Goal: Information Seeking & Learning: Learn about a topic

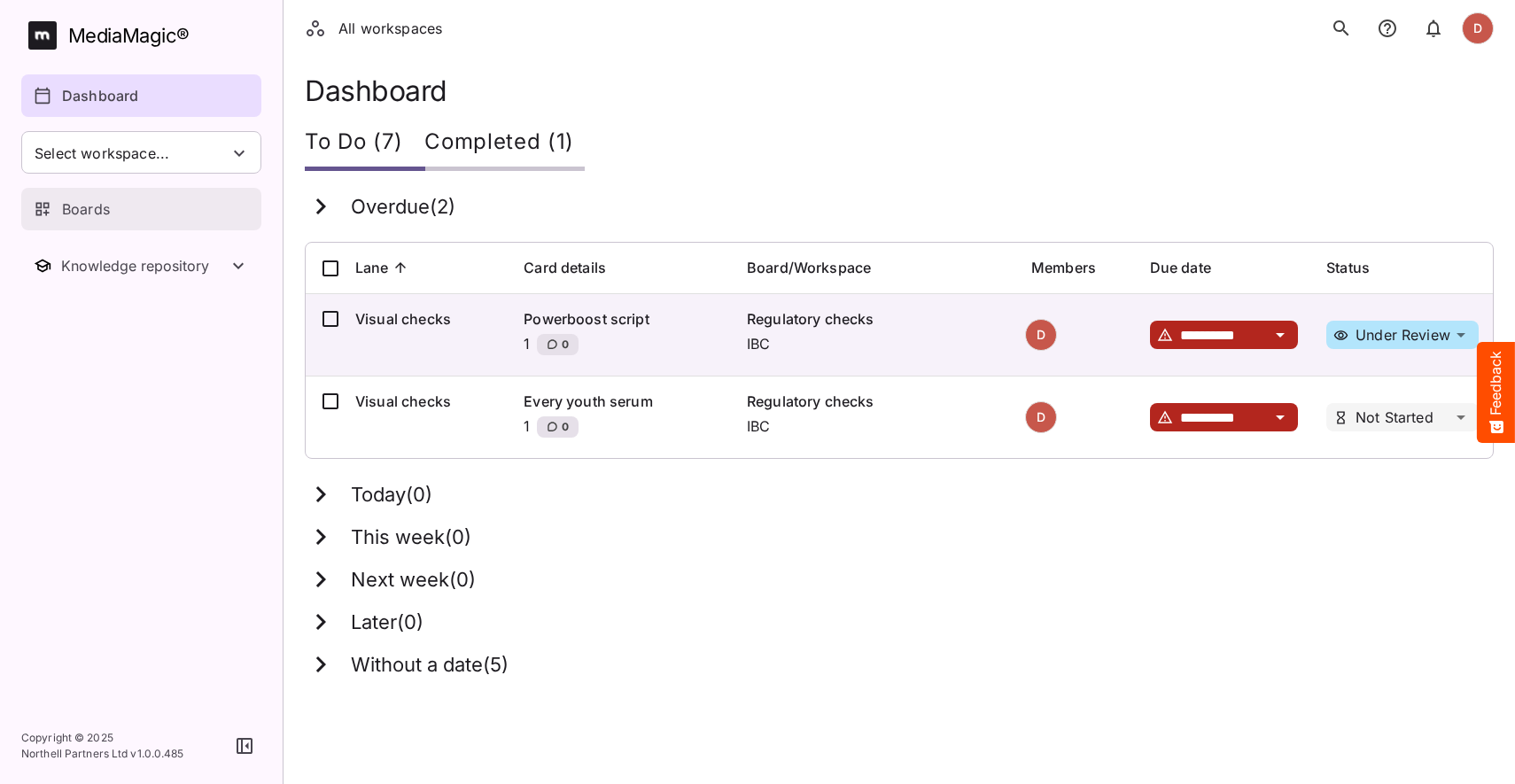
click at [118, 207] on div "Boards" at bounding box center [142, 209] width 217 height 22
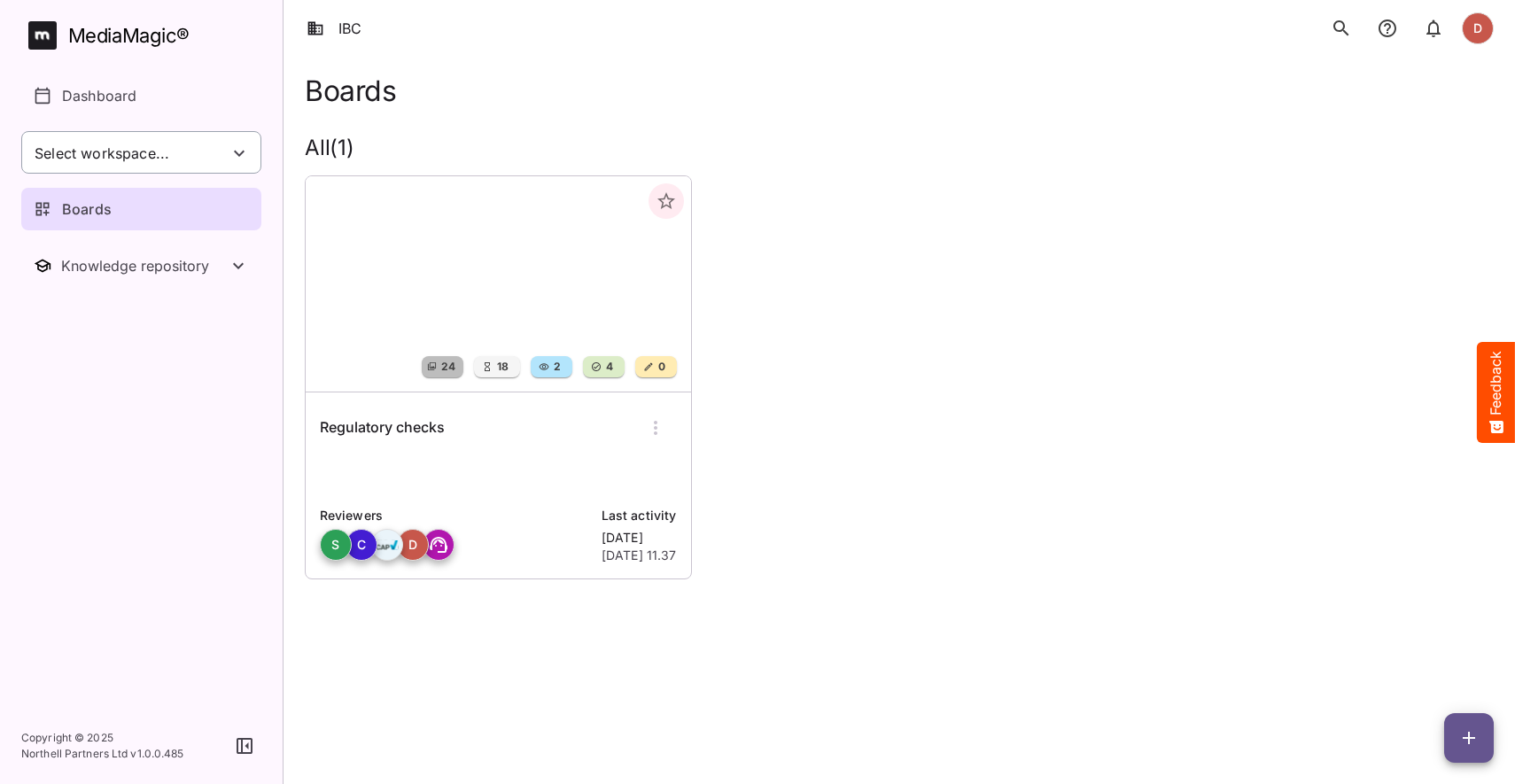
click at [138, 151] on span "Select workspace..." at bounding box center [102, 154] width 134 height 21
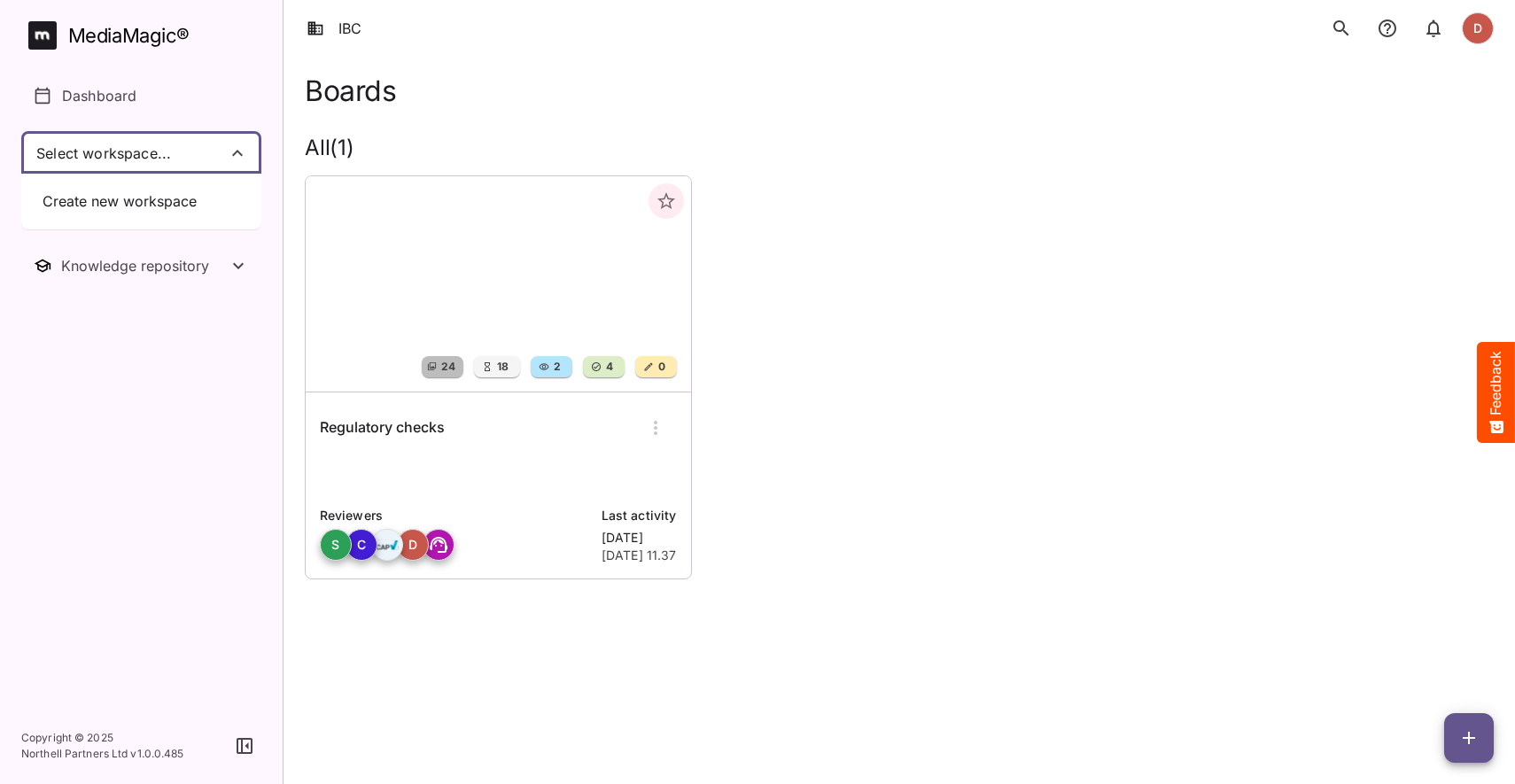
click at [235, 106] on div at bounding box center [757, 392] width 1515 height 784
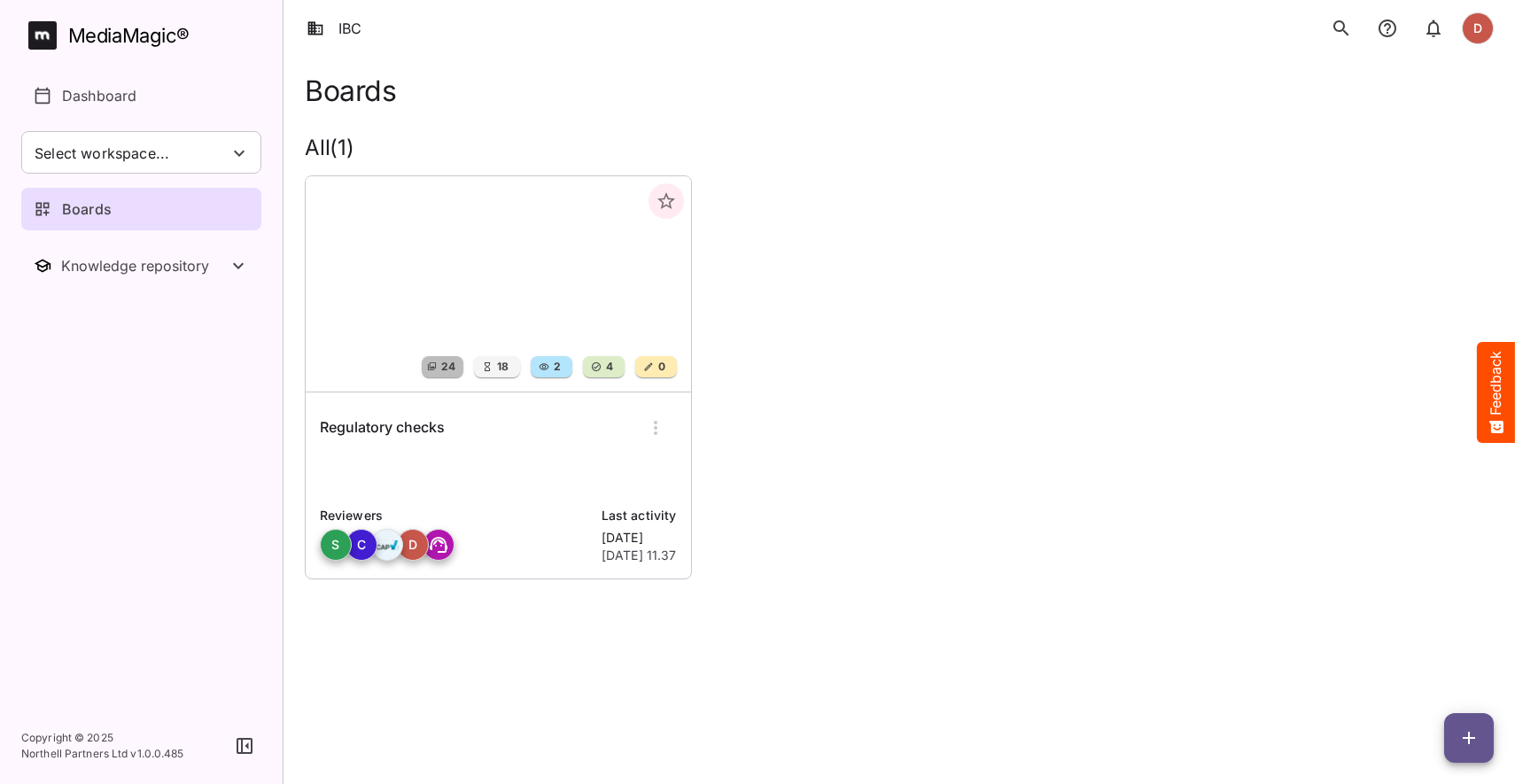
click at [207, 384] on nav "MediaMagic ® Dashboard Select workspace... Create new workspace Boards Knowledg…" at bounding box center [141, 353] width 283 height 708
click at [386, 431] on h6 "Regulatory checks" at bounding box center [382, 428] width 125 height 23
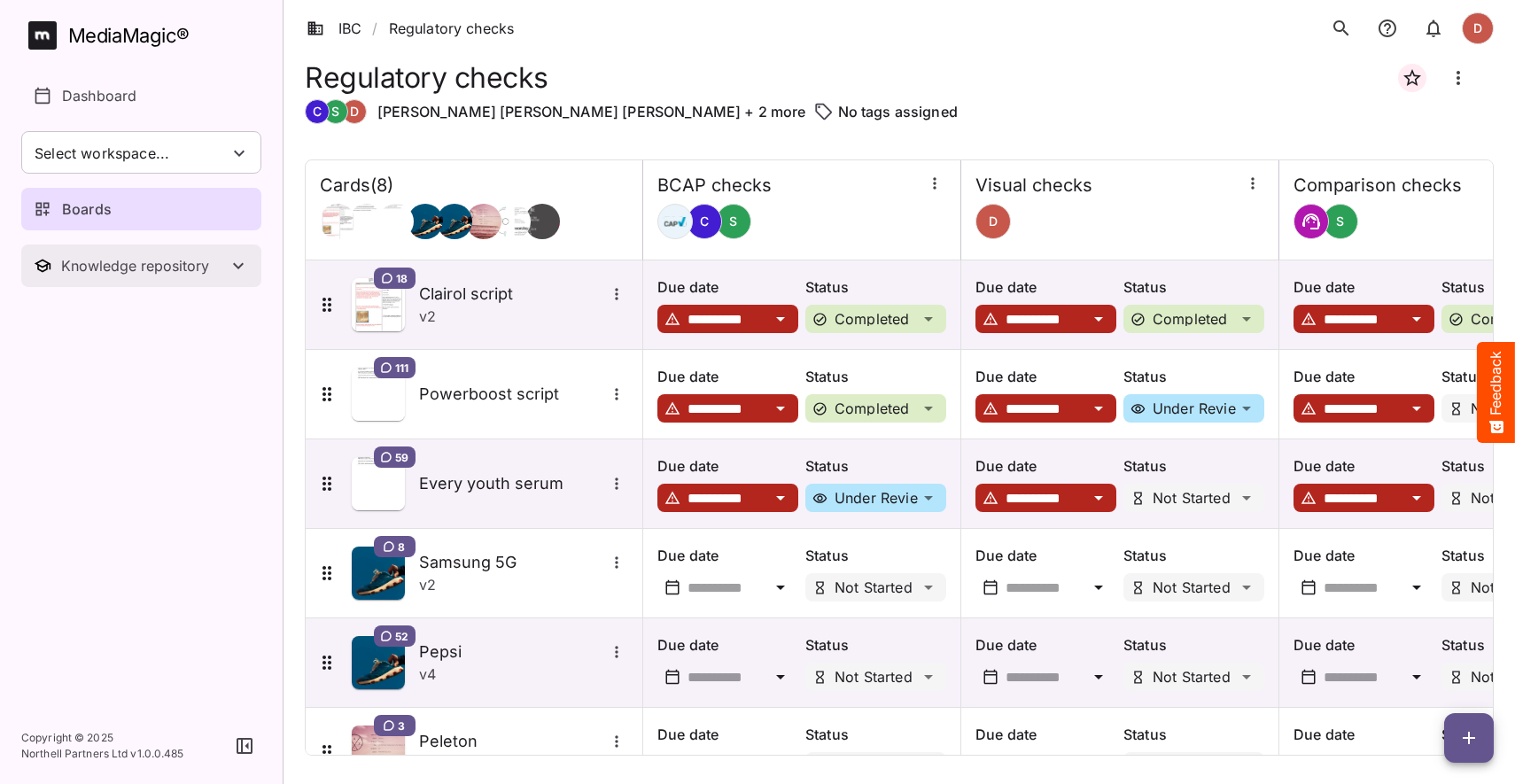
click at [155, 265] on div "Knowledge repository" at bounding box center [144, 265] width 166 height 18
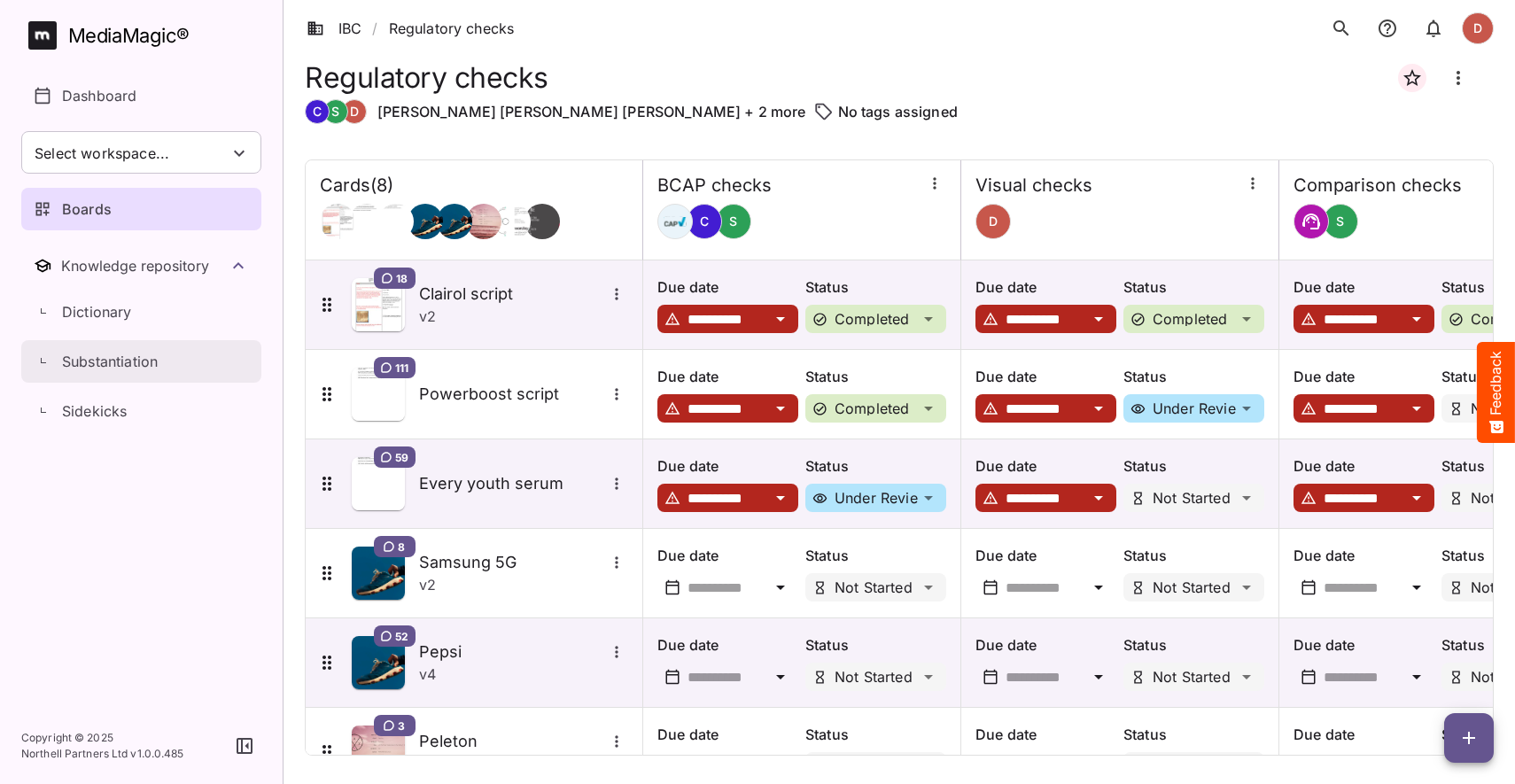
click at [116, 353] on p "Substantiation" at bounding box center [110, 361] width 96 height 22
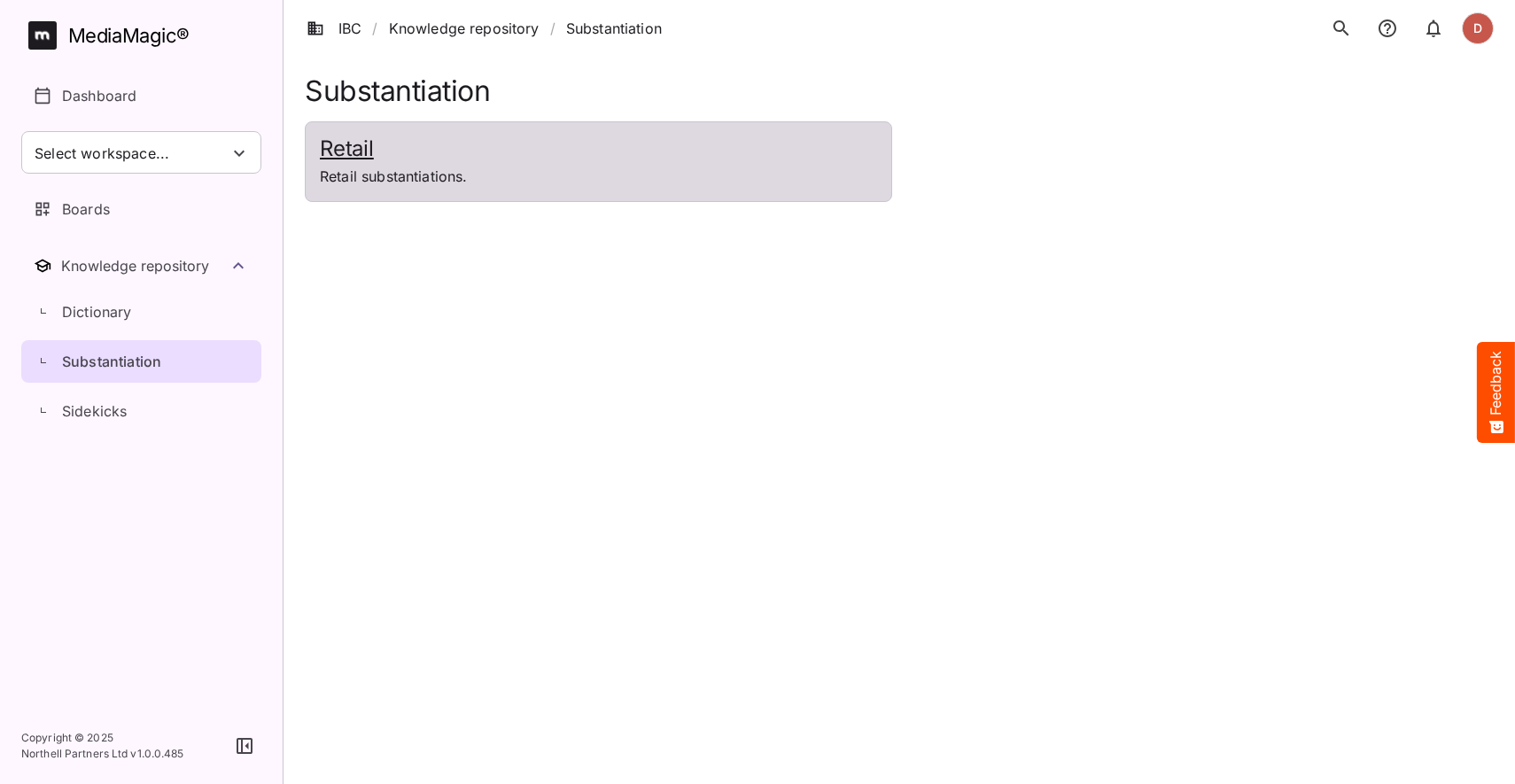
click at [329, 153] on h2 "Retail" at bounding box center [598, 149] width 558 height 25
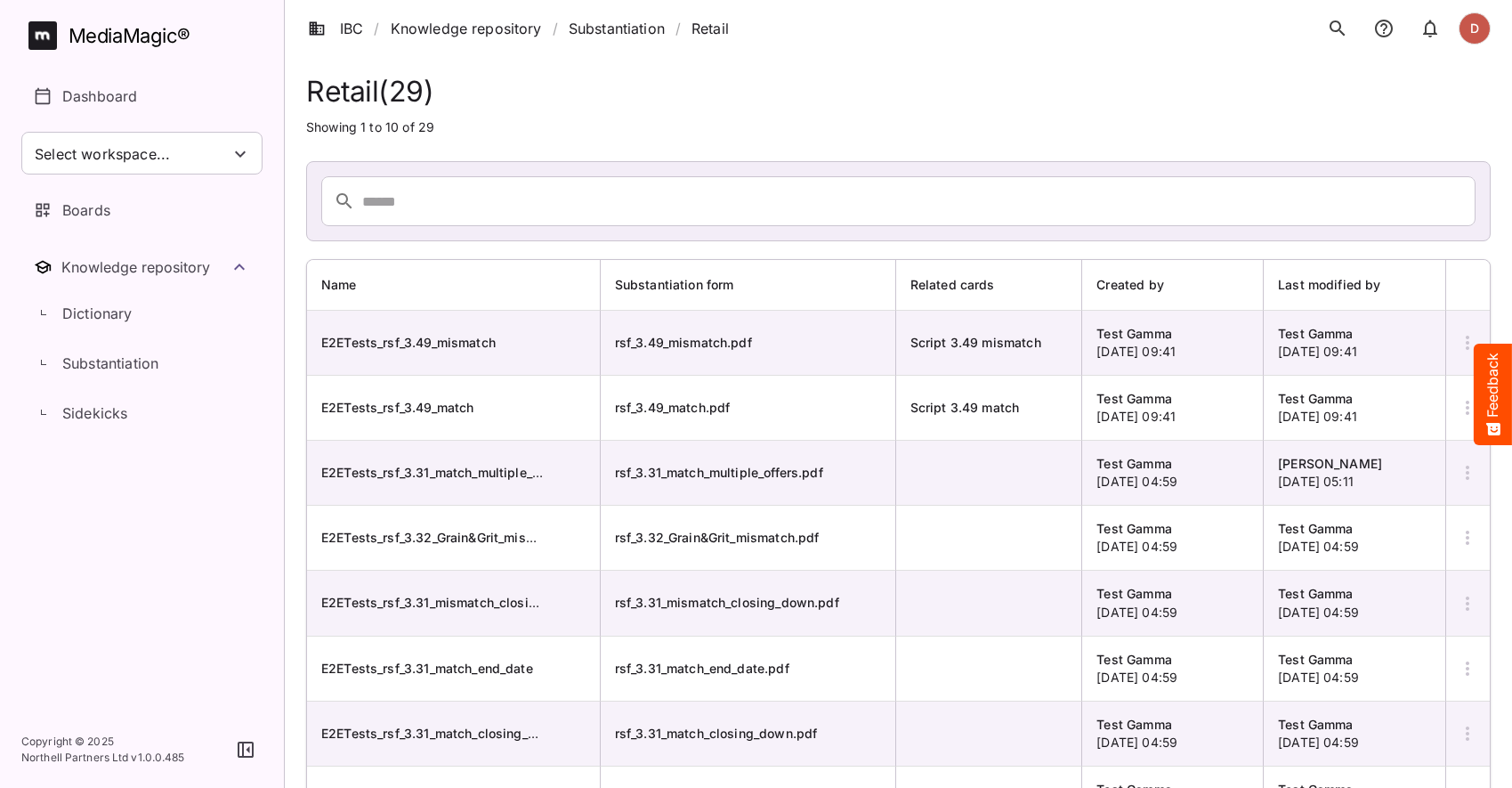
click at [242, 743] on icon "button" at bounding box center [246, 749] width 16 height 16
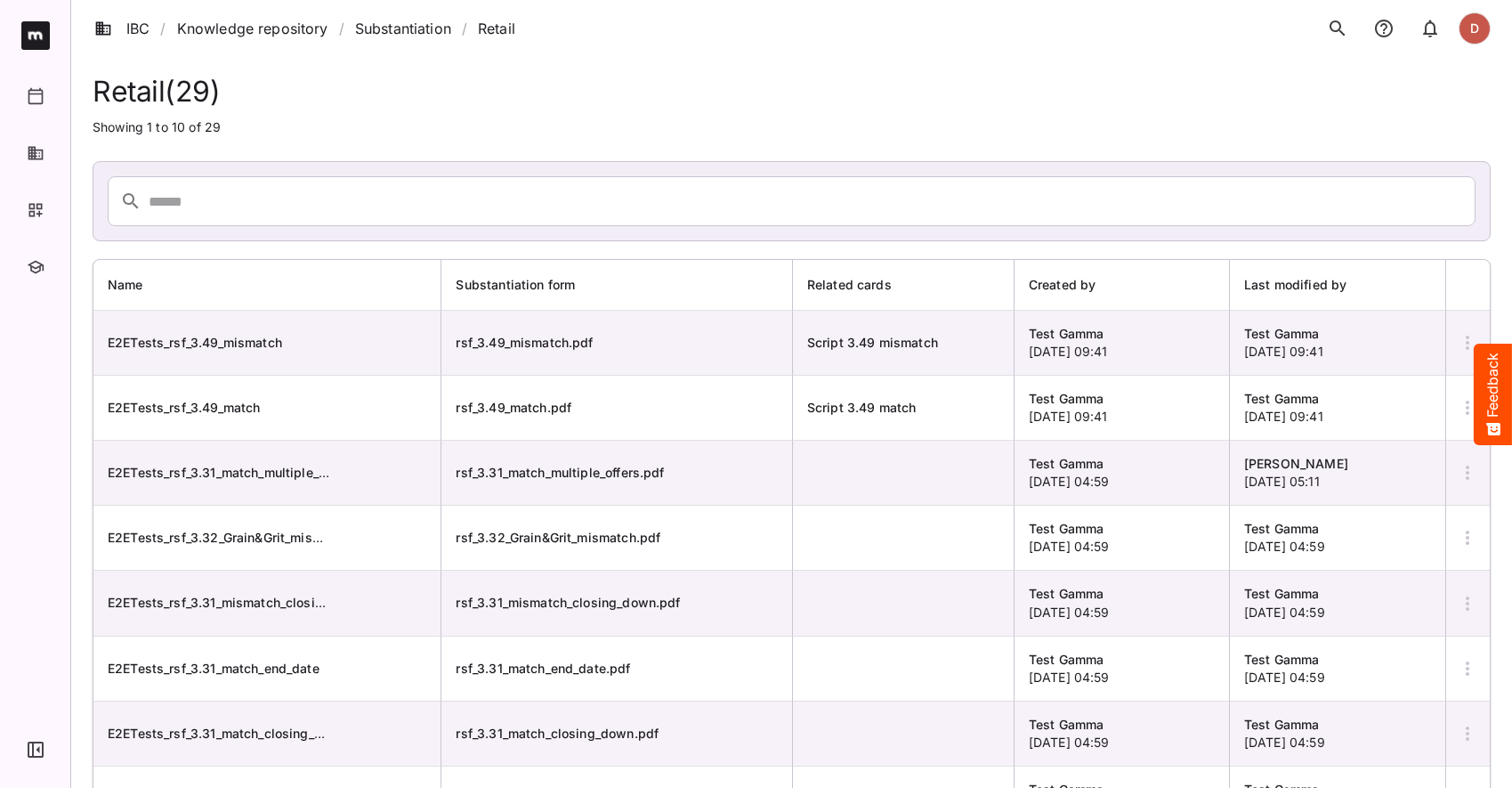
click at [1466, 336] on icon "button" at bounding box center [1467, 342] width 22 height 22
click at [1377, 393] on p "View Substantiation" at bounding box center [1399, 396] width 134 height 22
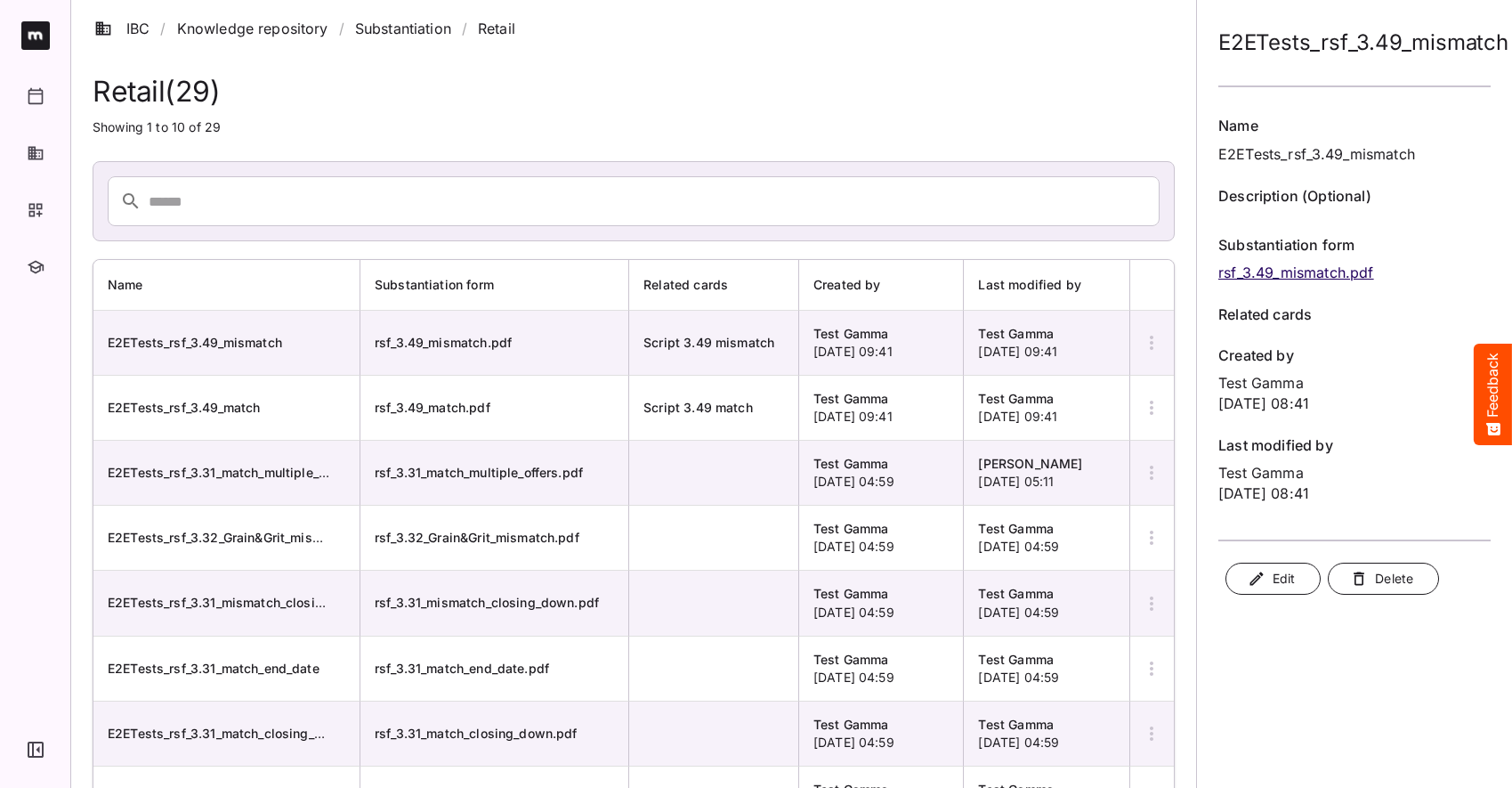
click at [1179, 509] on div "Retail ( 29 ) Showing 1 to 10 of 29 Name Substantiation form Related cards Crea…" at bounding box center [633, 544] width 1125 height 940
click at [34, 270] on icon "button" at bounding box center [35, 267] width 16 height 13
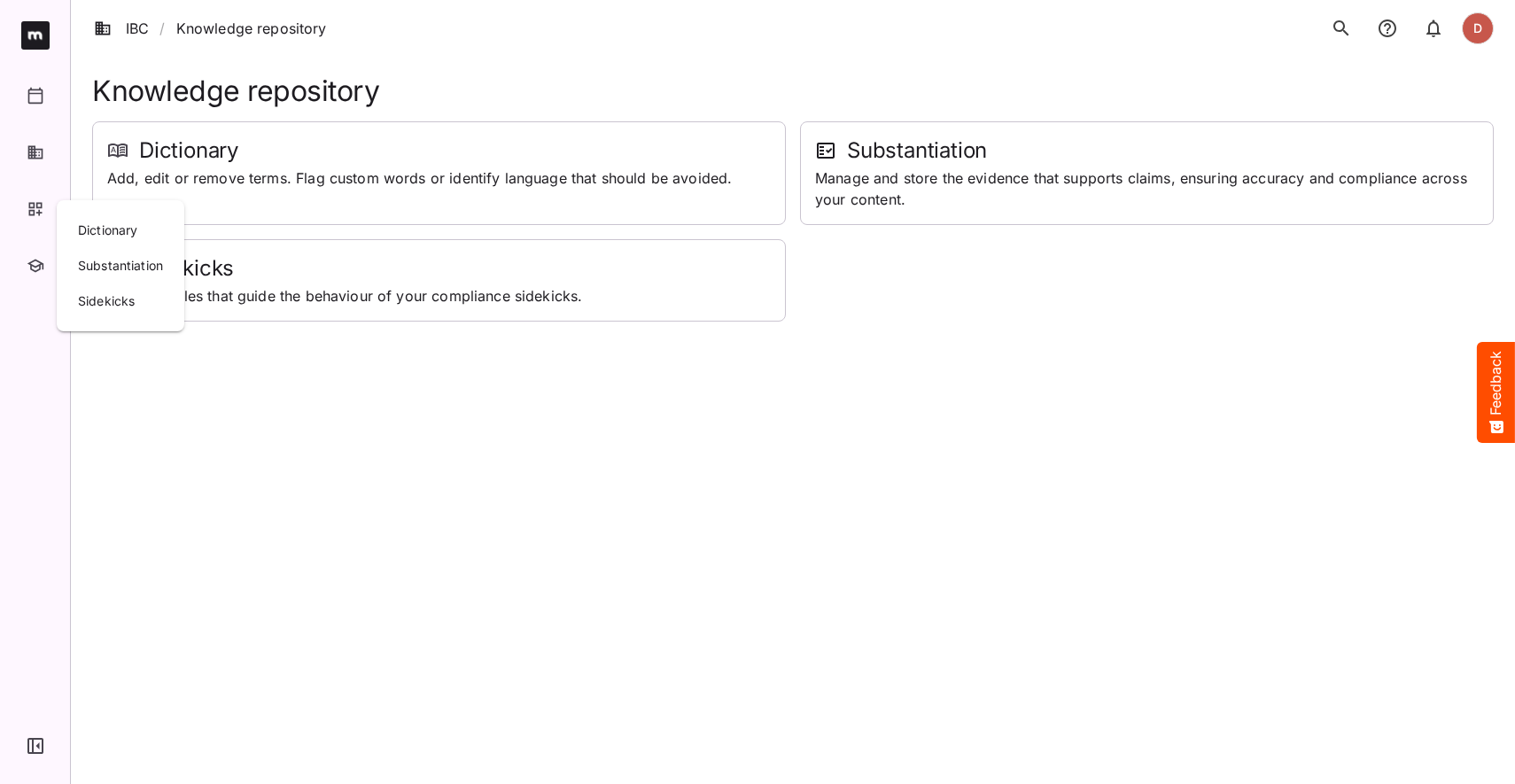
click at [678, 103] on div at bounding box center [757, 392] width 1515 height 784
click at [36, 261] on icon "button" at bounding box center [35, 265] width 18 height 18
click at [200, 36] on li "Knowledge repository" at bounding box center [251, 28] width 150 height 22
click at [211, 28] on li "Knowledge repository" at bounding box center [251, 28] width 150 height 22
click at [22, 735] on button "button" at bounding box center [36, 745] width 34 height 34
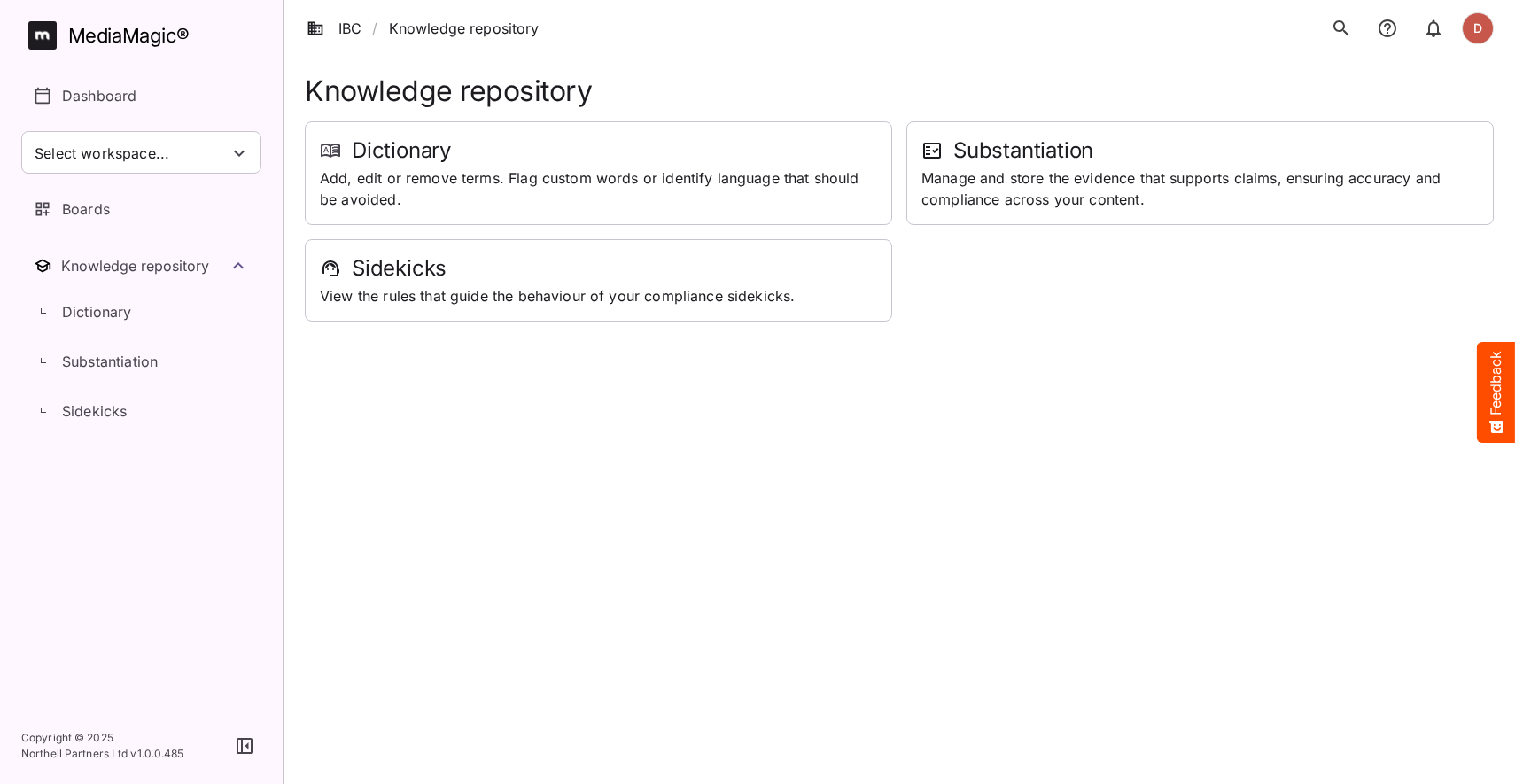
click at [763, 321] on html "IBC / Knowledge repository D MediaMagic ® Dashboard Select workspace... Create …" at bounding box center [757, 161] width 1515 height 321
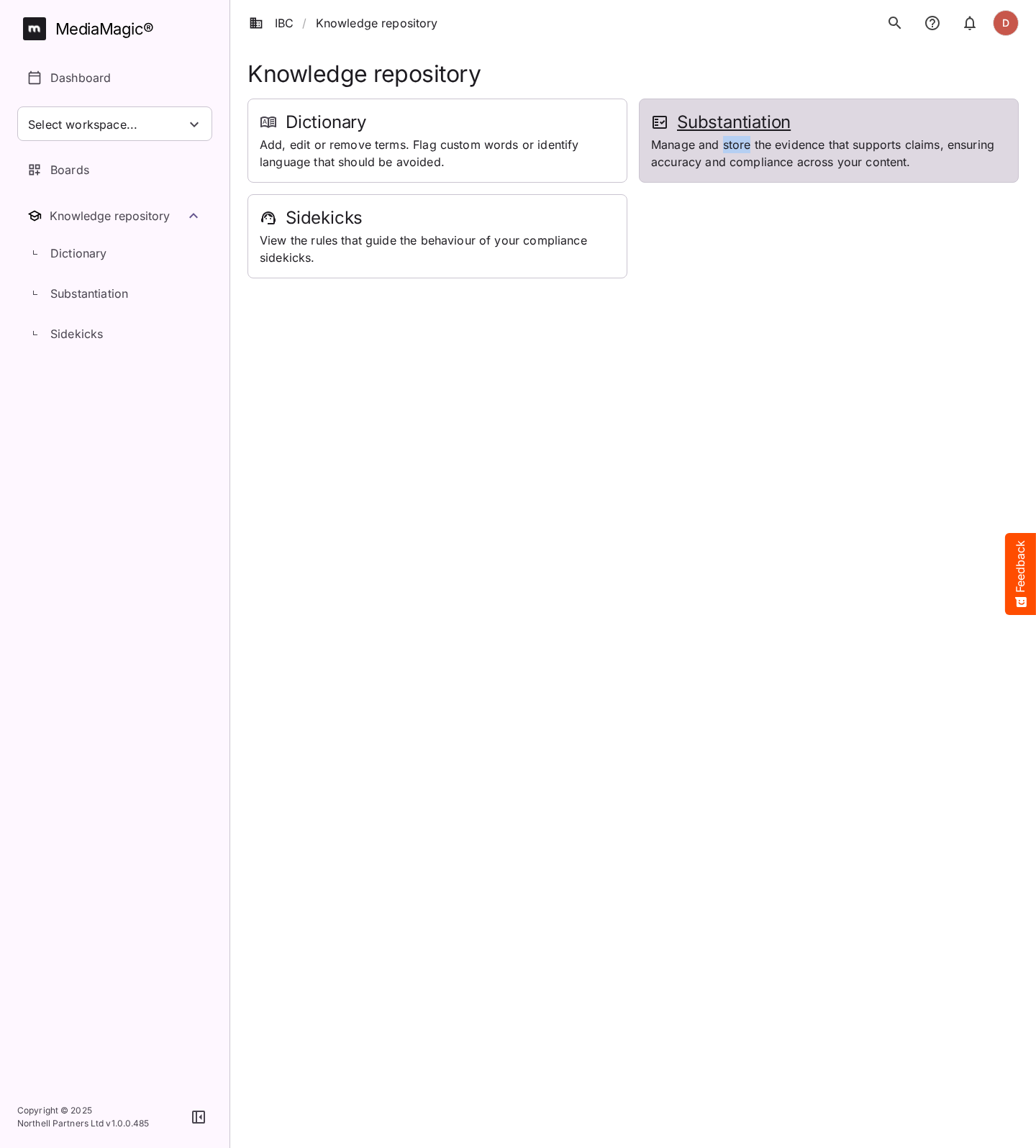
click at [801, 279] on html "IBC / Knowledge repository D MediaMagic ® Dashboard Select workspace... Create …" at bounding box center [518, 139] width 1036 height 279
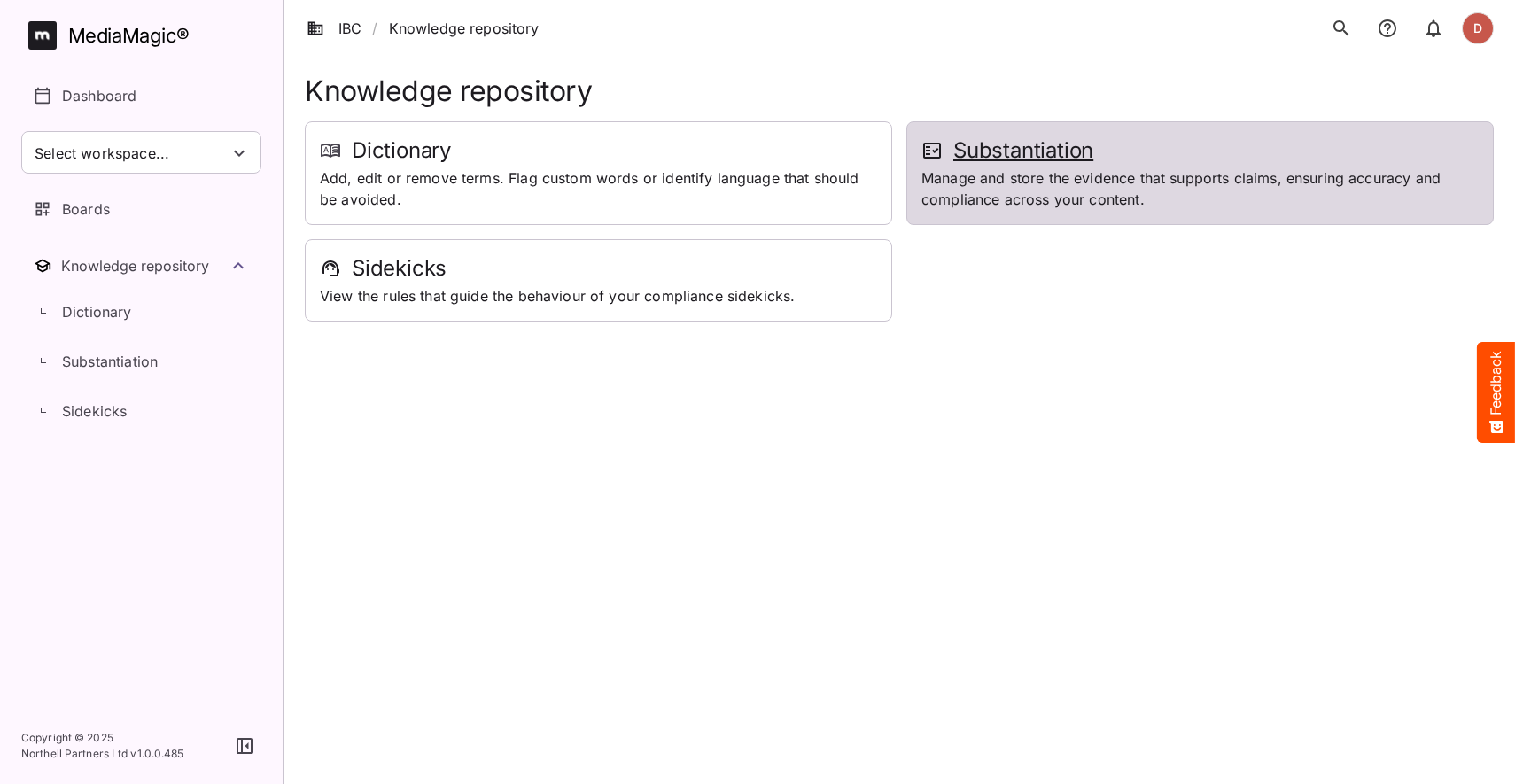
click at [936, 175] on p "Manage and store the evidence that supports claims, ensuring accuracy and compl…" at bounding box center [1200, 188] width 558 height 42
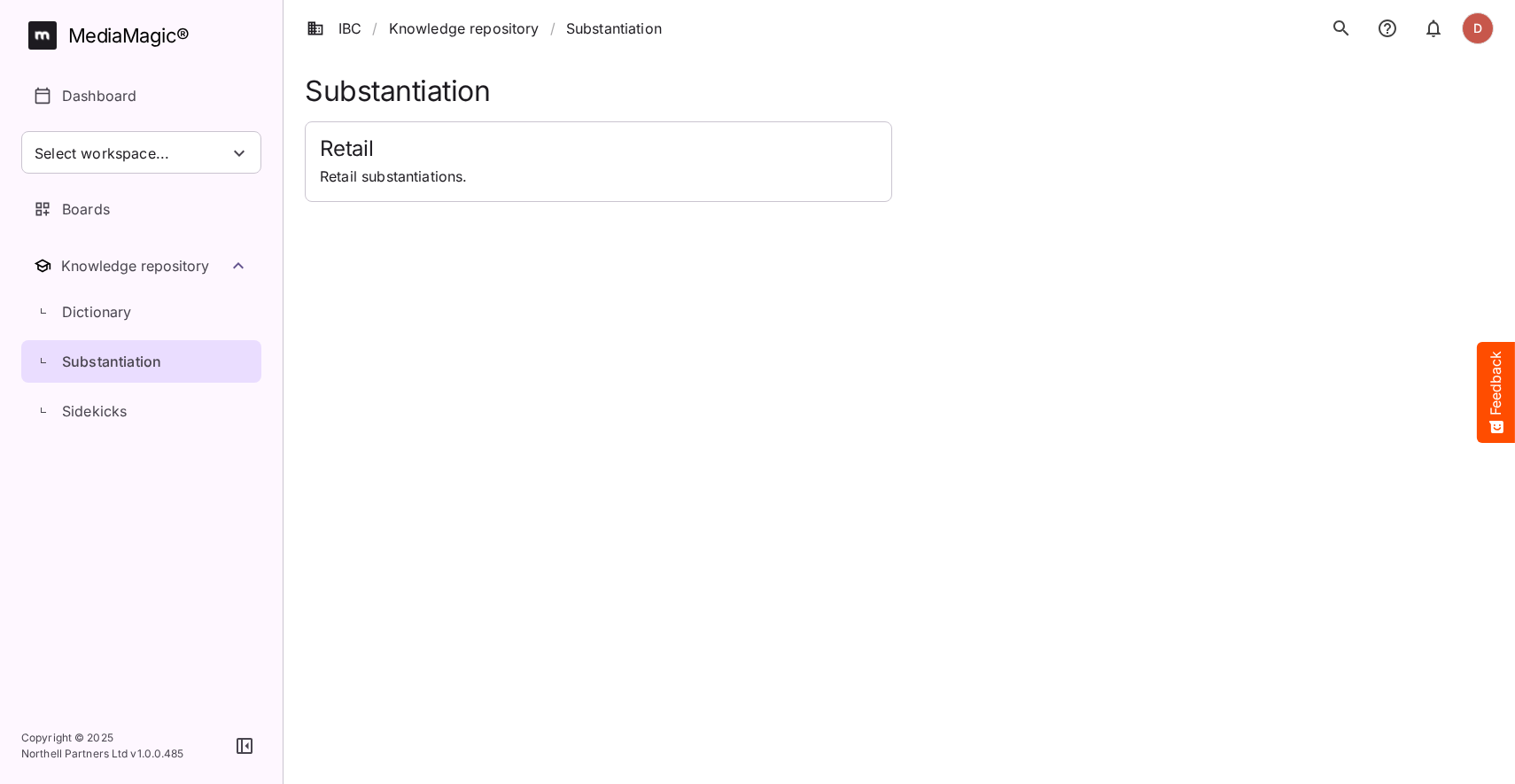
click at [450, 202] on html "IBC / Knowledge repository / Substantiation D MediaMagic ® Dashboard Select wor…" at bounding box center [757, 101] width 1515 height 202
drag, startPoint x: 466, startPoint y: 261, endPoint x: 459, endPoint y: 269, distance: 10.6
click at [465, 202] on html "IBC / Knowledge repository / Substantiation D MediaMagic ® Dashboard Select wor…" at bounding box center [757, 101] width 1515 height 202
click at [466, 202] on html "IBC / Knowledge repository / Substantiation D MediaMagic ® Dashboard Select wor…" at bounding box center [757, 101] width 1515 height 202
drag, startPoint x: 348, startPoint y: 94, endPoint x: 371, endPoint y: 100, distance: 23.8
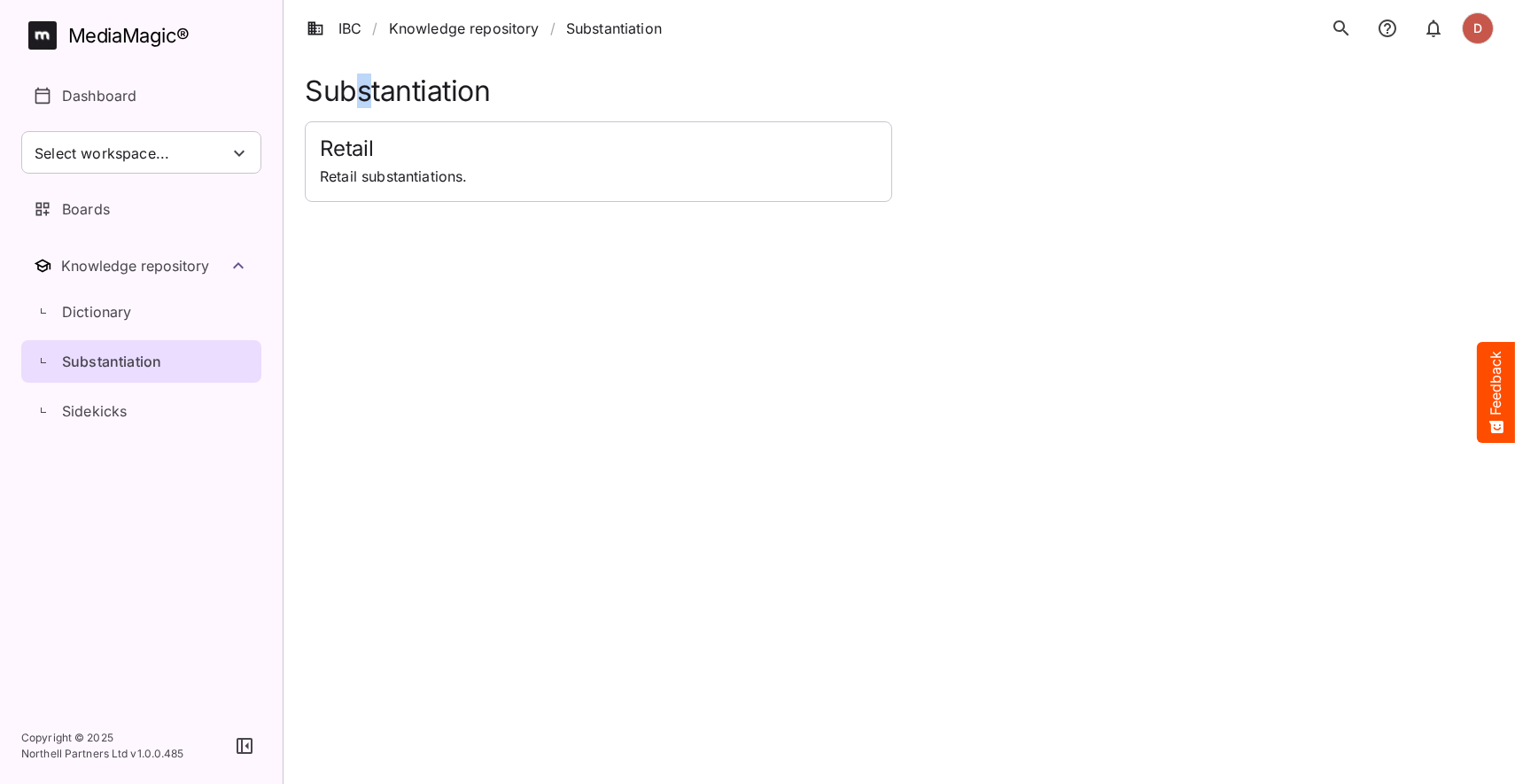
click at [371, 100] on h1 "Substantiation" at bounding box center [899, 90] width 1189 height 33
click at [369, 100] on h1 "Substantiation" at bounding box center [899, 90] width 1189 height 33
drag, startPoint x: 371, startPoint y: 101, endPoint x: 445, endPoint y: 102, distance: 74.0
click at [445, 102] on h1 "Substantiation" at bounding box center [899, 90] width 1189 height 33
click at [576, 202] on html "IBC / Knowledge repository / Substantiation D MediaMagic ® Dashboard Select wor…" at bounding box center [757, 101] width 1515 height 202
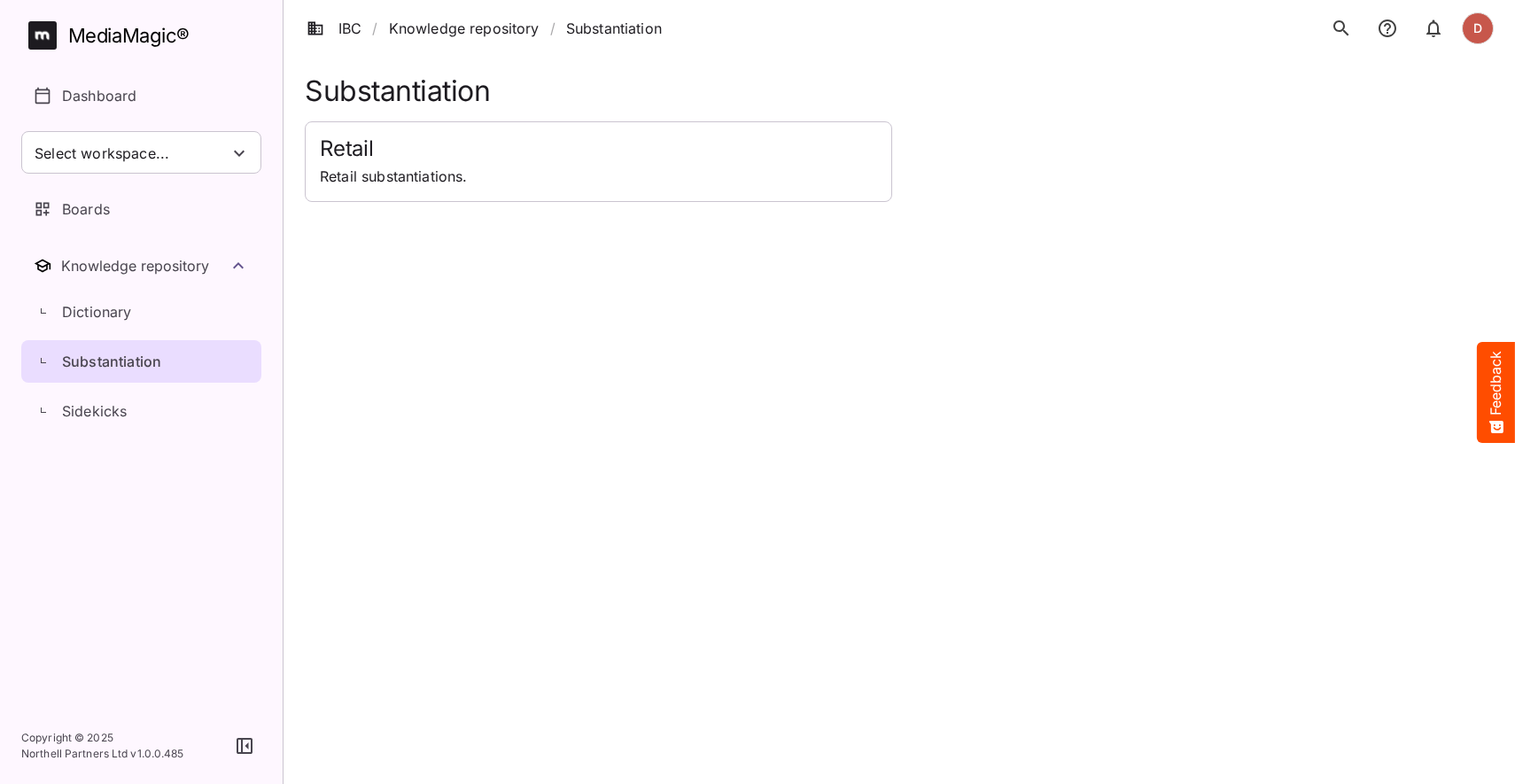
click at [138, 356] on p "Substantiation" at bounding box center [112, 361] width 100 height 22
click at [496, 21] on link "Knowledge repository" at bounding box center [465, 28] width 150 height 22
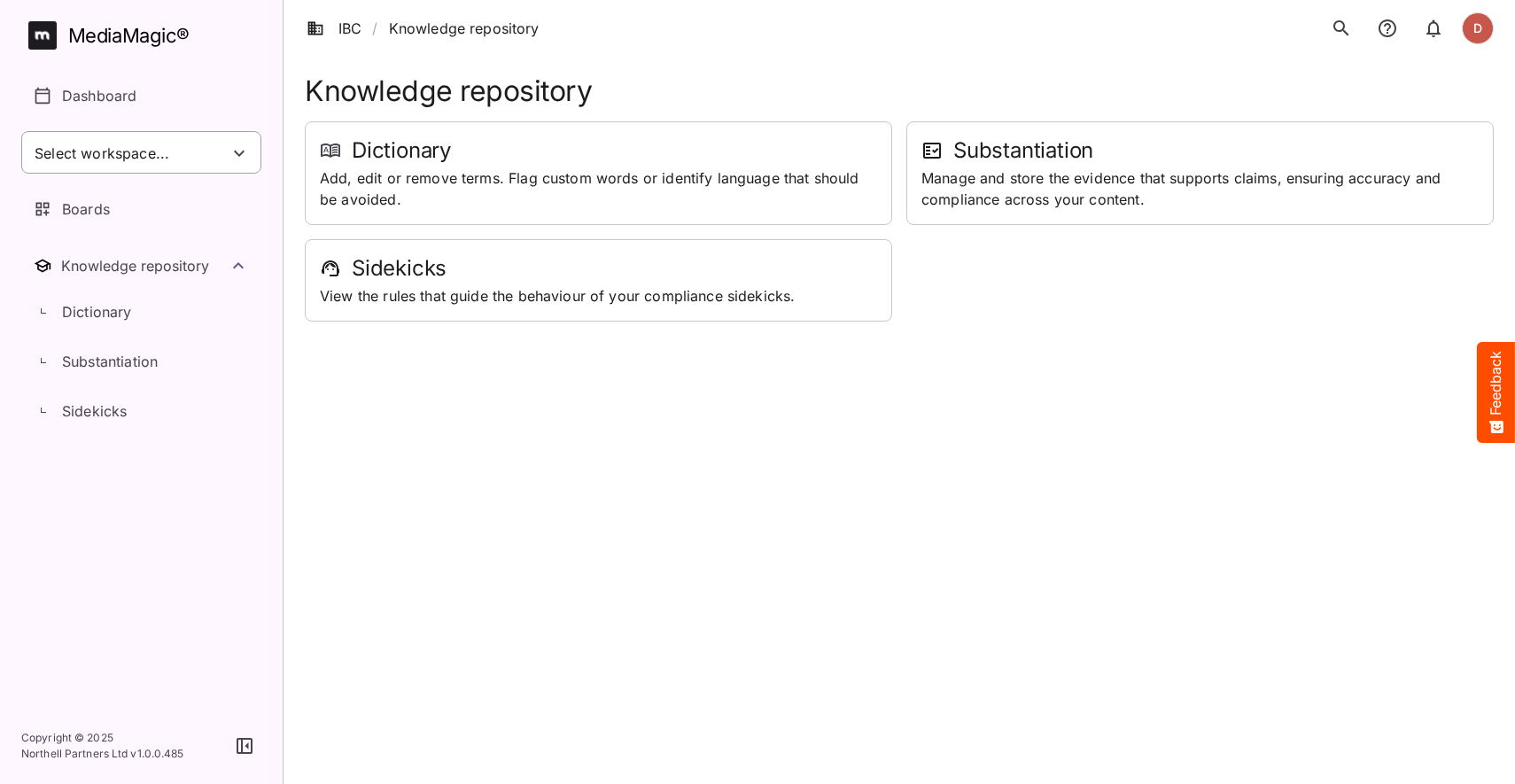
click at [202, 158] on div "Select workspace..." at bounding box center [141, 151] width 240 height 42
click at [246, 100] on div at bounding box center [757, 392] width 1515 height 784
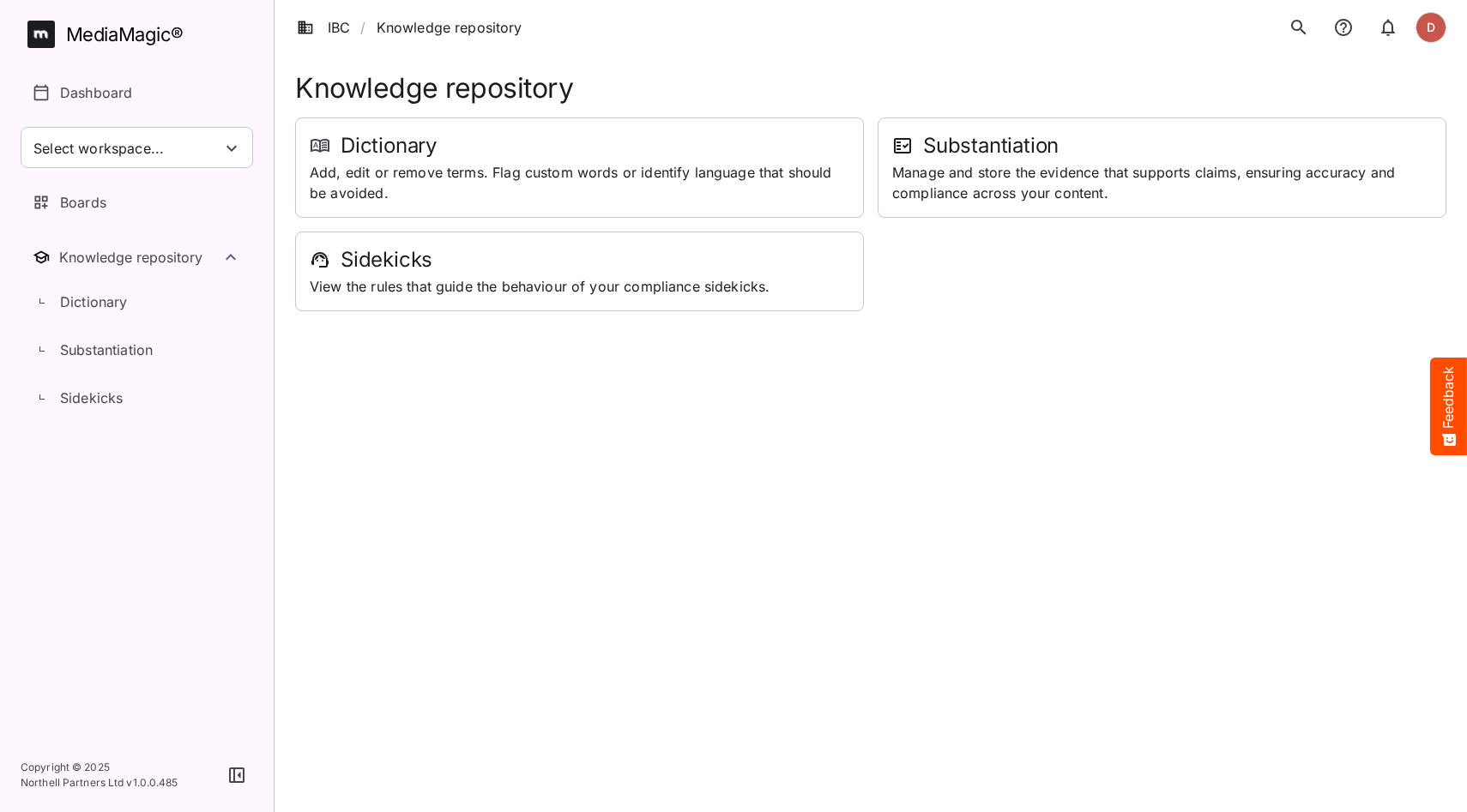
click at [755, 311] on html "IBC / Knowledge repository D MediaMagic ® Dashboard Select workspace... Create …" at bounding box center [733, 156] width 1467 height 311
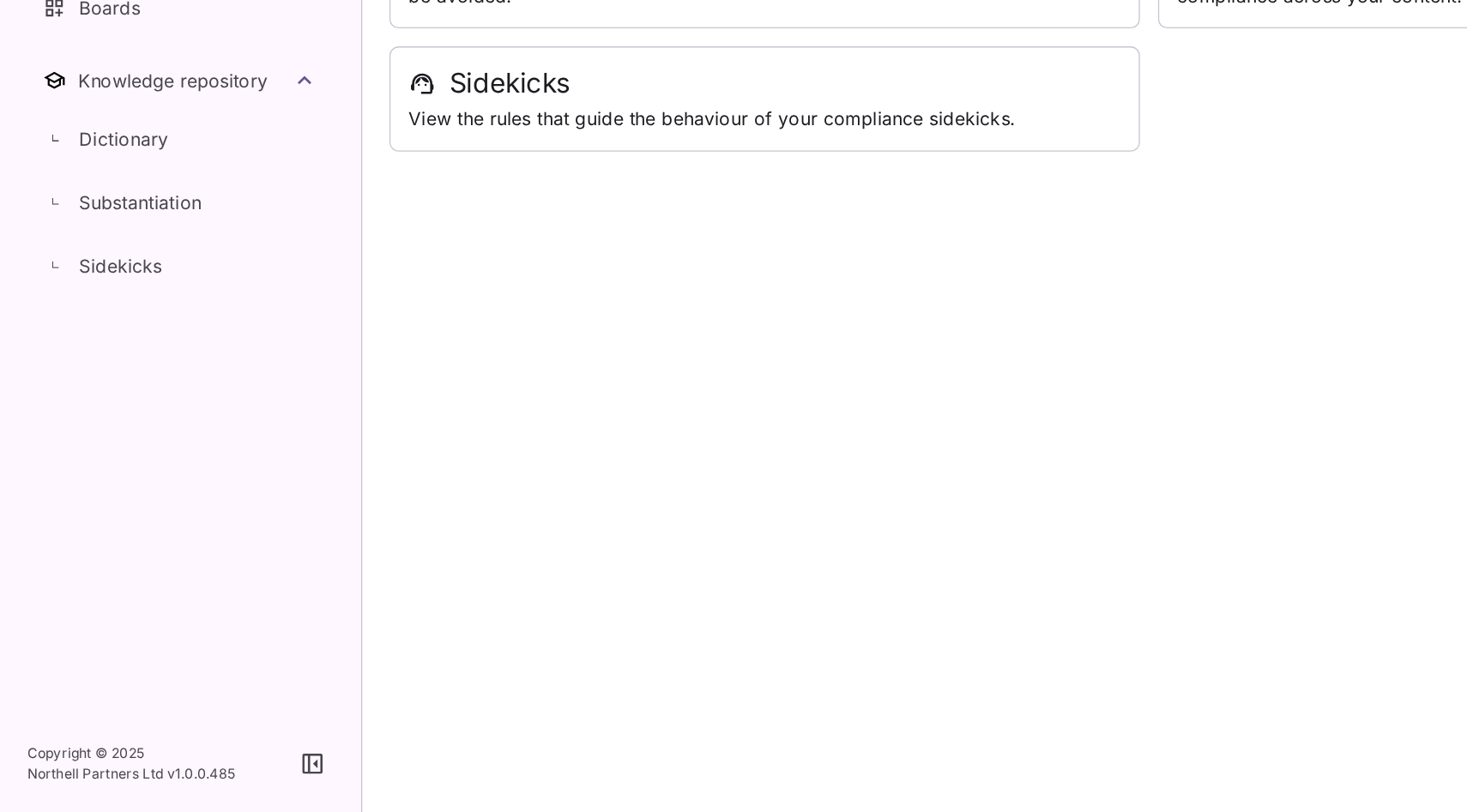
click at [402, 311] on html "IBC / Knowledge repository D MediaMagic ® Dashboard Select workspace... Create …" at bounding box center [733, 156] width 1467 height 311
click at [349, 311] on html "IBC / Knowledge repository D MediaMagic ® Dashboard Select workspace... Create …" at bounding box center [733, 156] width 1467 height 311
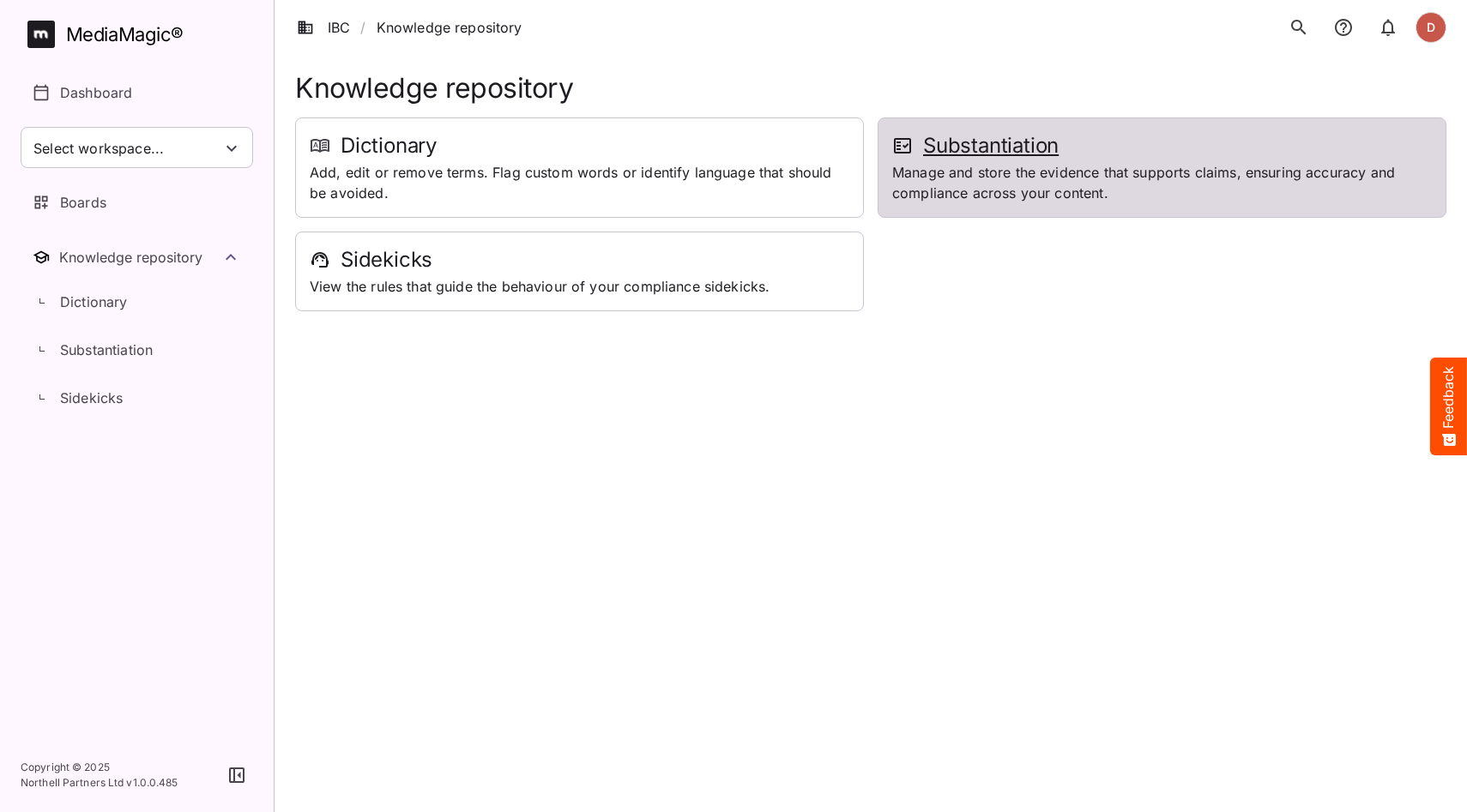
click at [978, 160] on div "Substantiation Manage and store the evidence that supports claims, ensuring acc…" at bounding box center [1162, 167] width 567 height 98
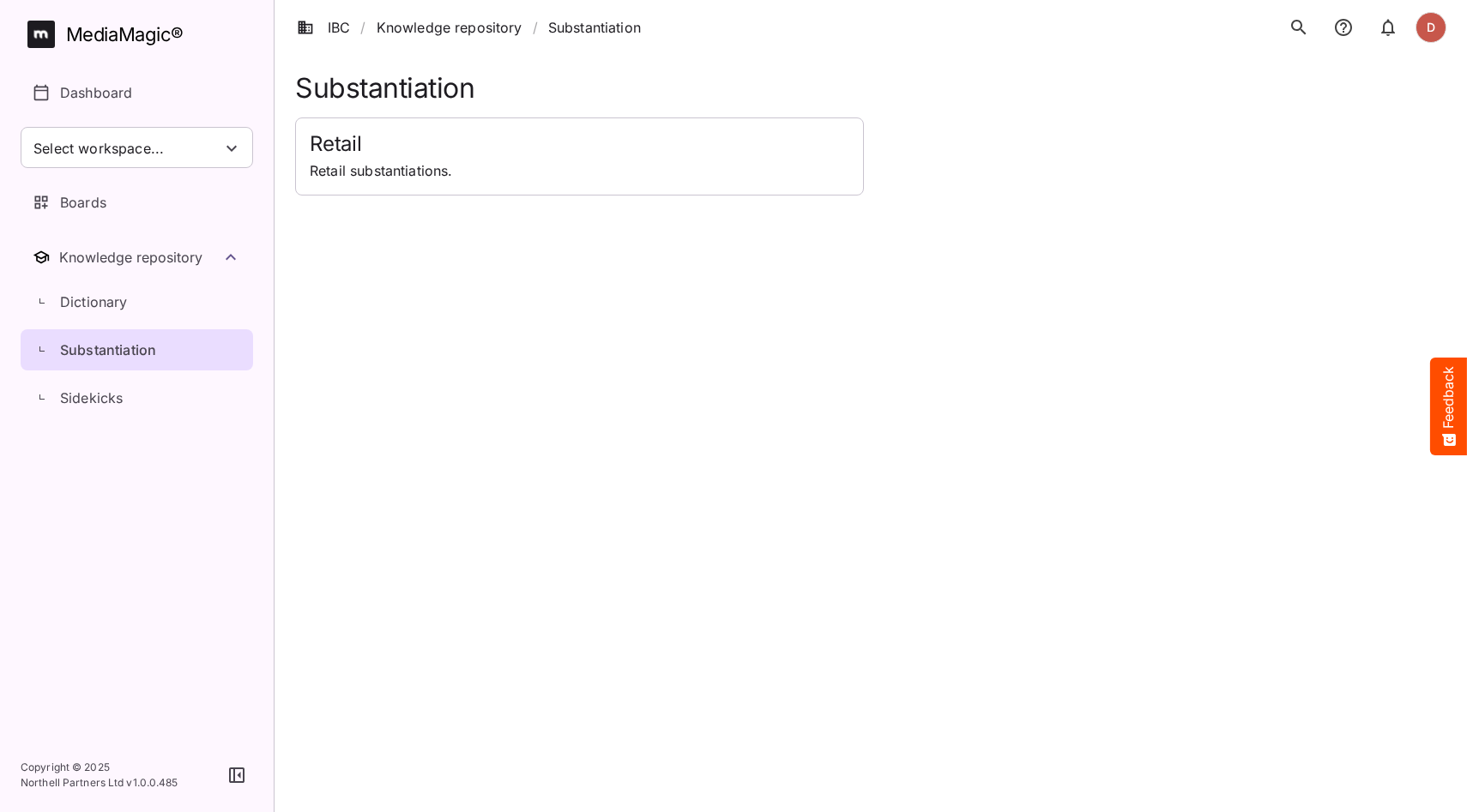
click at [420, 161] on p "Retail substantiations." at bounding box center [579, 170] width 540 height 21
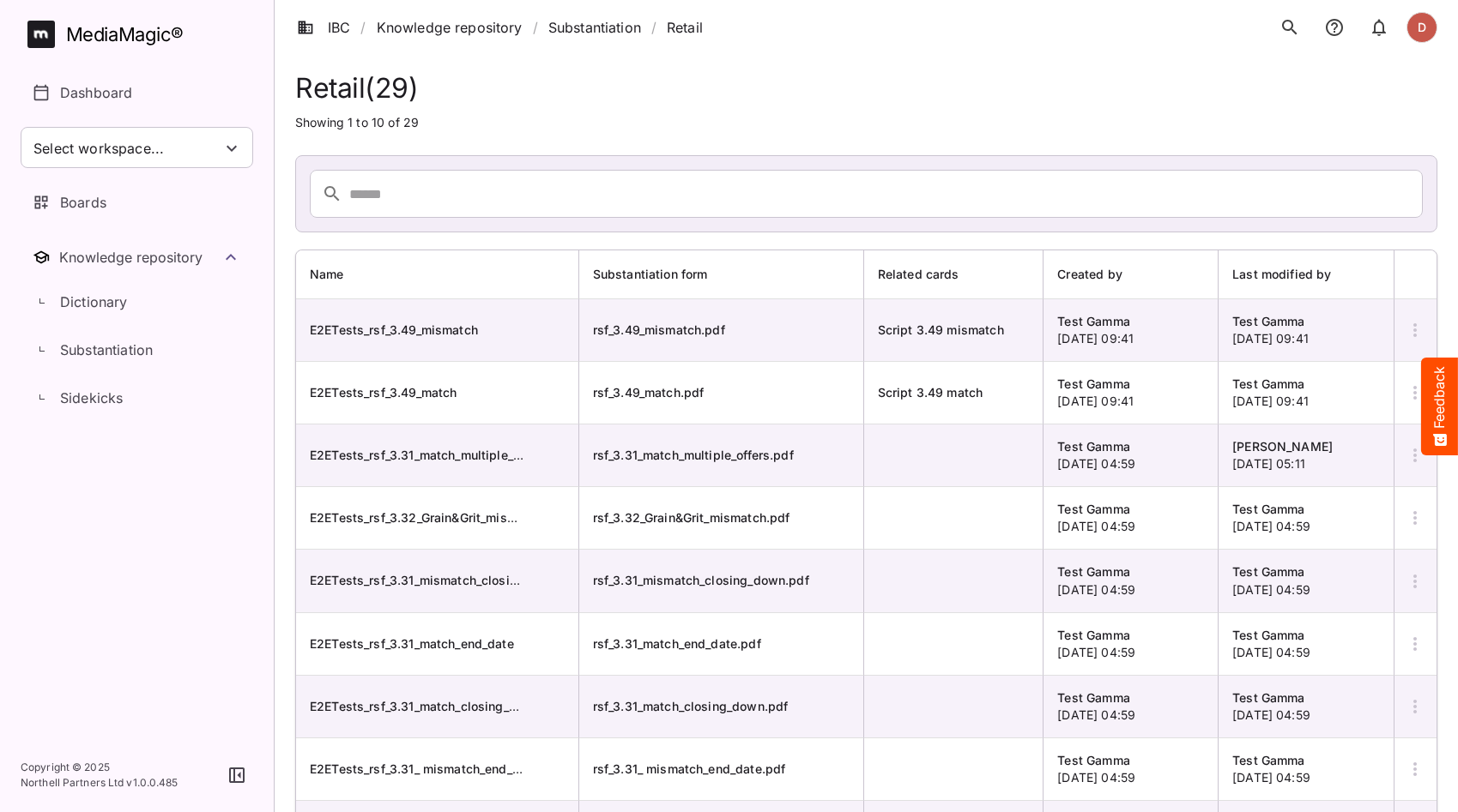
click at [240, 758] on button "button" at bounding box center [237, 776] width 33 height 33
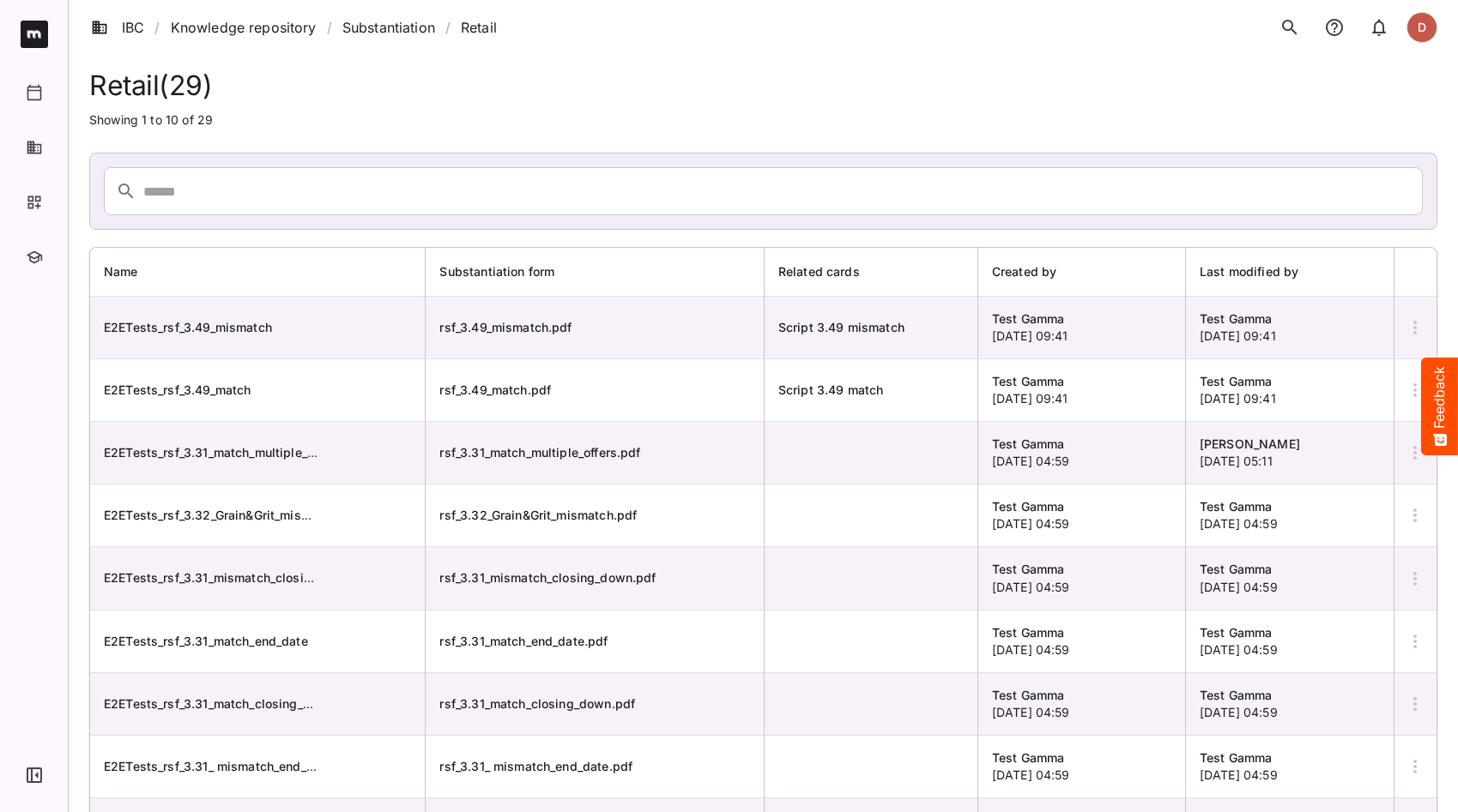
scroll to position [4, 0]
click at [1426, 323] on button "button" at bounding box center [1414, 326] width 41 height 41
click at [1357, 375] on p "View Substantiation" at bounding box center [1349, 378] width 129 height 21
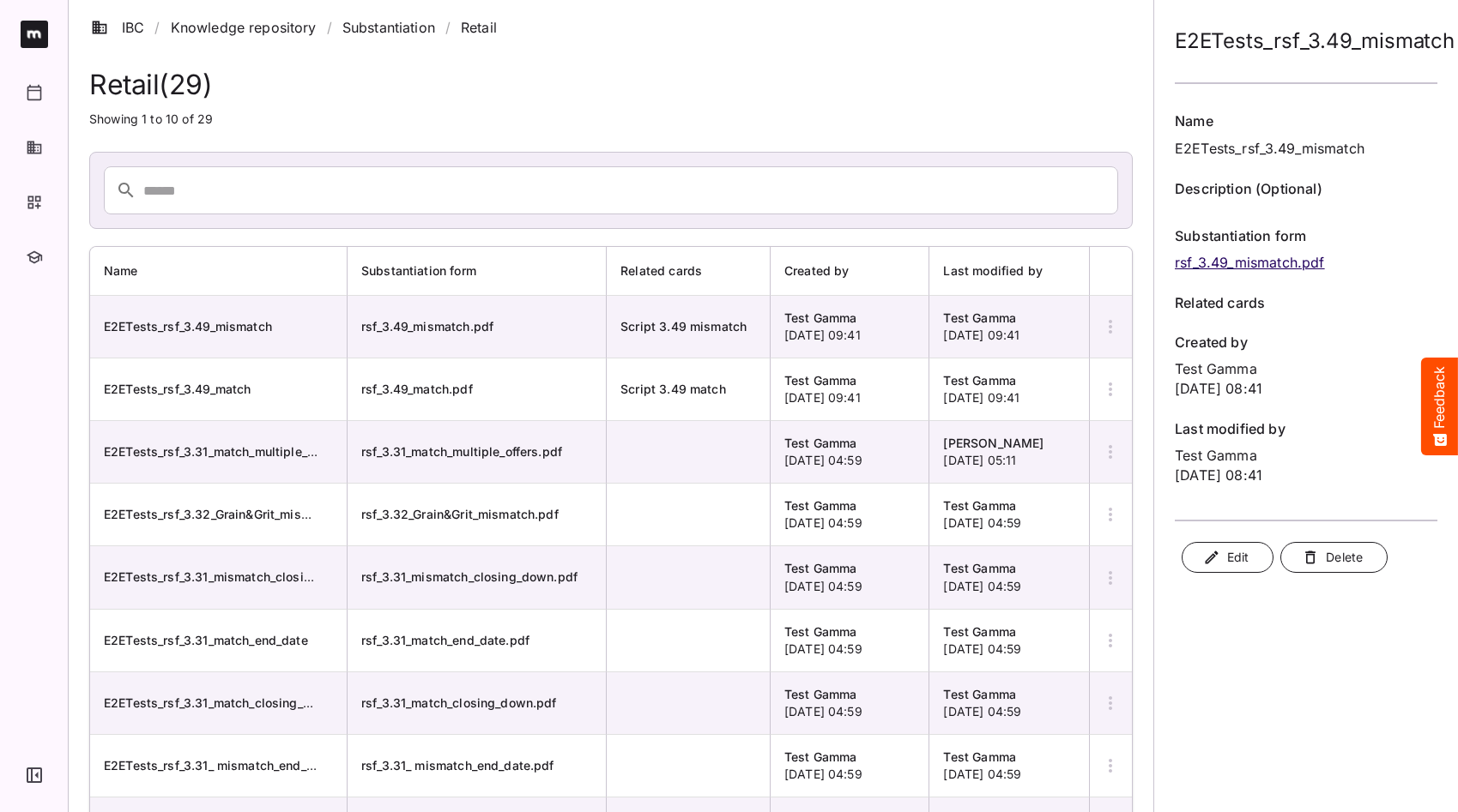
click at [1111, 306] on div at bounding box center [1110, 326] width 41 height 41
click at [1408, 14] on div "E2ETests_rsf_3.49_mismatch" at bounding box center [1306, 41] width 262 height 55
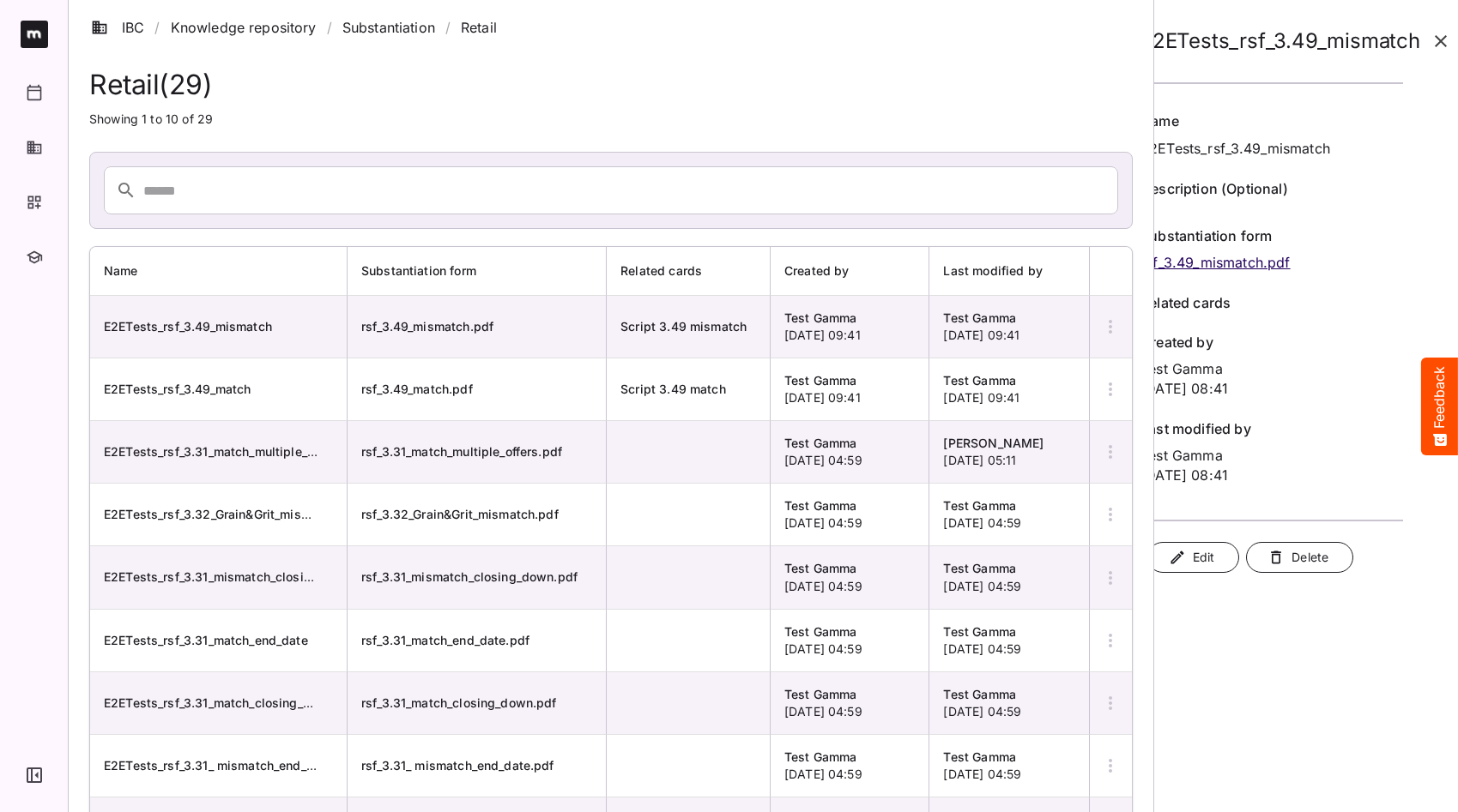
click at [1431, 41] on icon "button" at bounding box center [1441, 41] width 21 height 21
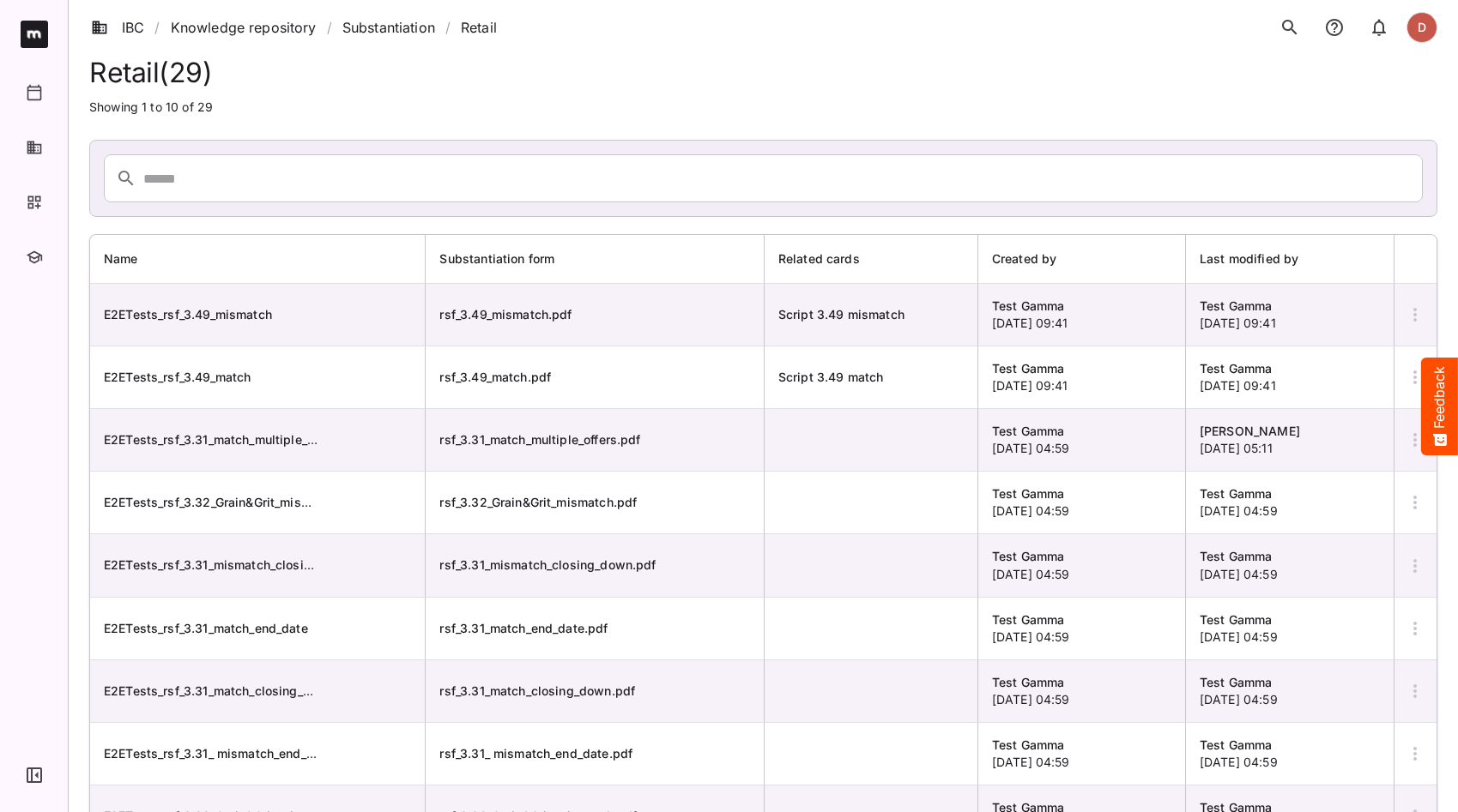
scroll to position [33, 0]
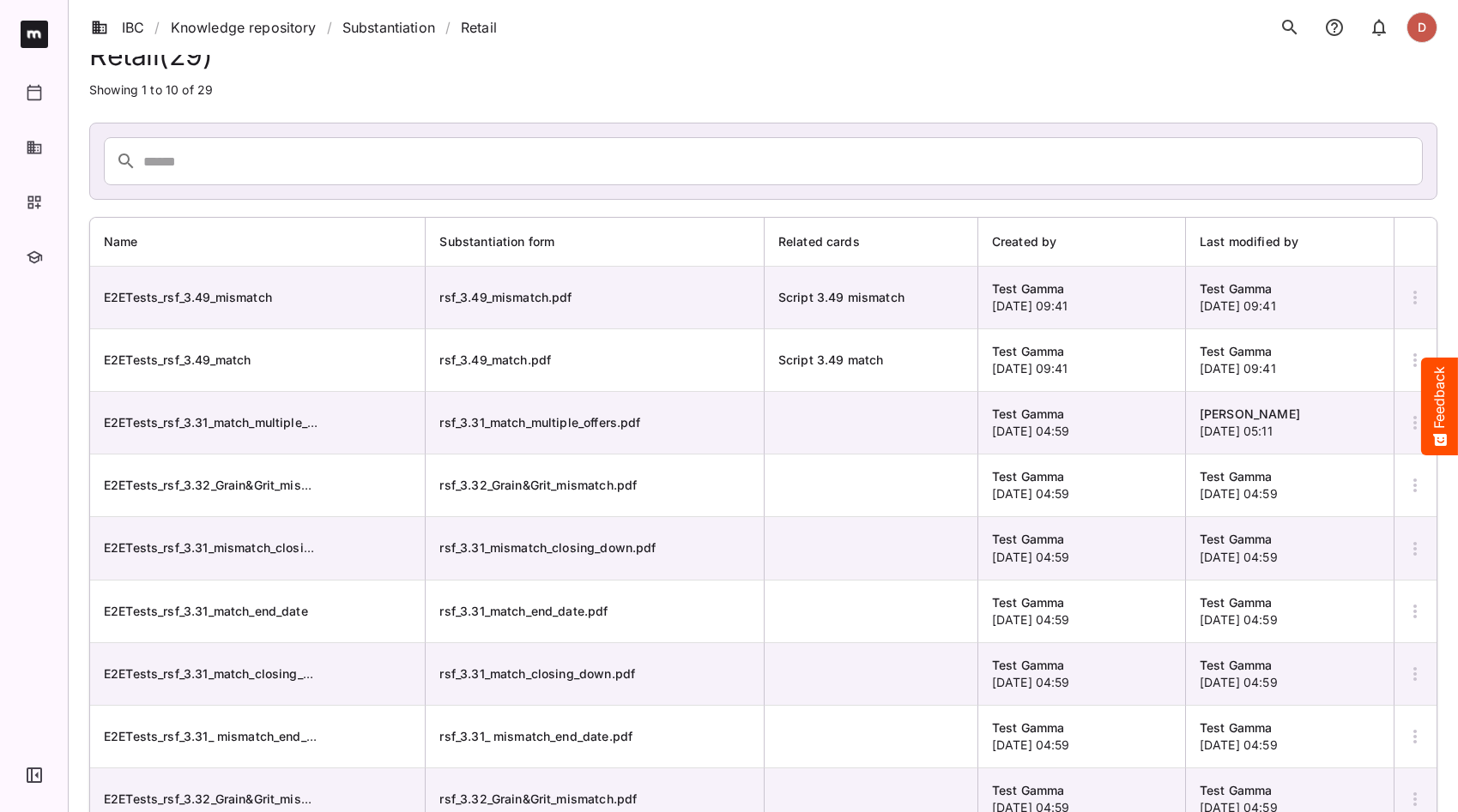
click at [1418, 303] on icon "button" at bounding box center [1414, 298] width 21 height 21
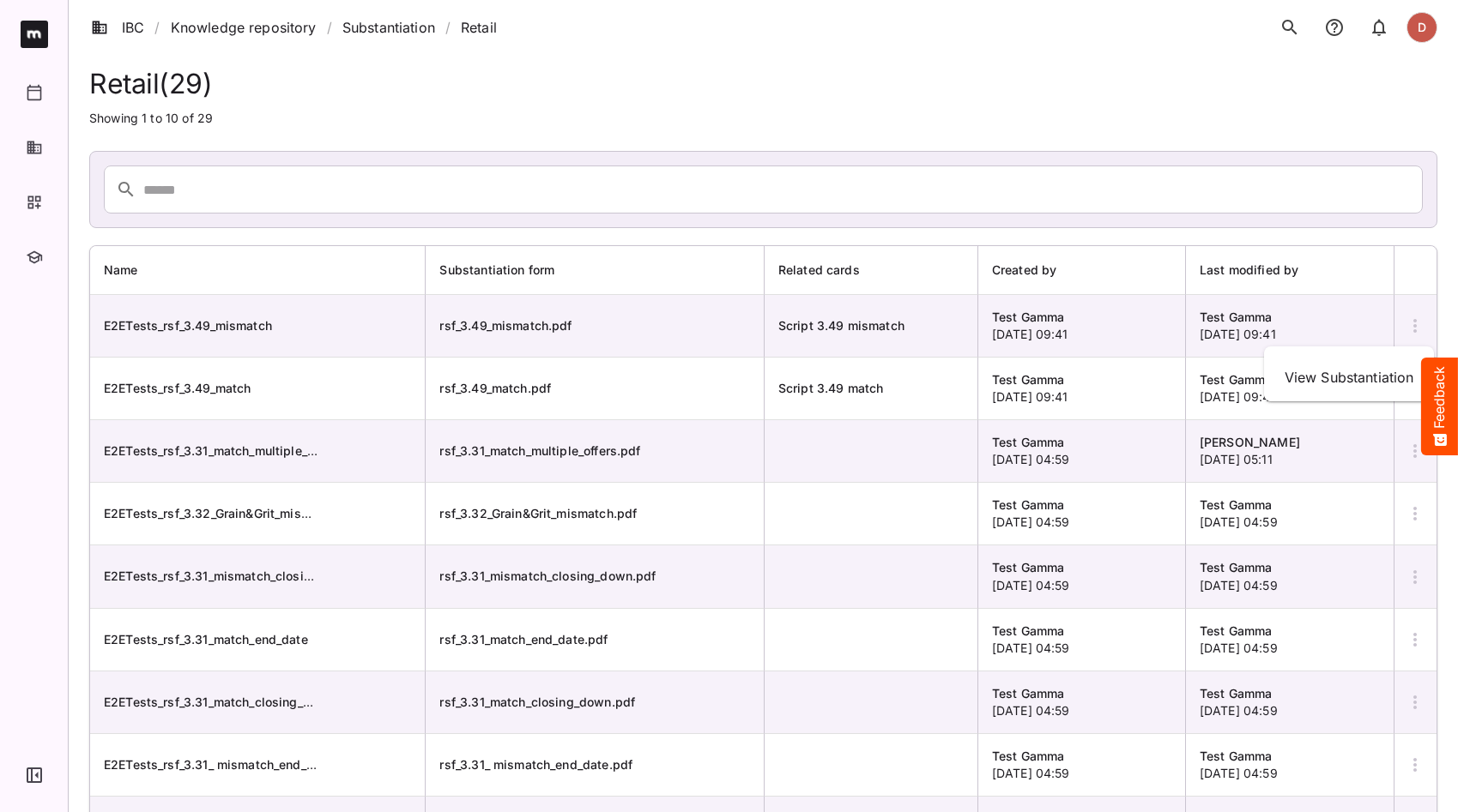
scroll to position [0, 0]
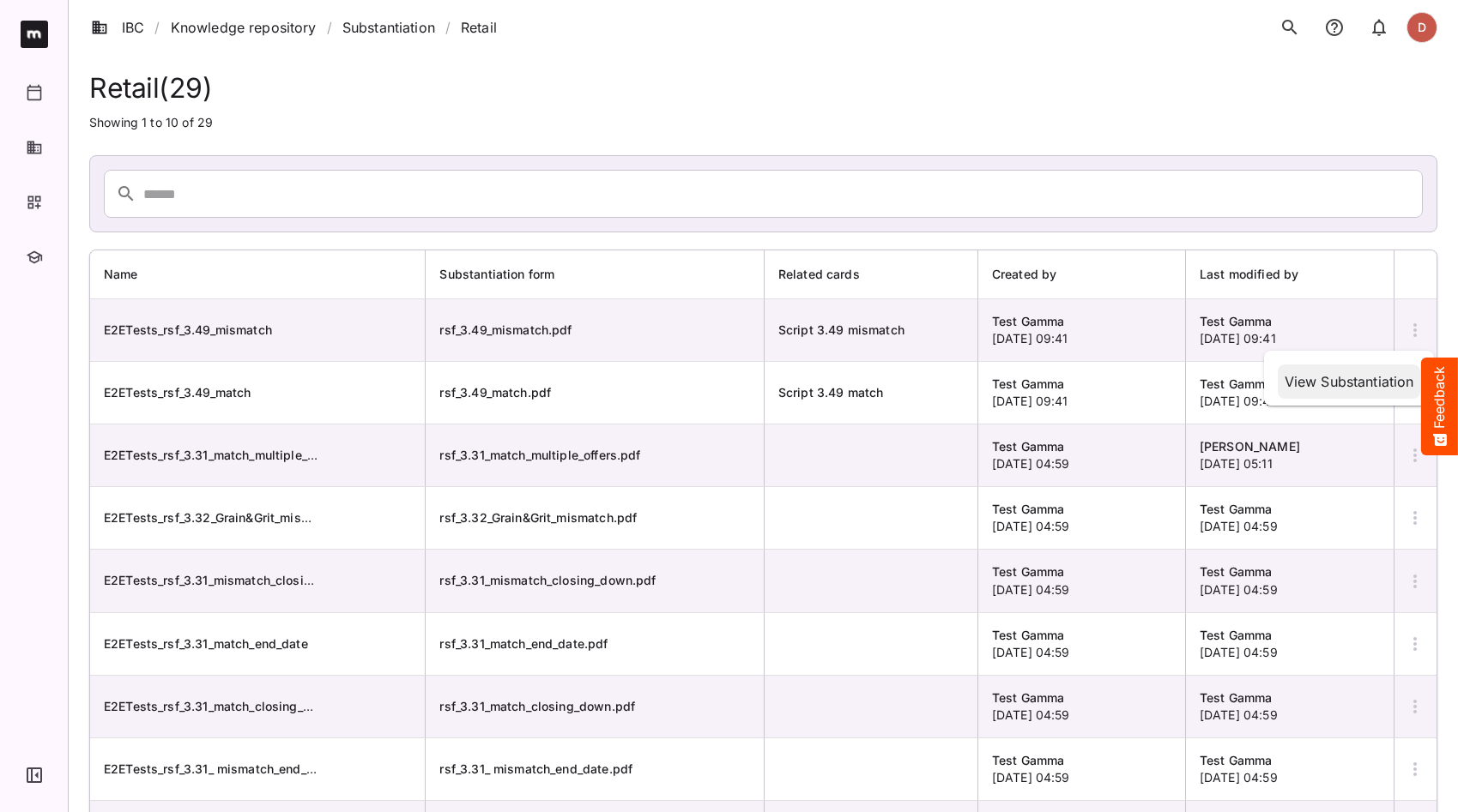
click at [1302, 395] on div "View Substantiation" at bounding box center [1349, 381] width 143 height 35
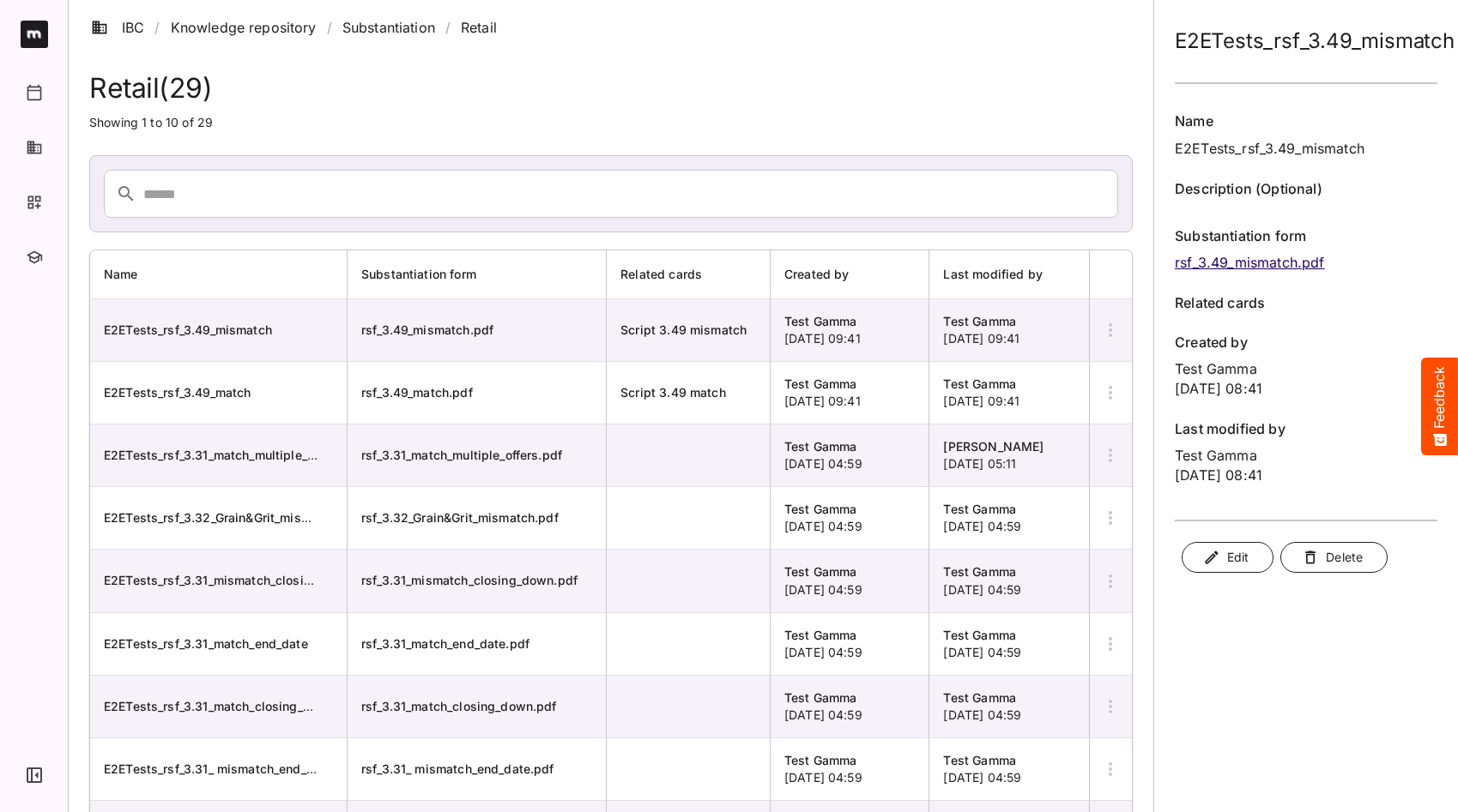
click at [1244, 556] on span "Edit" at bounding box center [1228, 558] width 42 height 22
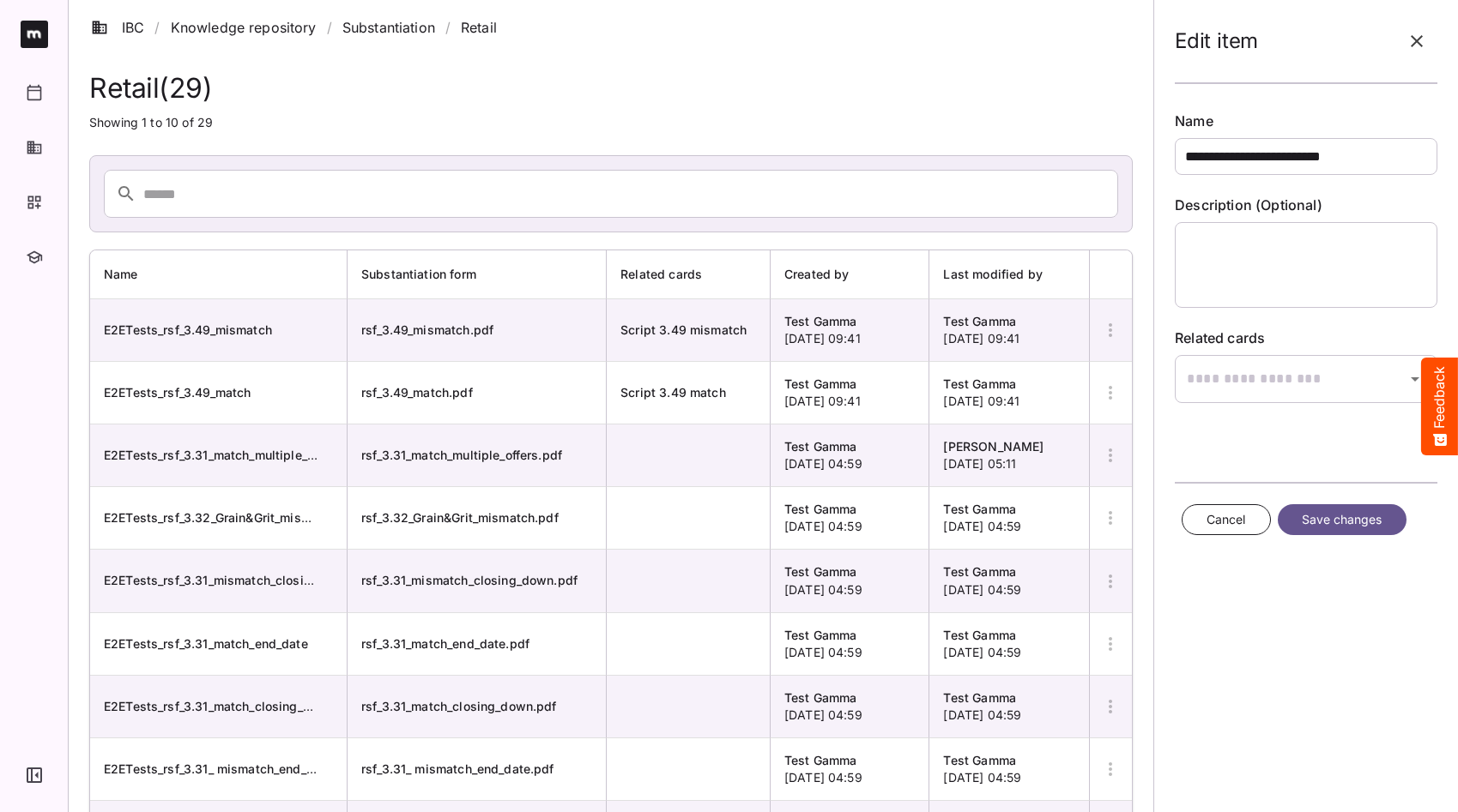
click at [1212, 510] on span "Cancel" at bounding box center [1226, 521] width 39 height 22
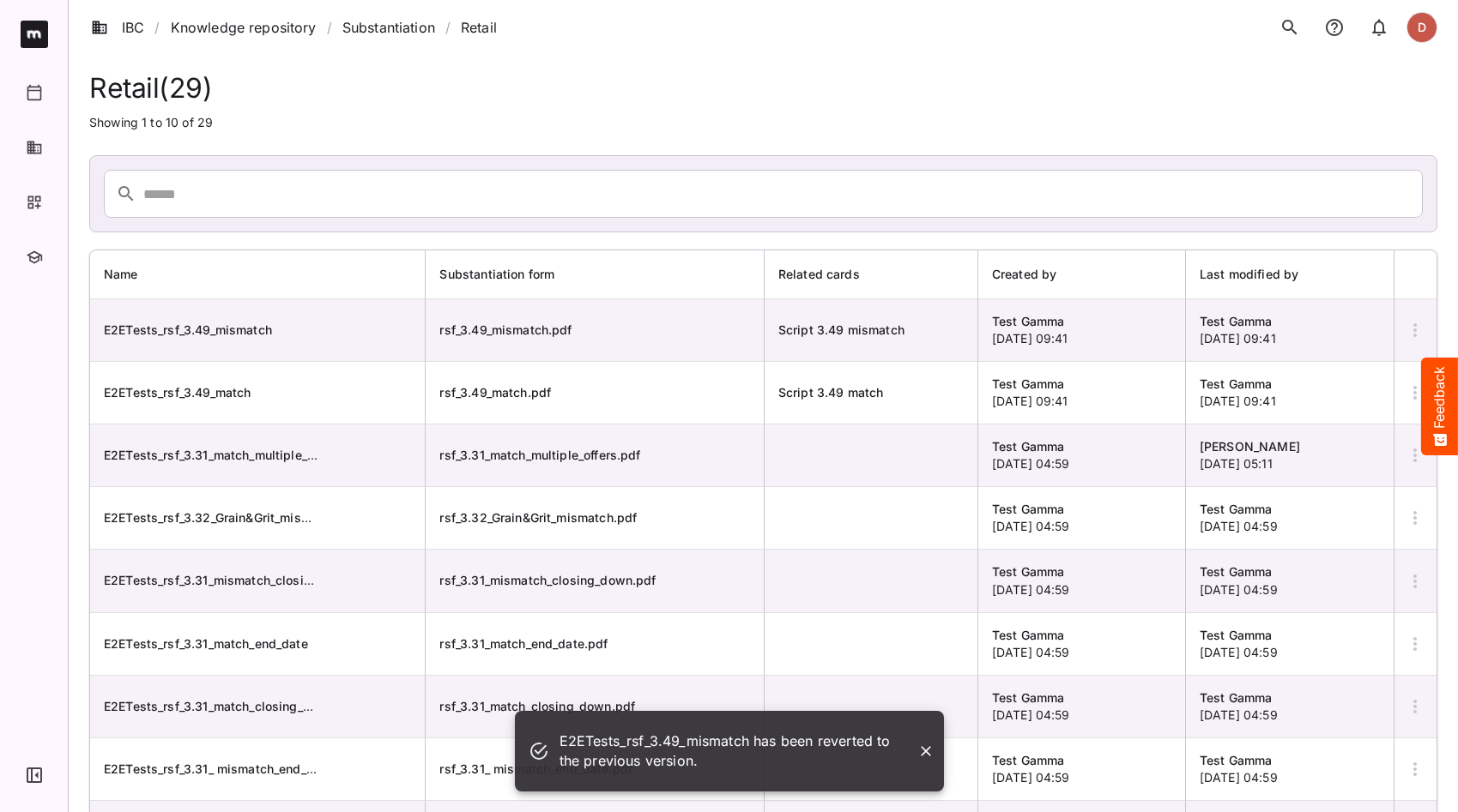
click at [1409, 341] on button "button" at bounding box center [1414, 330] width 41 height 41
click at [1355, 376] on p "View Substantiation" at bounding box center [1349, 381] width 129 height 21
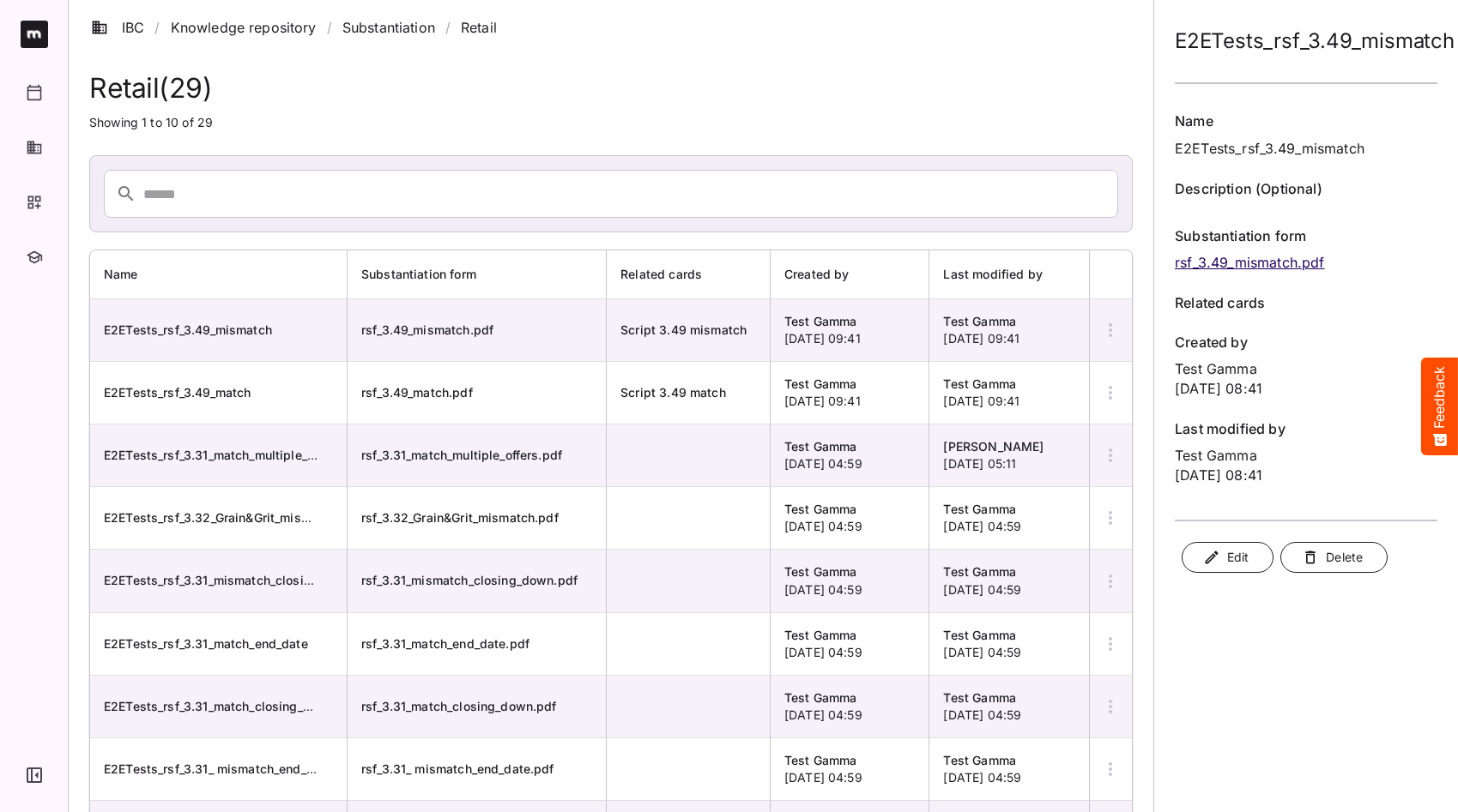
click at [1329, 561] on span "Delete" at bounding box center [1333, 558] width 57 height 22
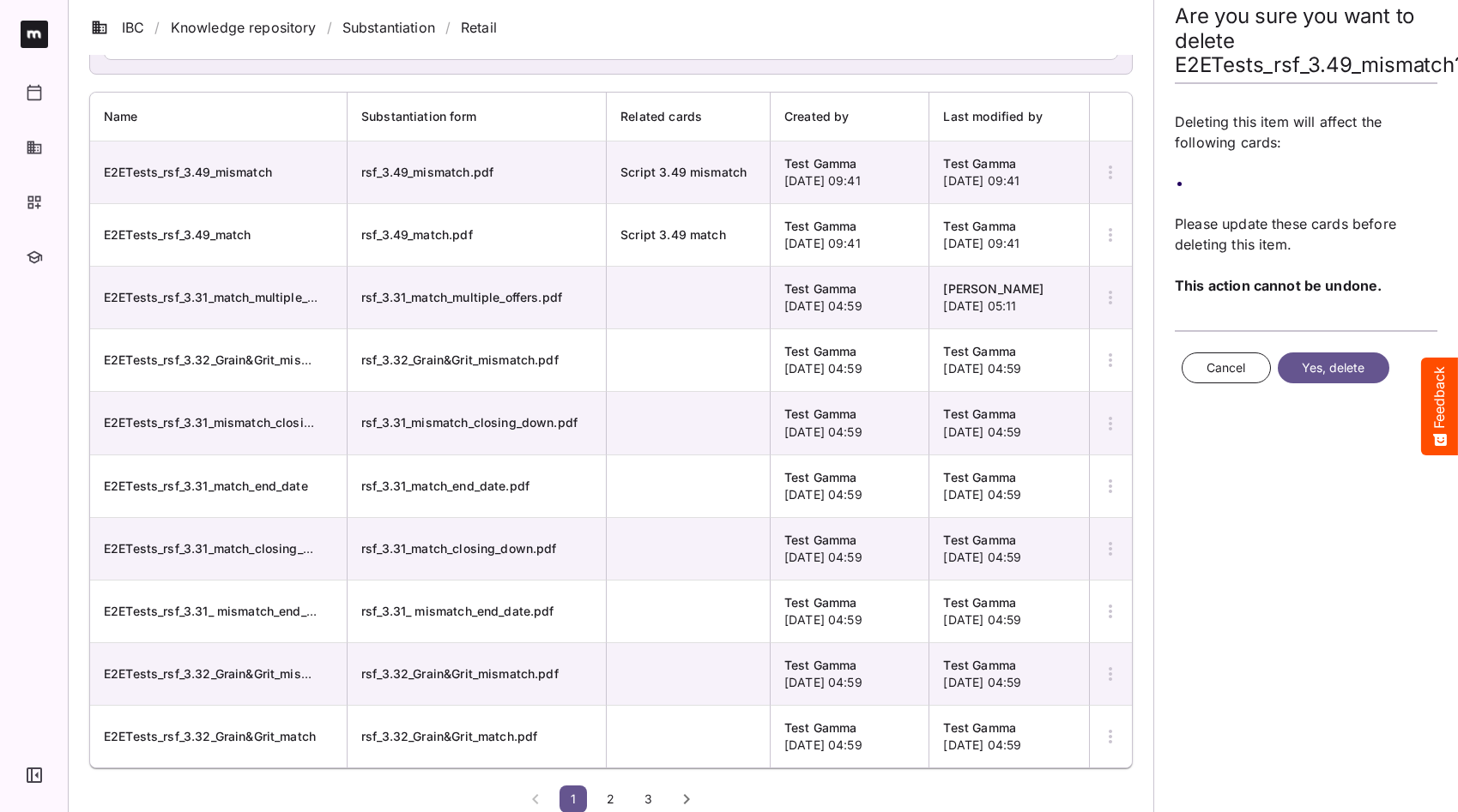
scroll to position [165, 0]
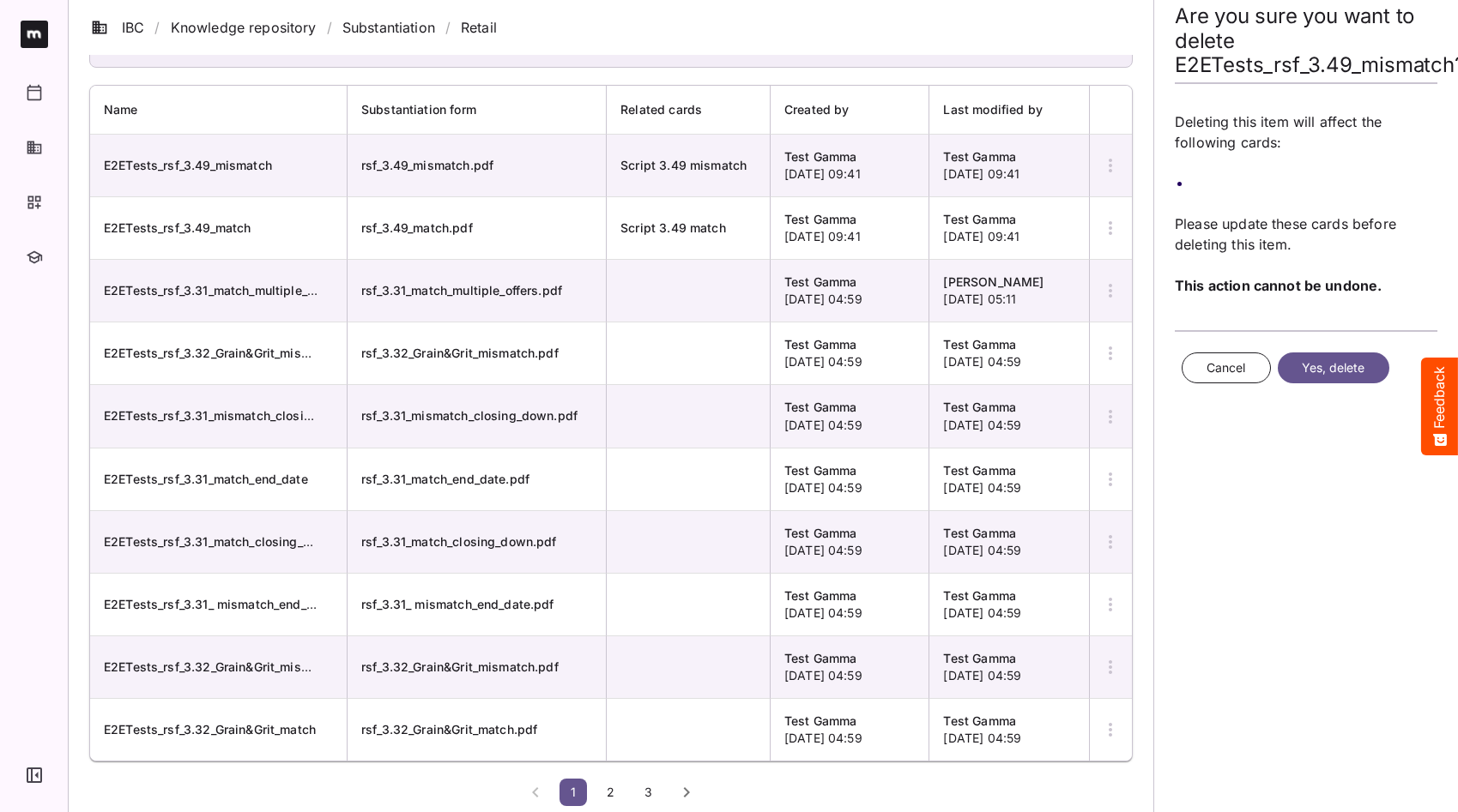
click at [648, 758] on span "3" at bounding box center [648, 792] width 17 height 15
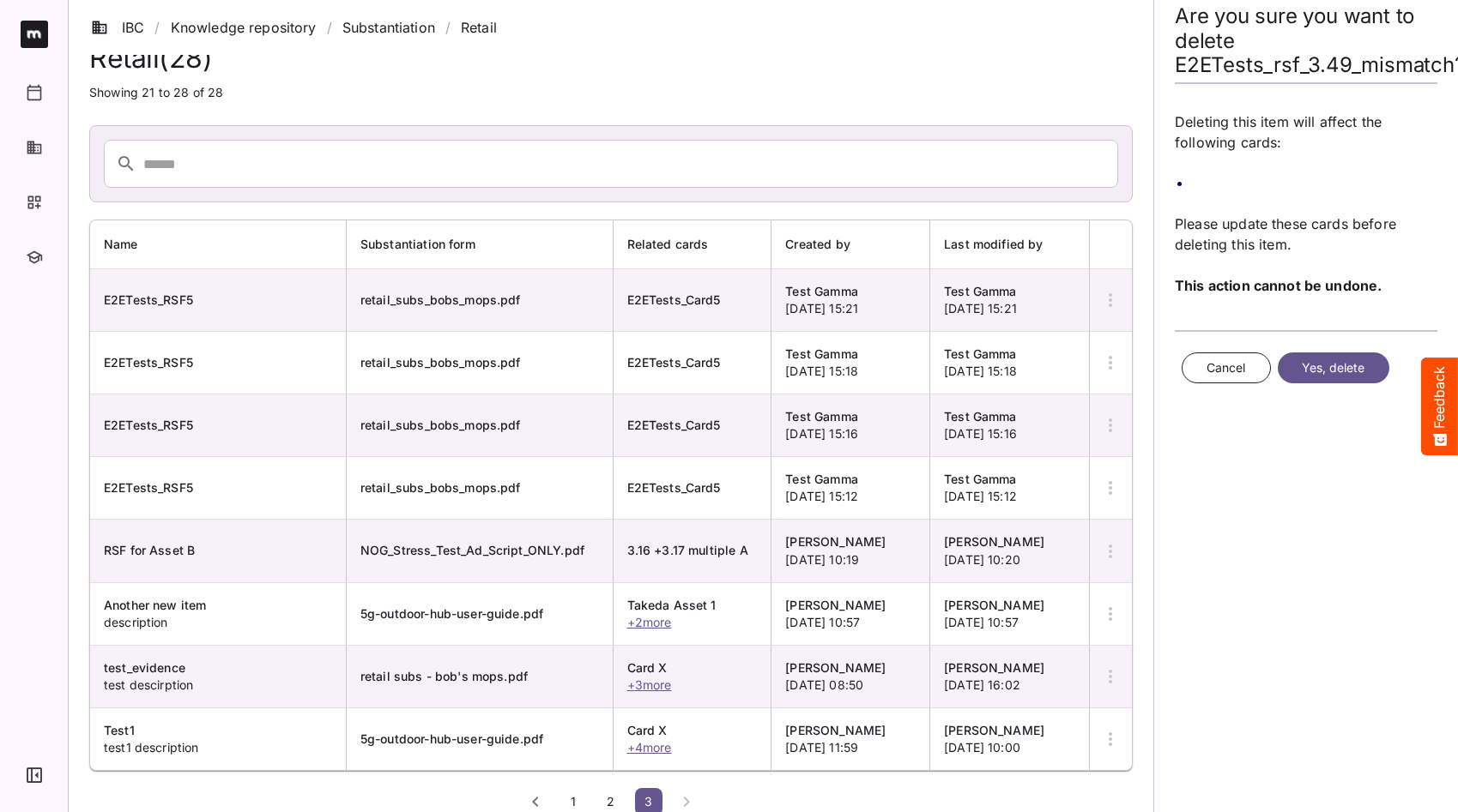
scroll to position [39, 0]
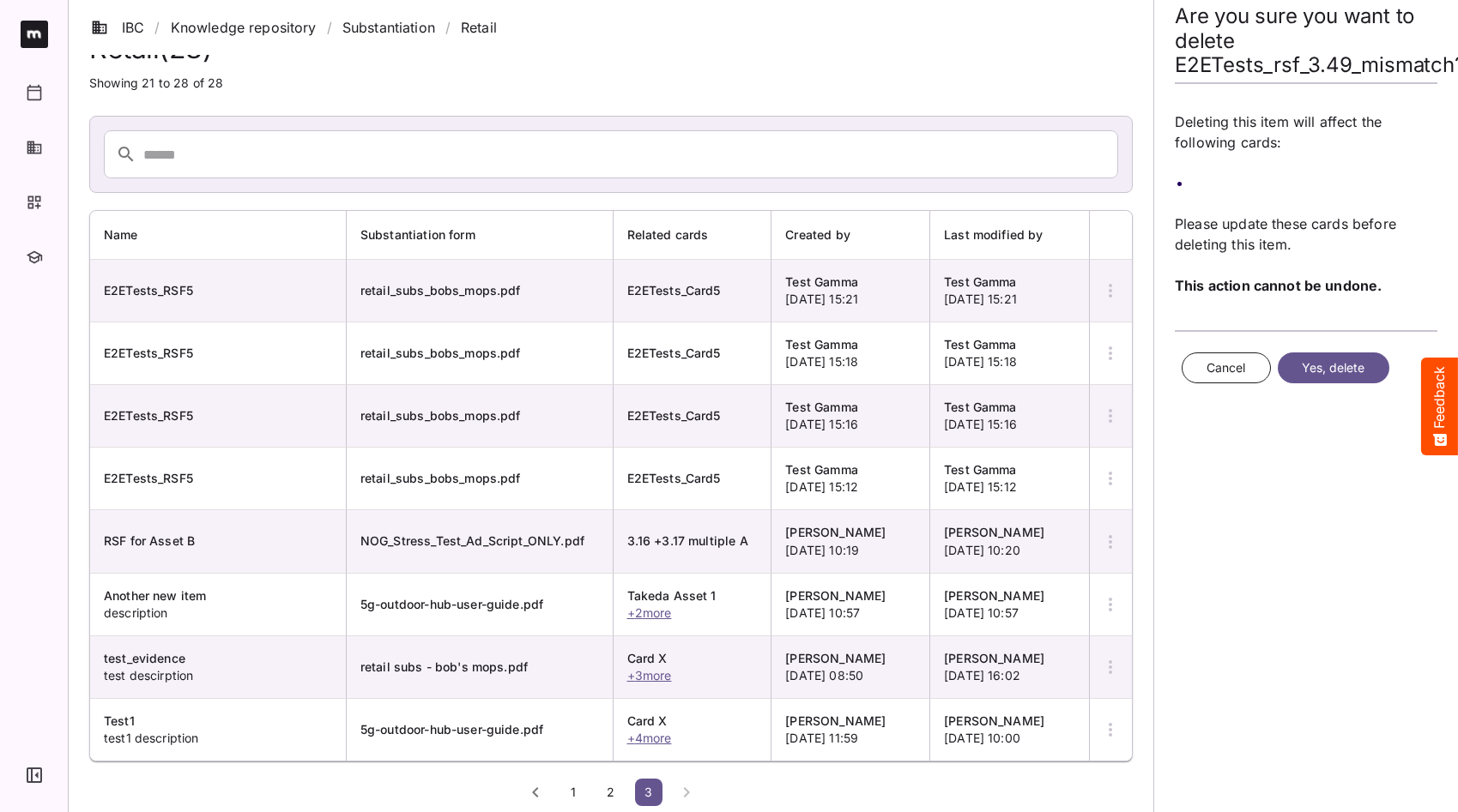
click at [578, 758] on span "1" at bounding box center [573, 792] width 17 height 15
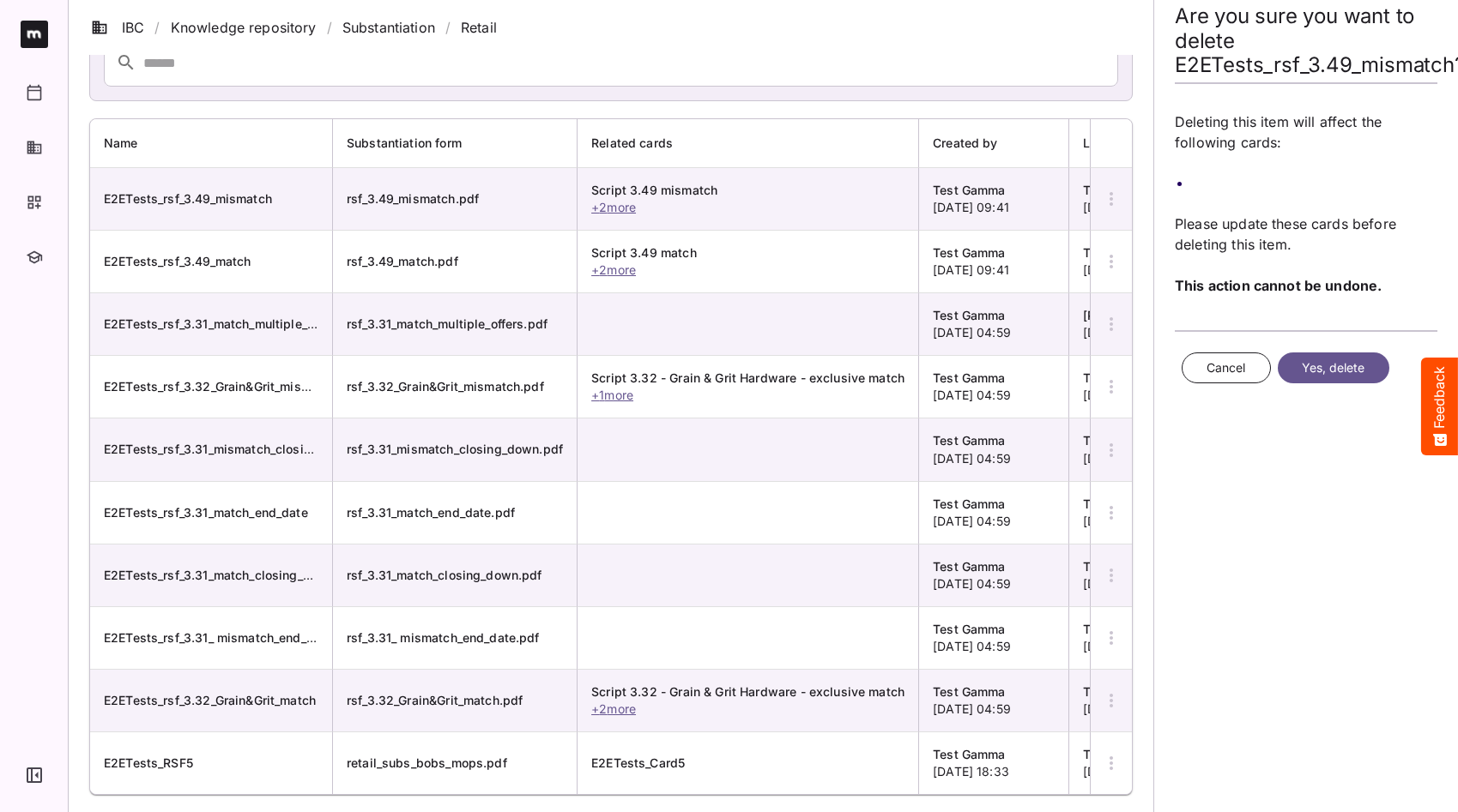
scroll to position [0, 0]
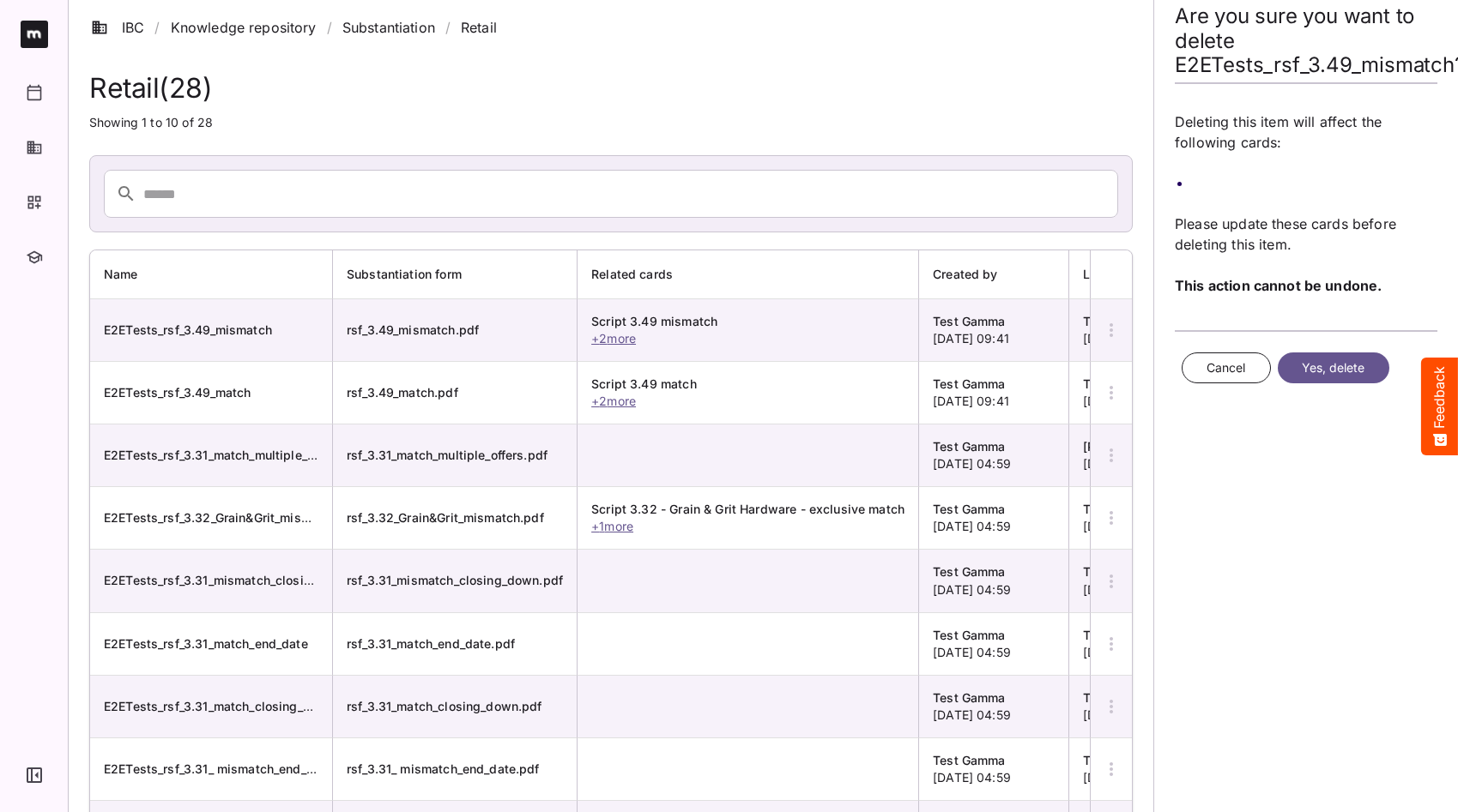
click at [1236, 364] on span "Cancel" at bounding box center [1226, 369] width 39 height 22
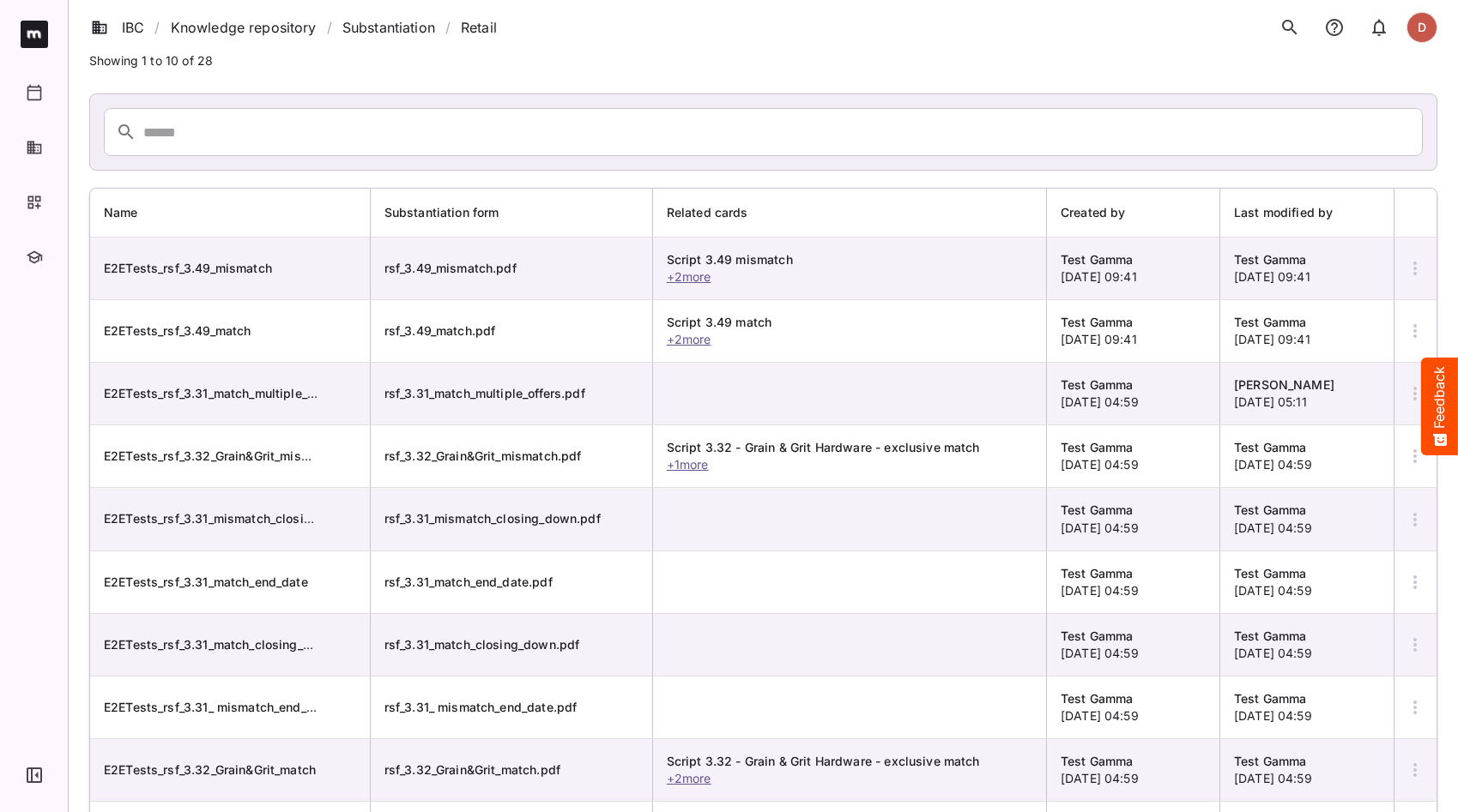
scroll to position [165, 0]
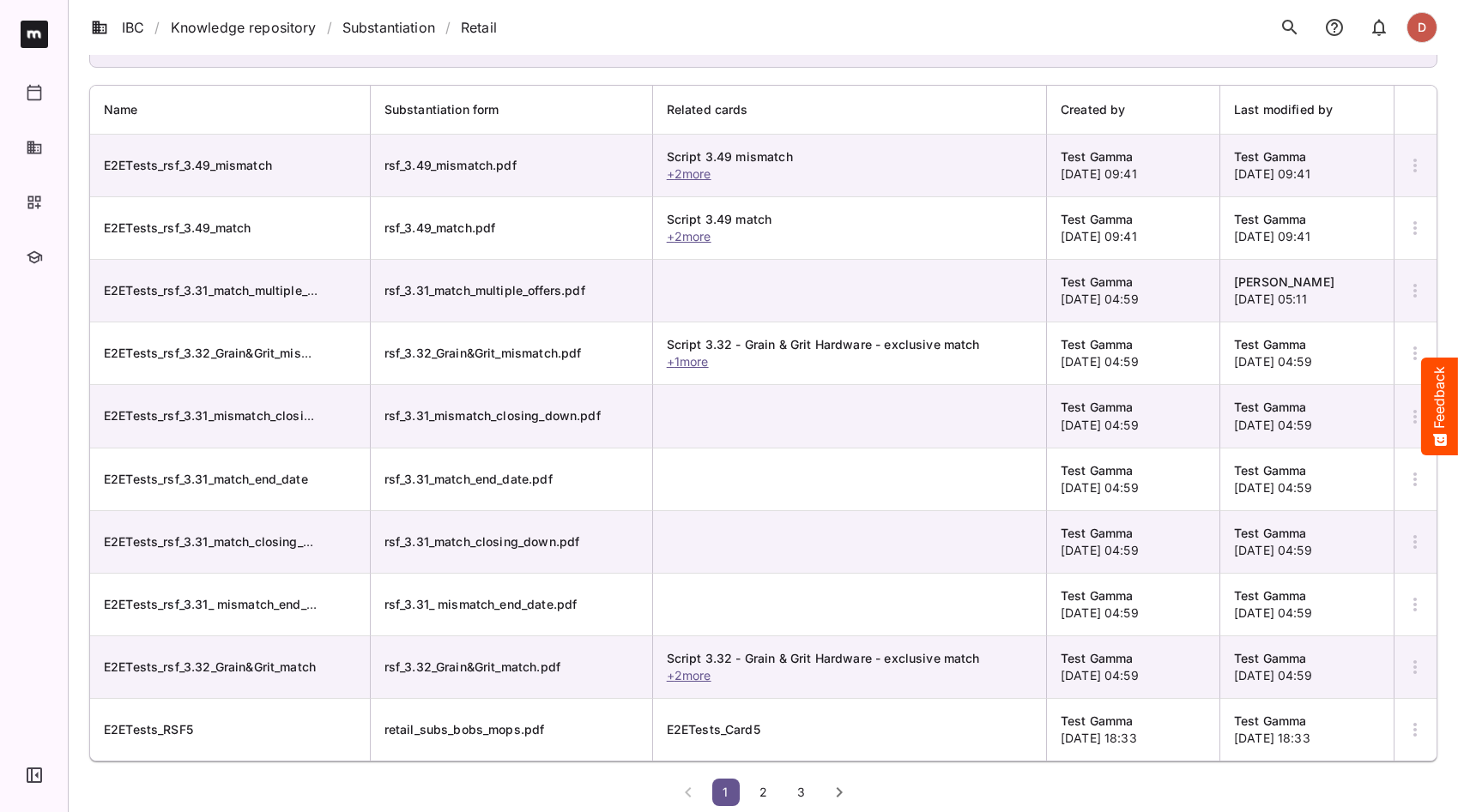
click at [761, 758] on button "2" at bounding box center [763, 792] width 27 height 27
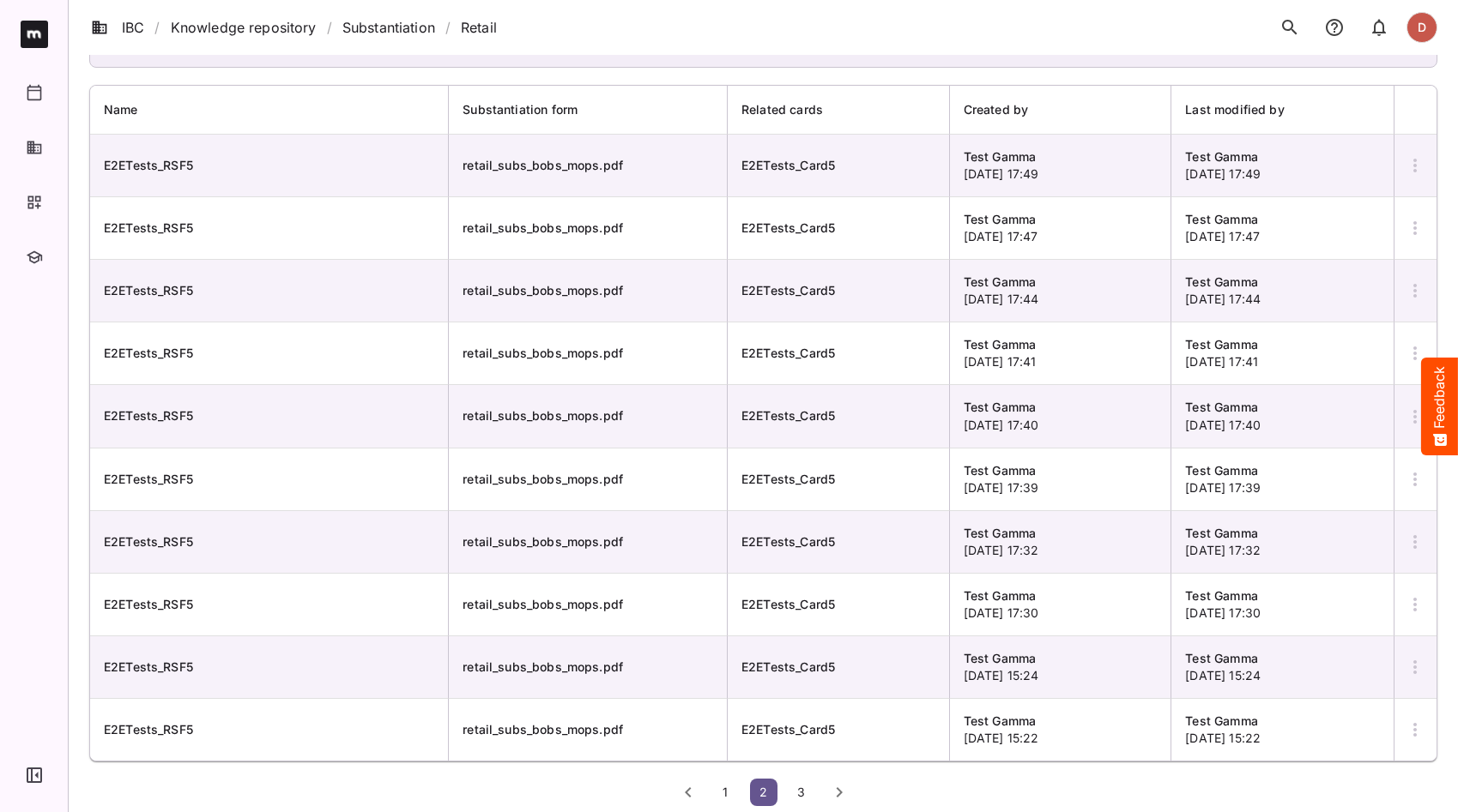
click at [799, 758] on span "3" at bounding box center [801, 792] width 17 height 15
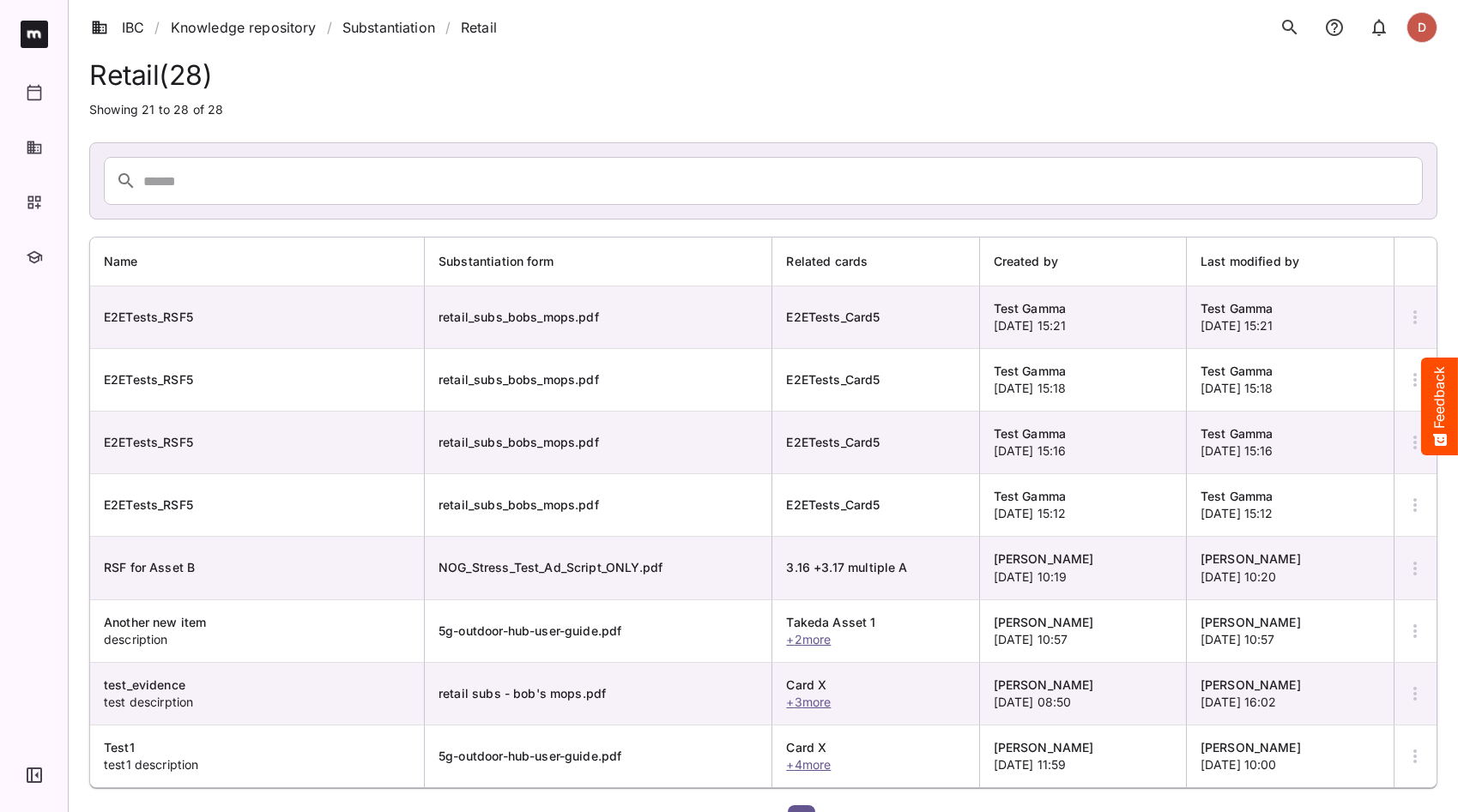
scroll to position [39, 0]
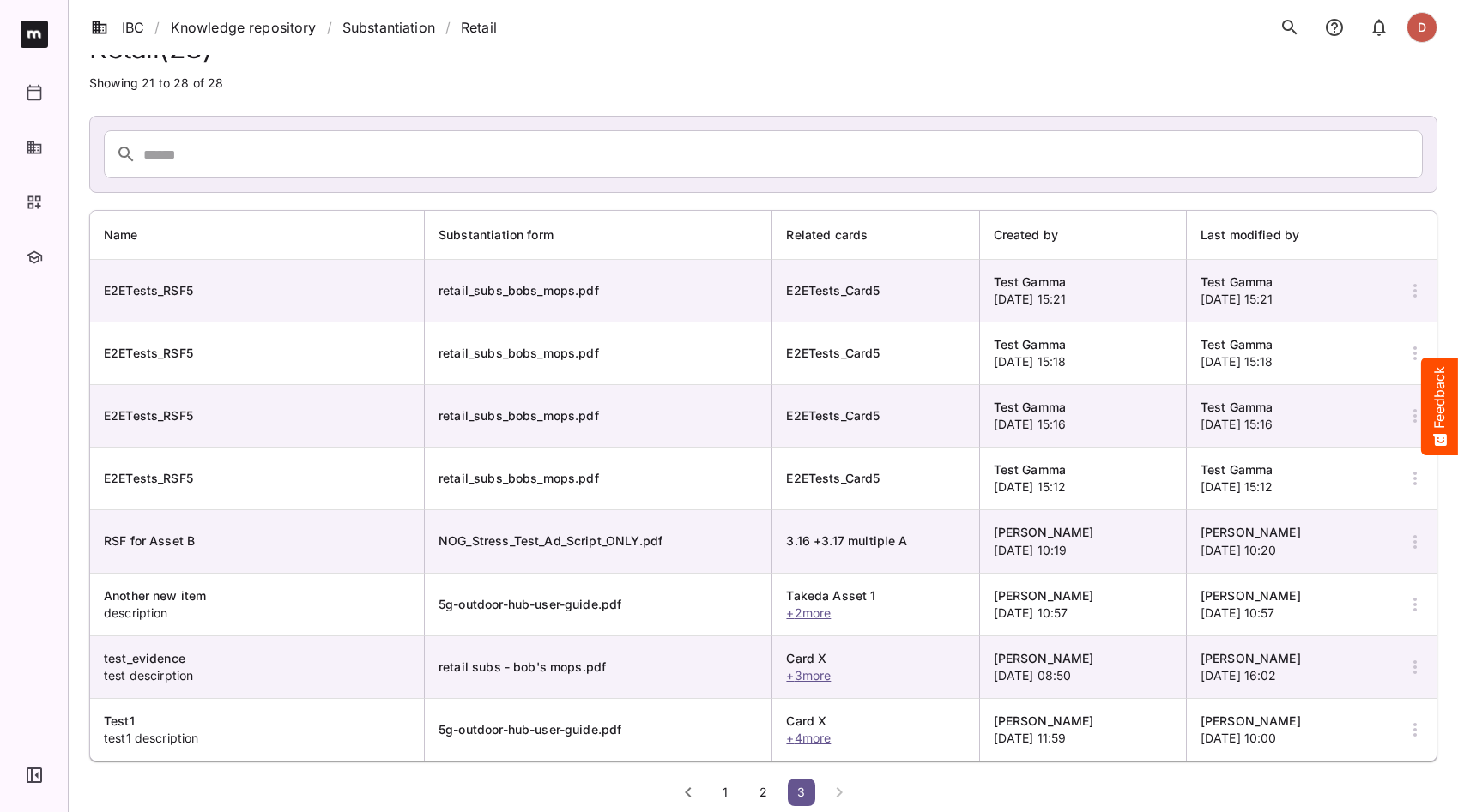
click at [771, 758] on button "2" at bounding box center [763, 792] width 27 height 27
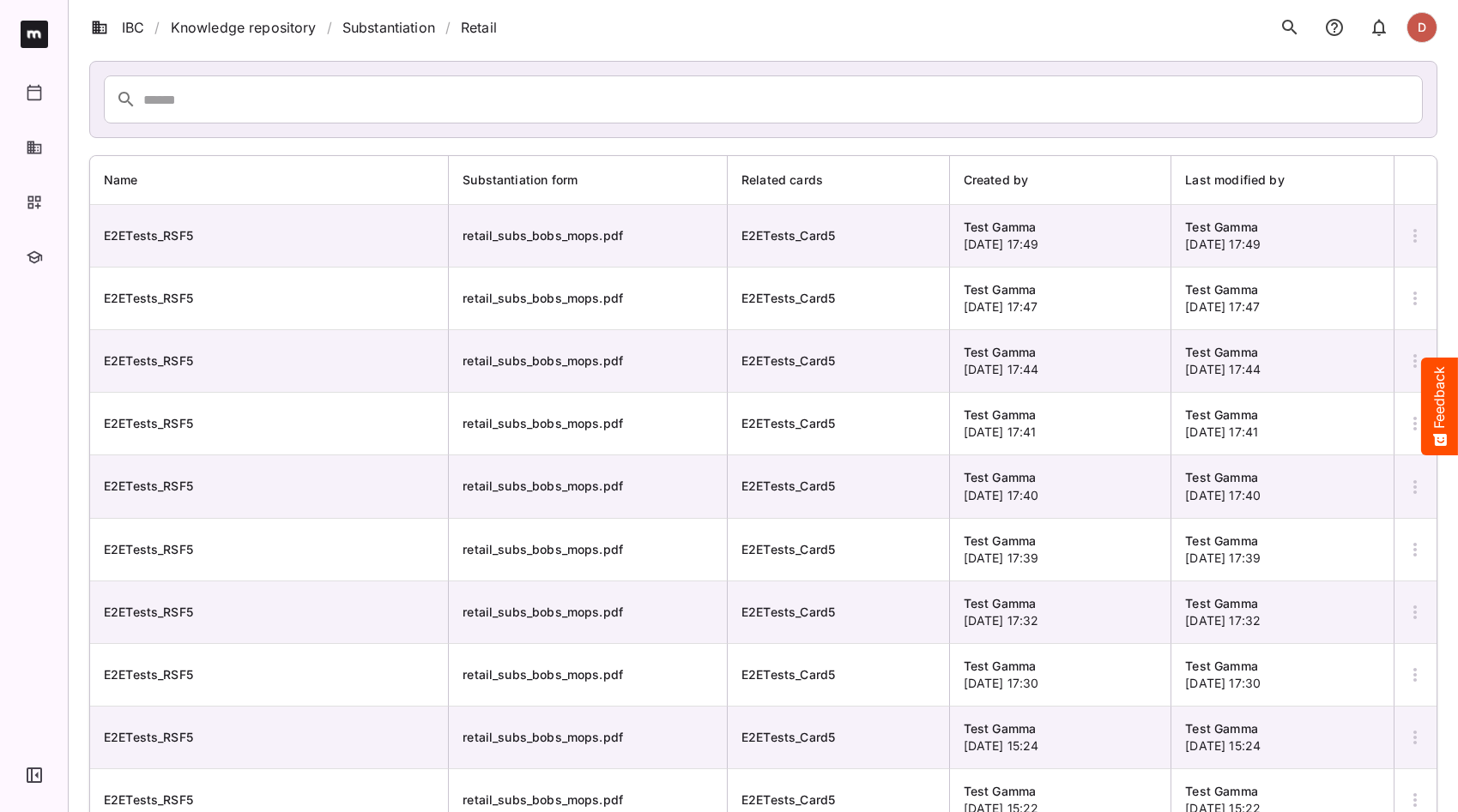
scroll to position [165, 0]
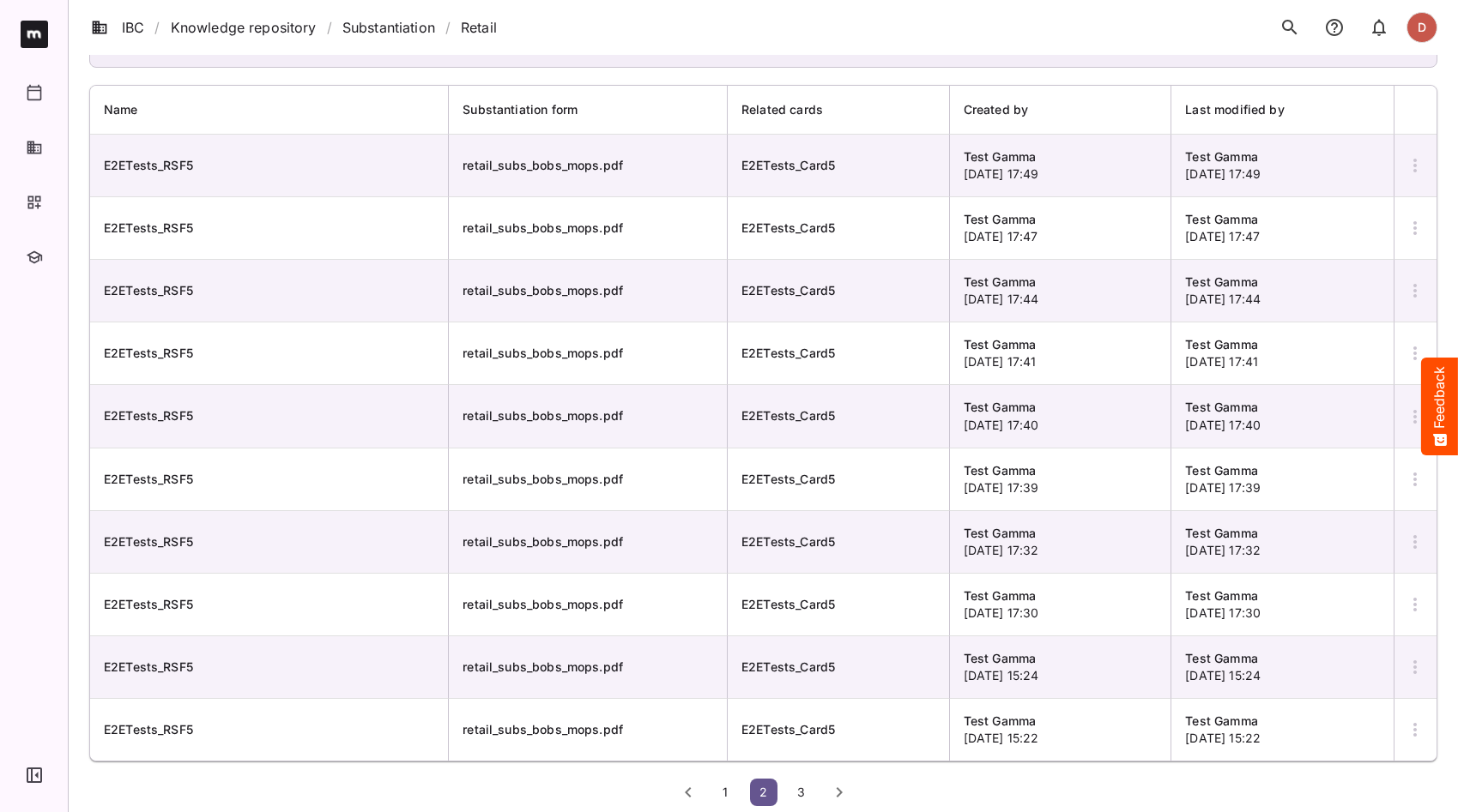
click at [723, 758] on span "1" at bounding box center [726, 792] width 17 height 15
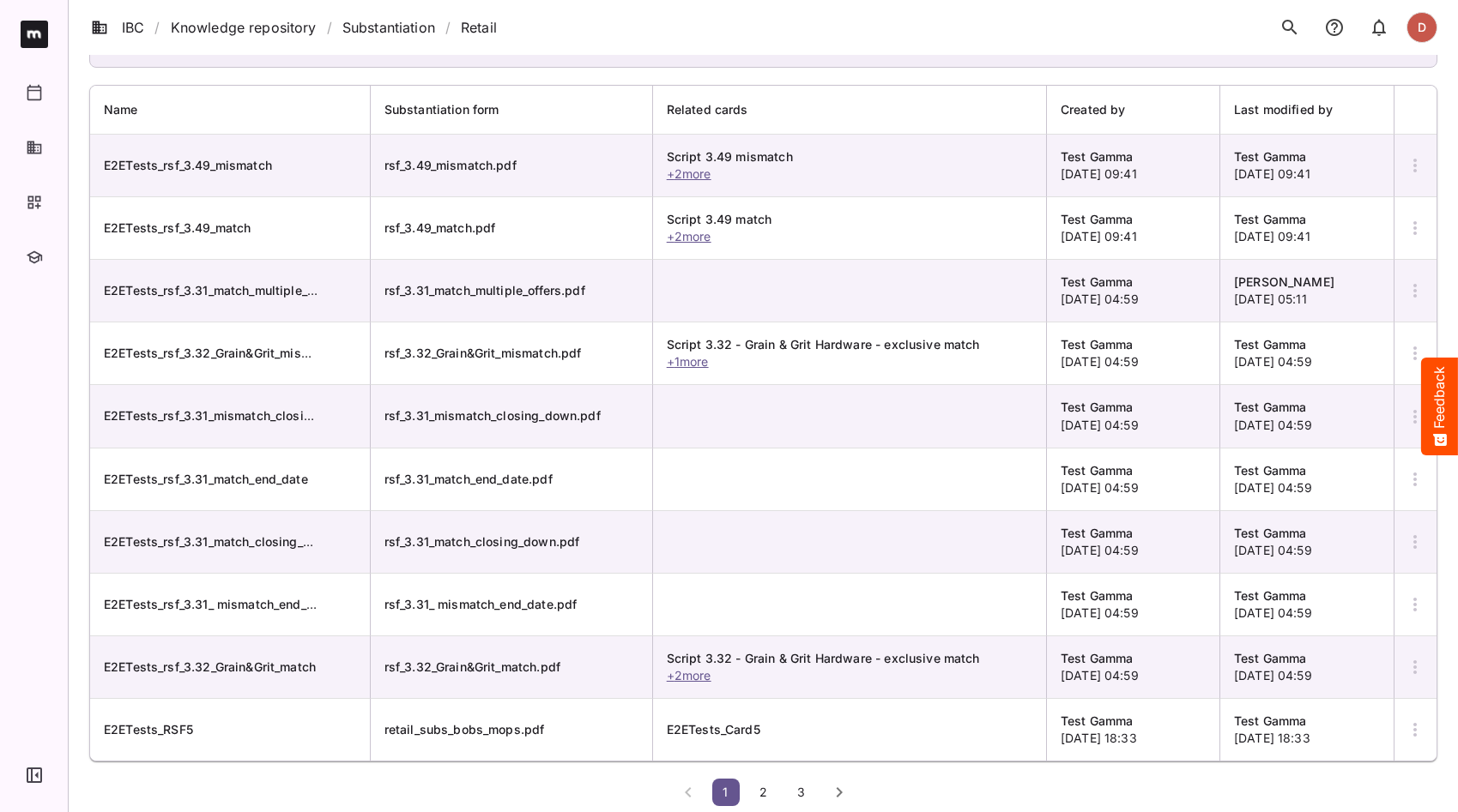
click at [170, 113] on th "Name" at bounding box center [230, 110] width 280 height 49
click at [752, 111] on th "Related cards" at bounding box center [850, 110] width 393 height 49
click at [1111, 110] on span "Created by" at bounding box center [1105, 109] width 87 height 21
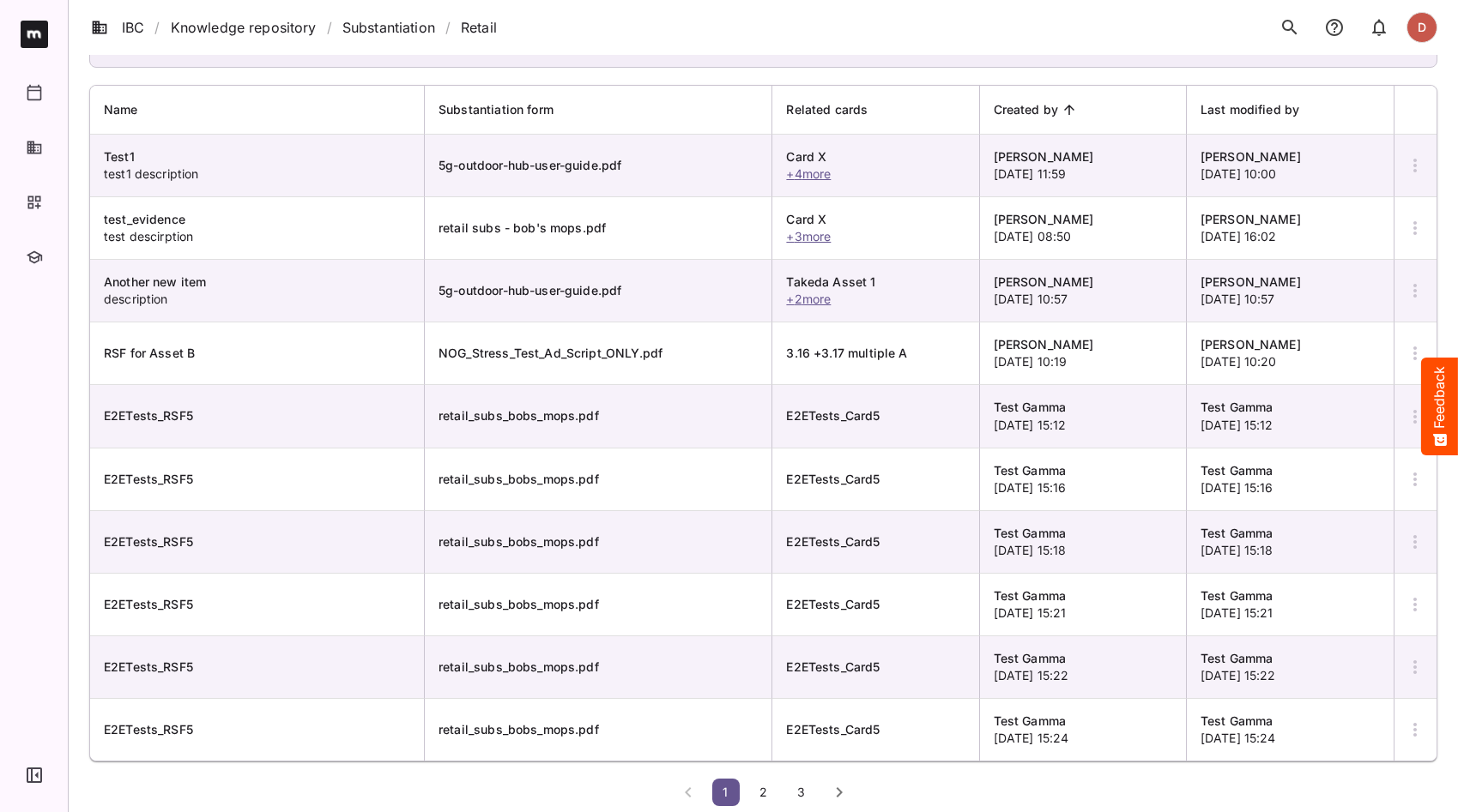
click at [1072, 109] on icon at bounding box center [1068, 109] width 10 height 10
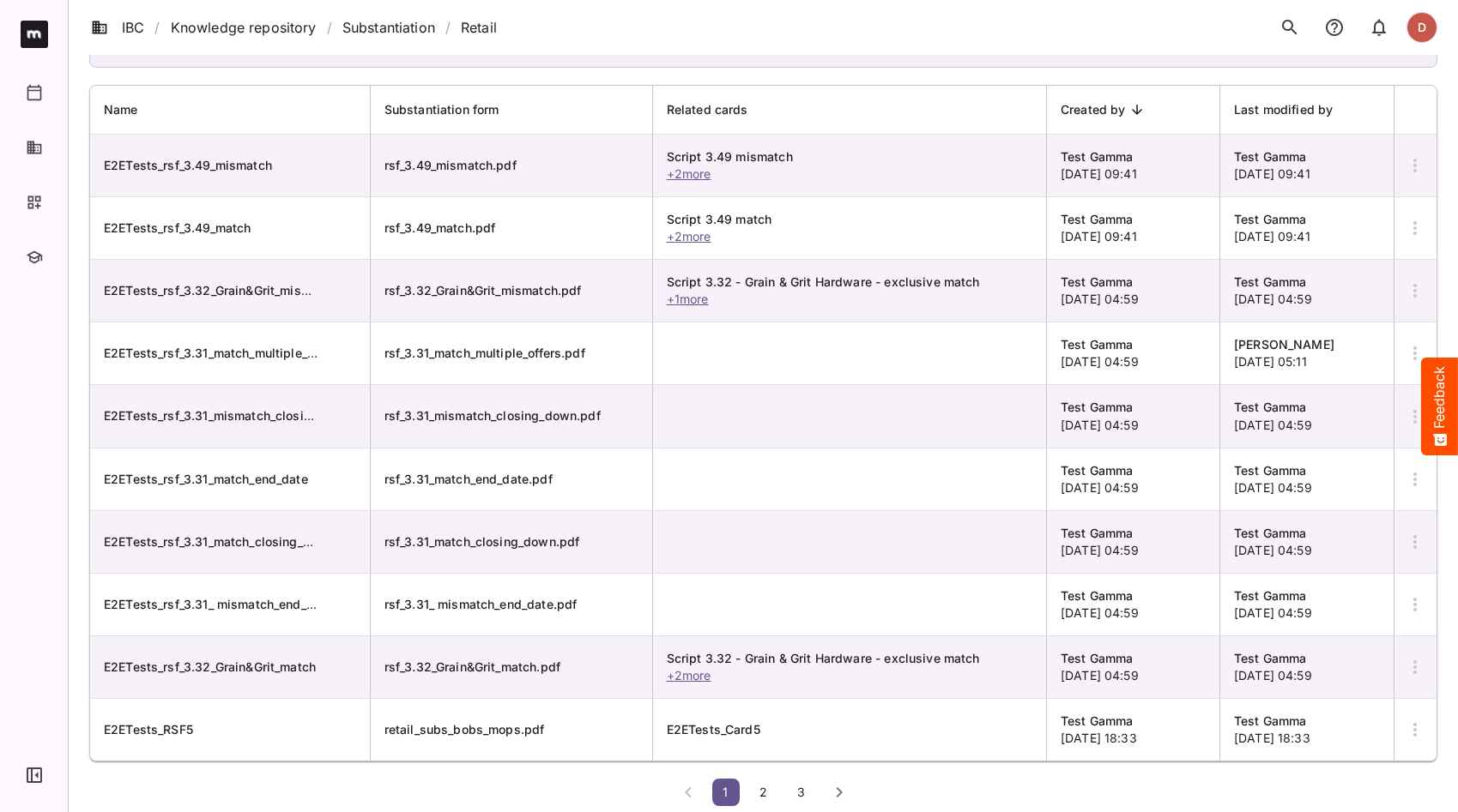
click at [1132, 108] on icon at bounding box center [1137, 109] width 15 height 15
click at [1133, 108] on icon at bounding box center [1137, 109] width 10 height 10
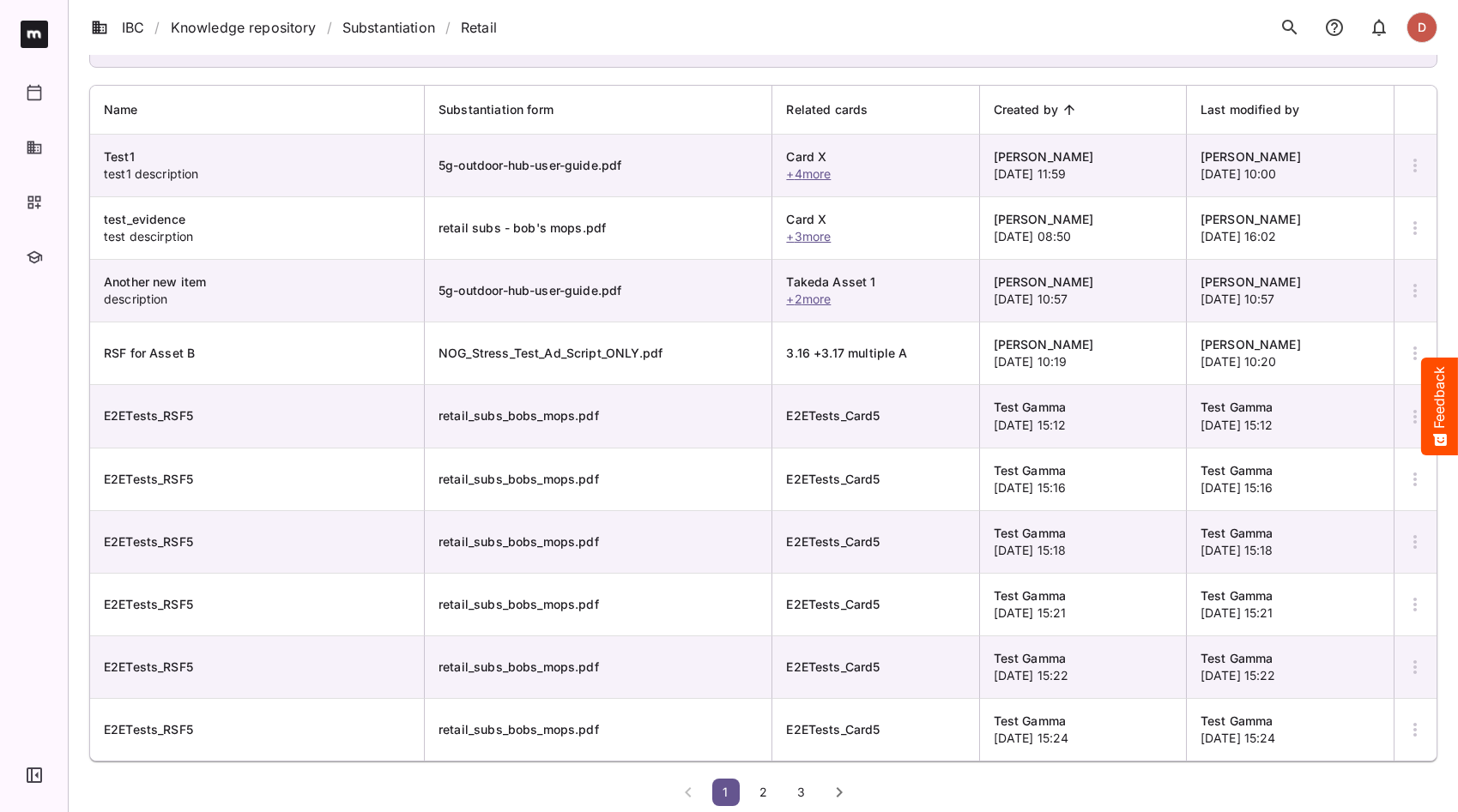
click at [1306, 112] on icon at bounding box center [1310, 109] width 15 height 15
click at [1307, 110] on icon at bounding box center [1310, 109] width 15 height 15
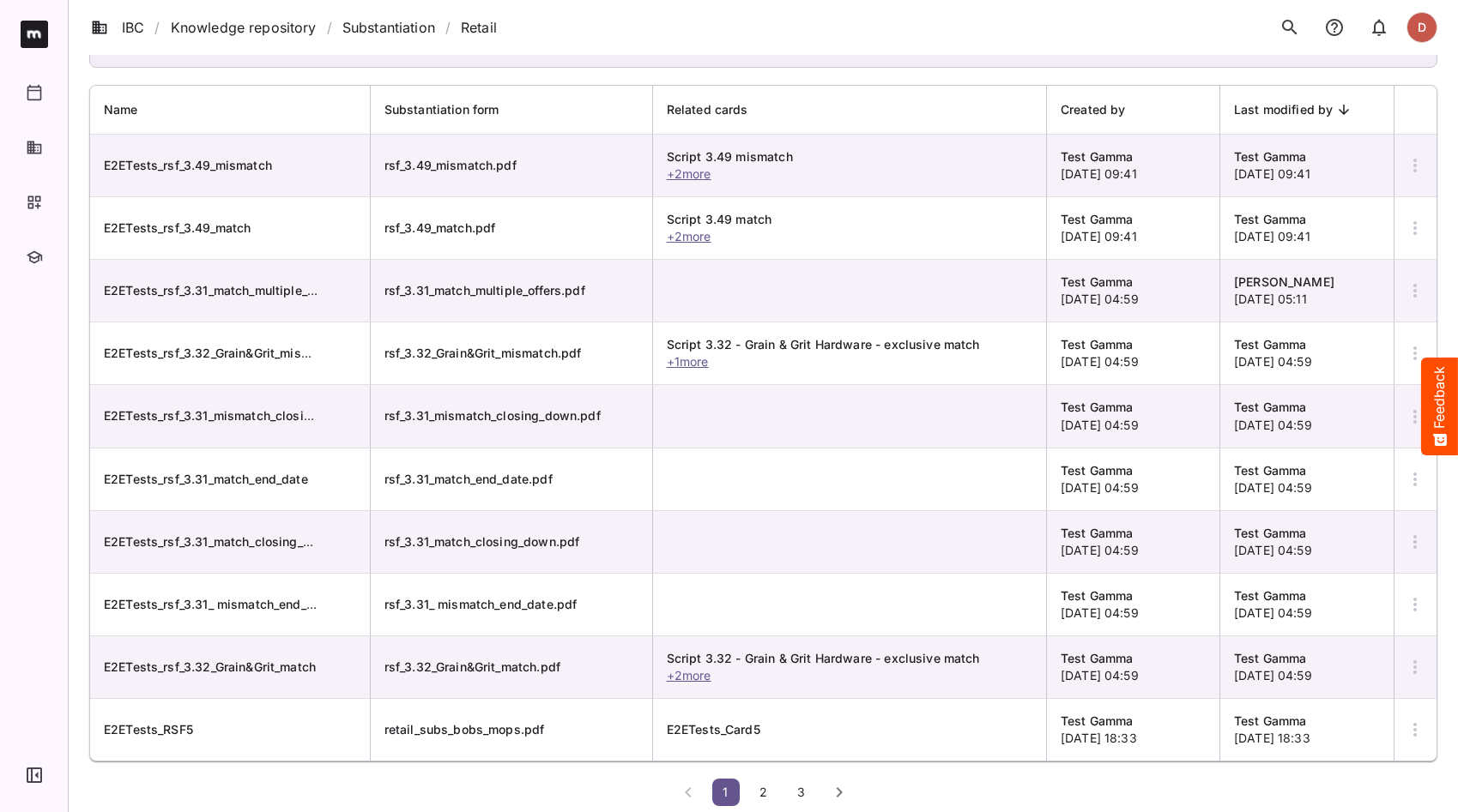
click at [763, 758] on span "2" at bounding box center [763, 792] width 17 height 15
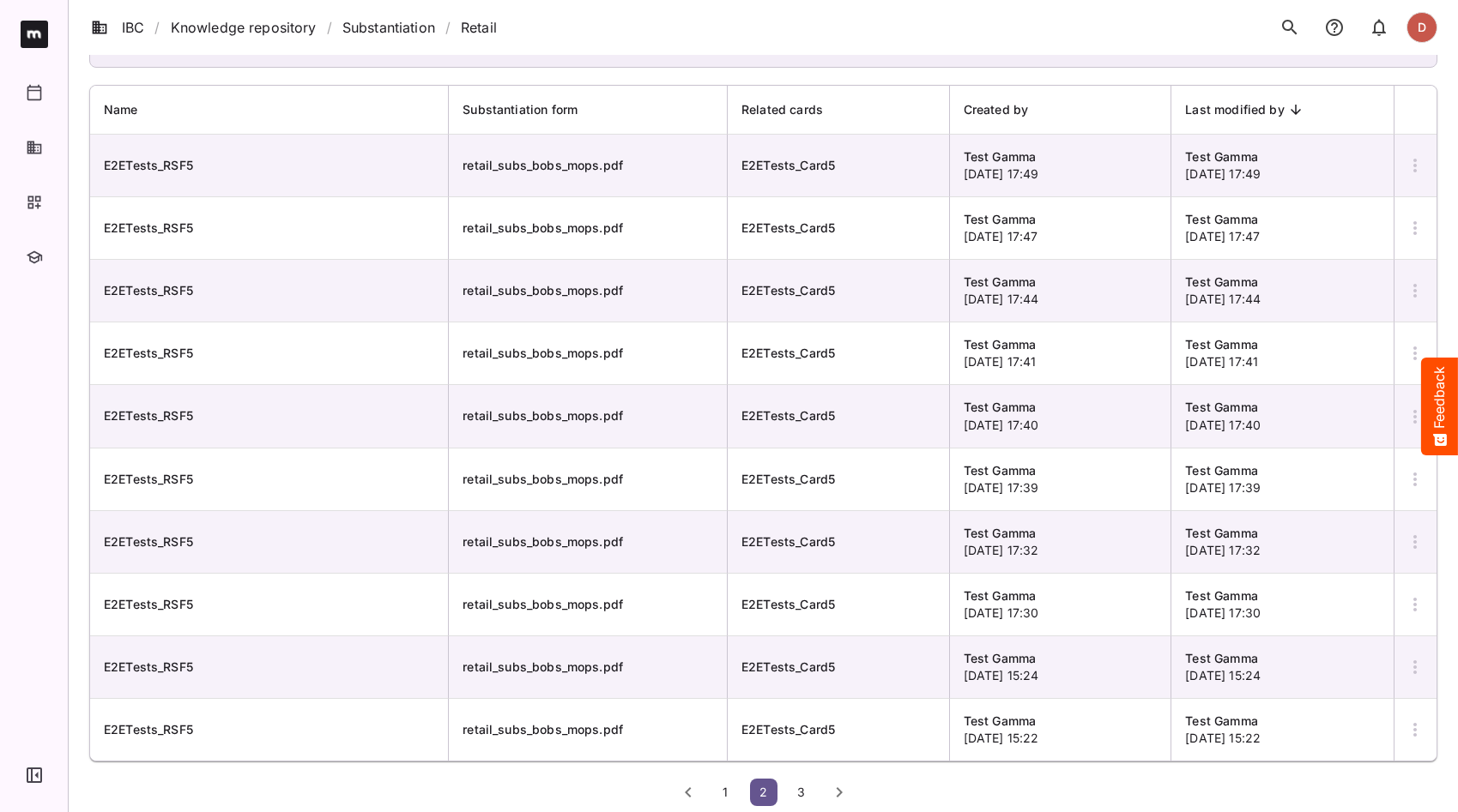
click at [807, 758] on span "3" at bounding box center [801, 792] width 17 height 15
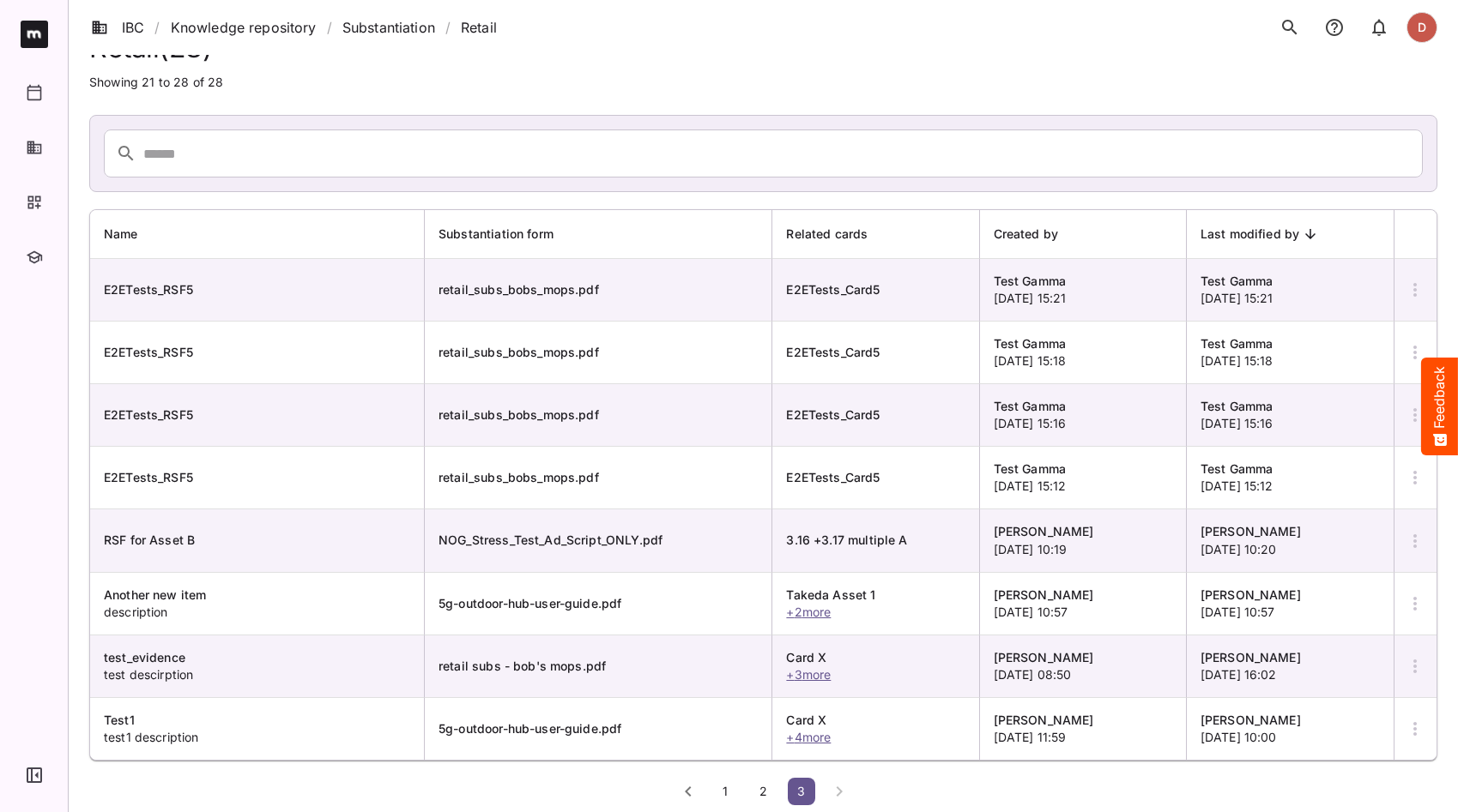
scroll to position [39, 0]
click at [830, 758] on li at bounding box center [840, 792] width 33 height 27
click at [758, 758] on span "2" at bounding box center [763, 792] width 17 height 15
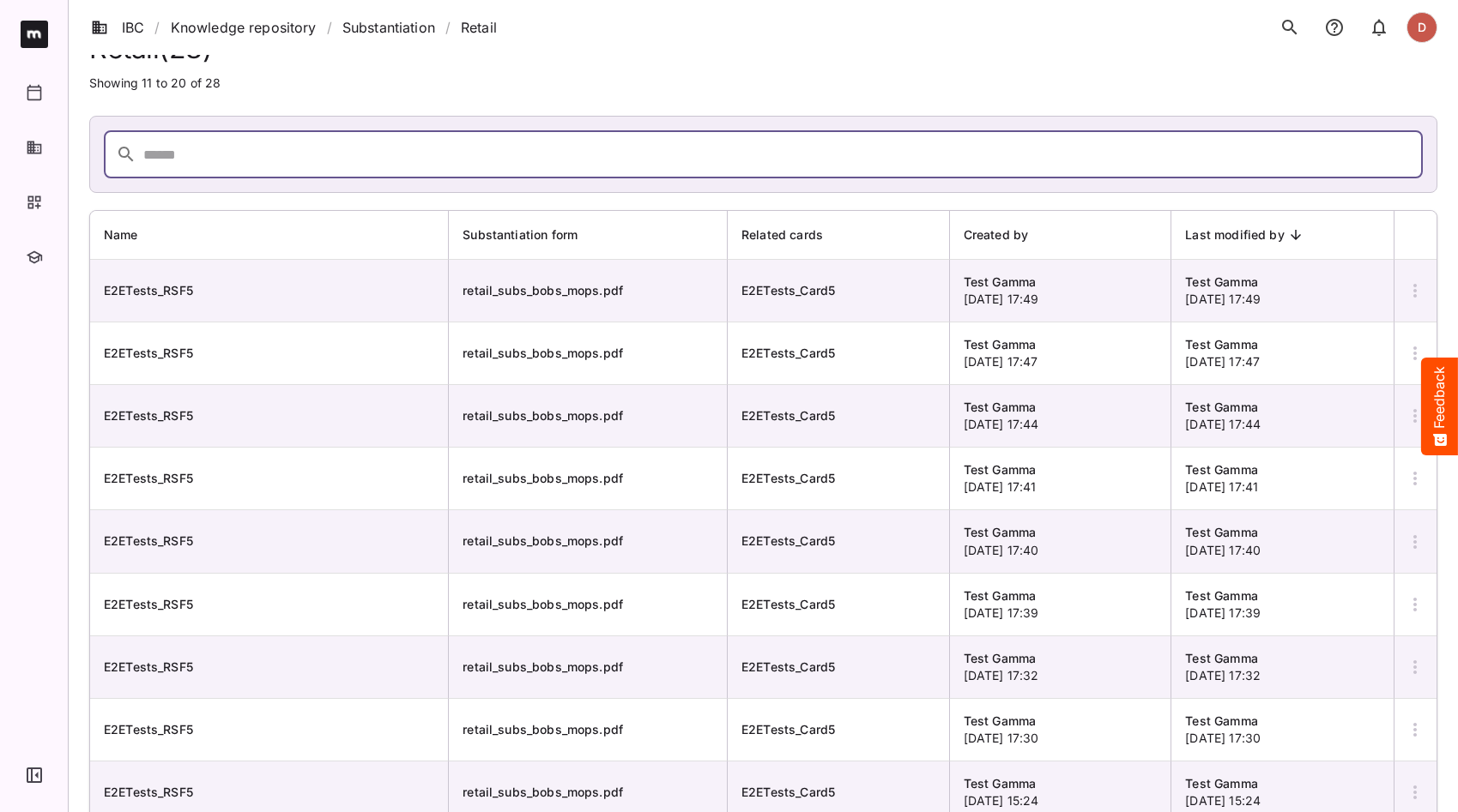
click at [315, 156] on input "text" at bounding box center [782, 154] width 1280 height 48
click at [312, 160] on input "text" at bounding box center [782, 154] width 1280 height 48
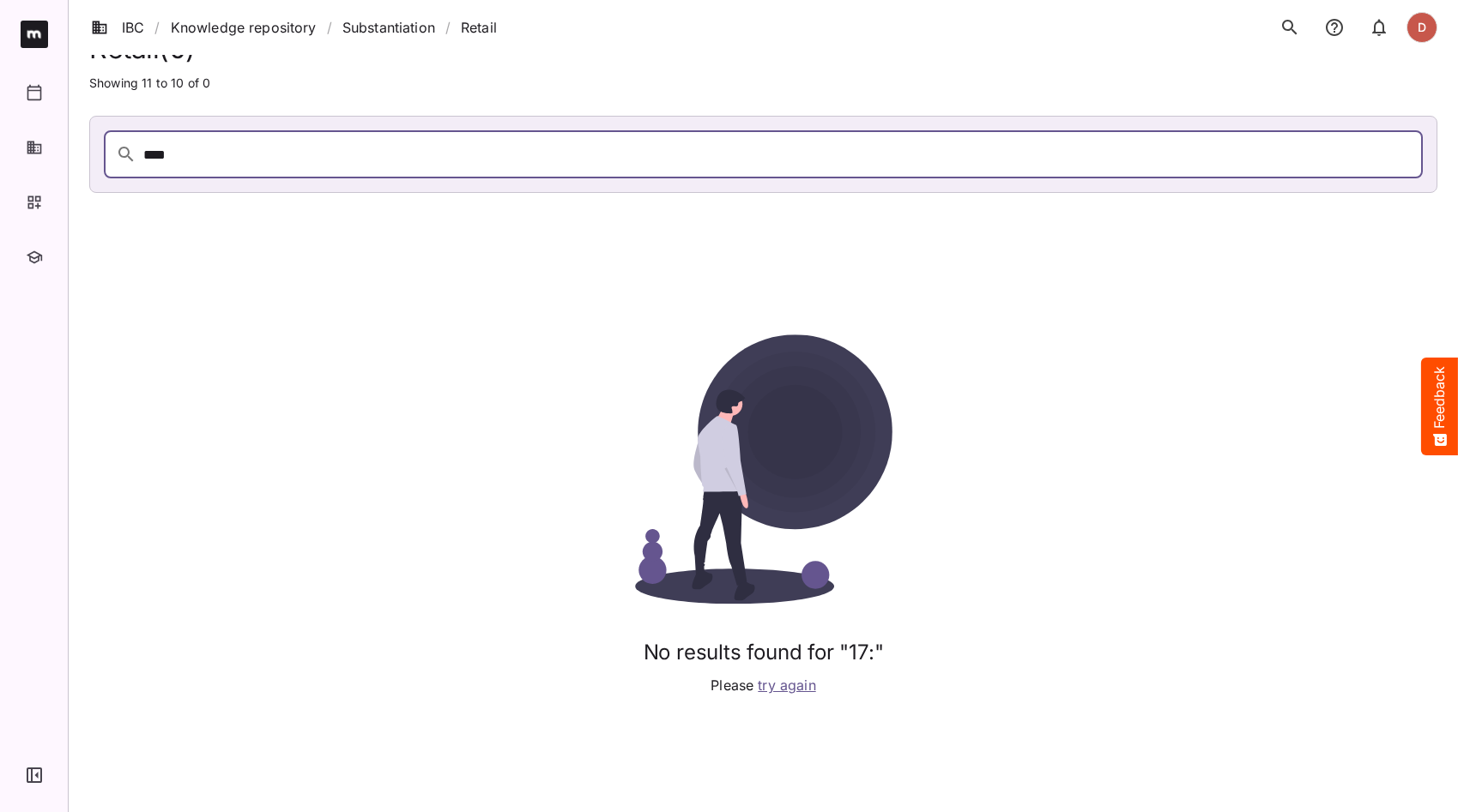
type input "*****"
drag, startPoint x: 195, startPoint y: 158, endPoint x: 110, endPoint y: 153, distance: 85.1
click at [110, 153] on div "*****" at bounding box center [763, 154] width 1319 height 48
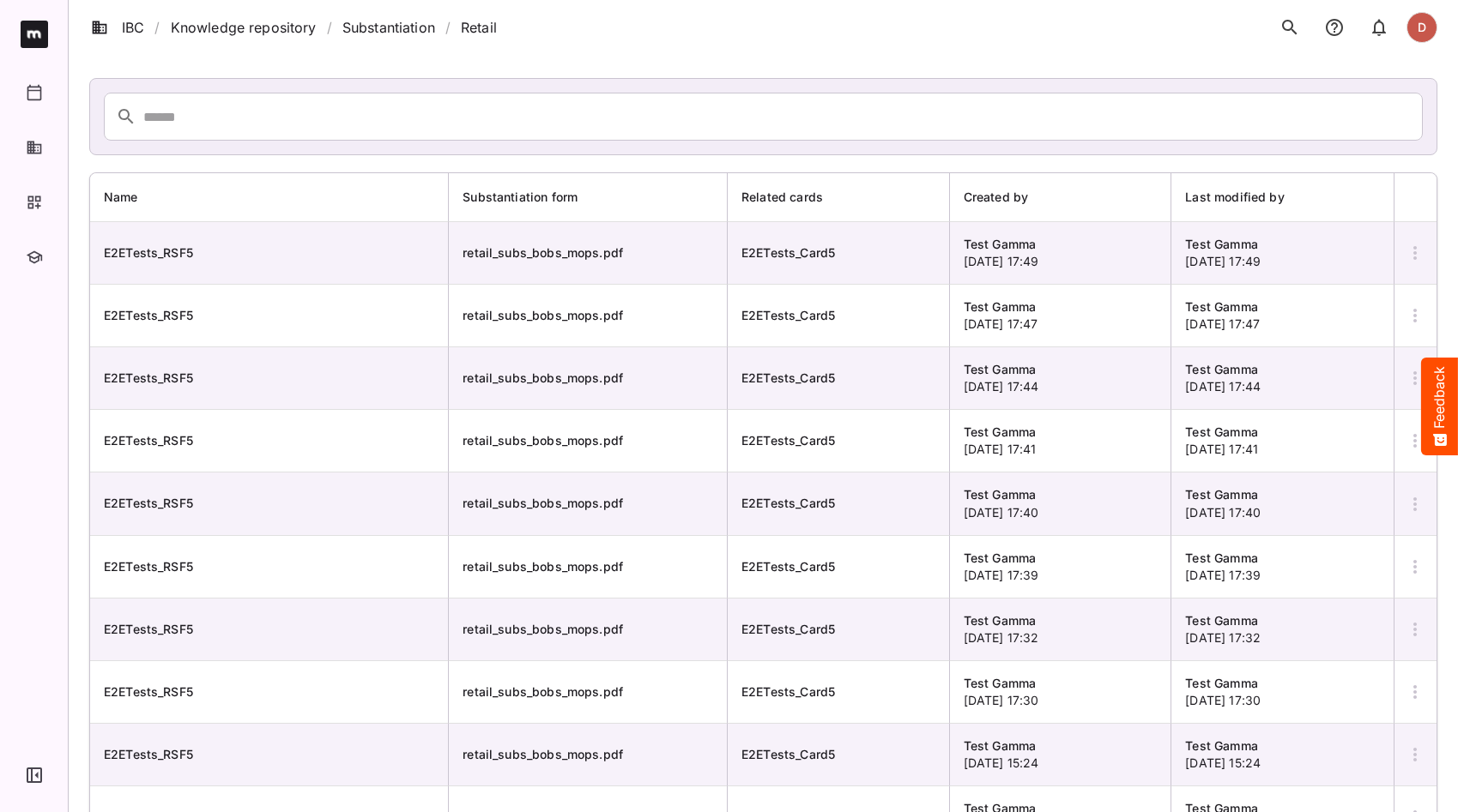
scroll to position [165, 0]
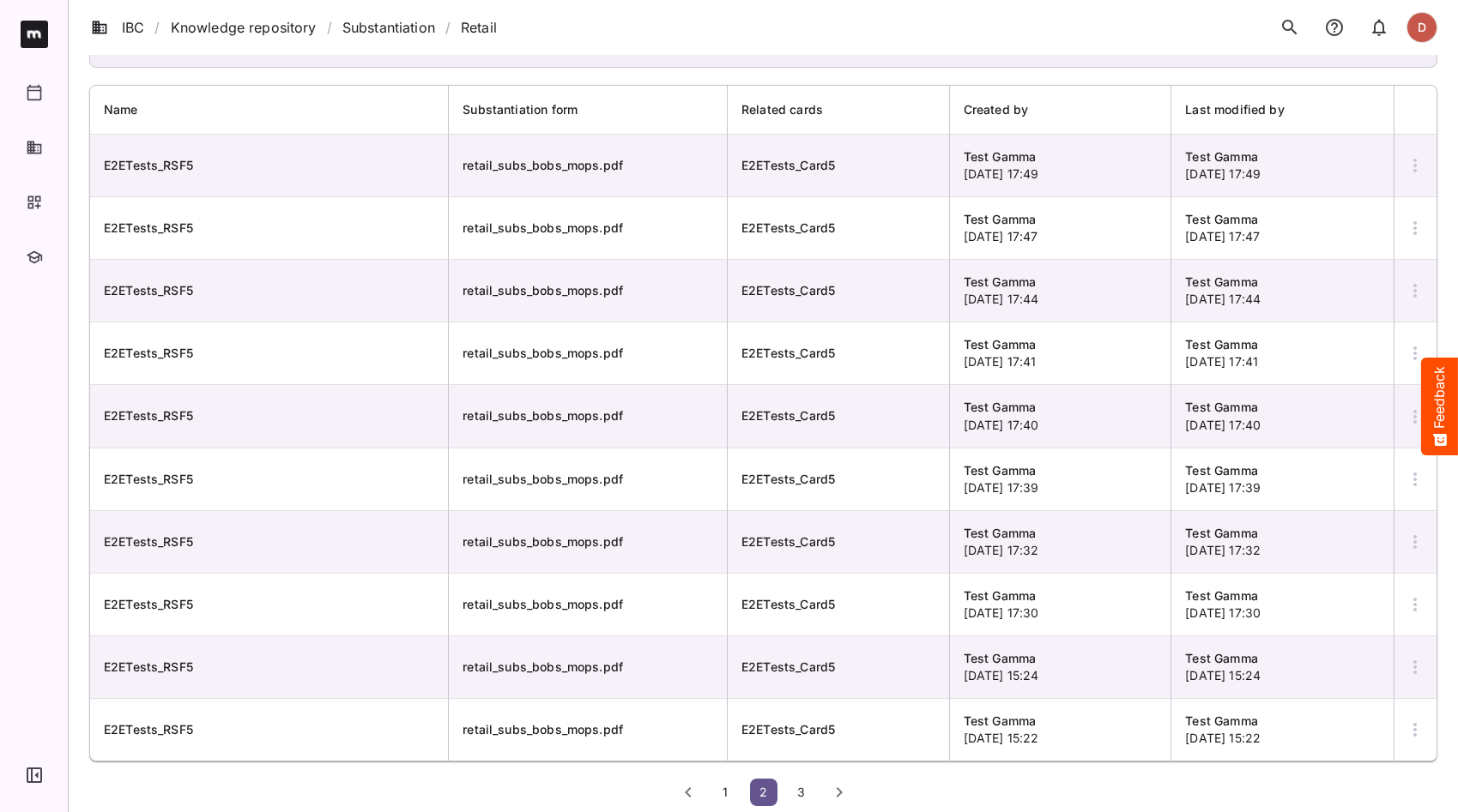
click at [720, 758] on button "1" at bounding box center [726, 792] width 27 height 27
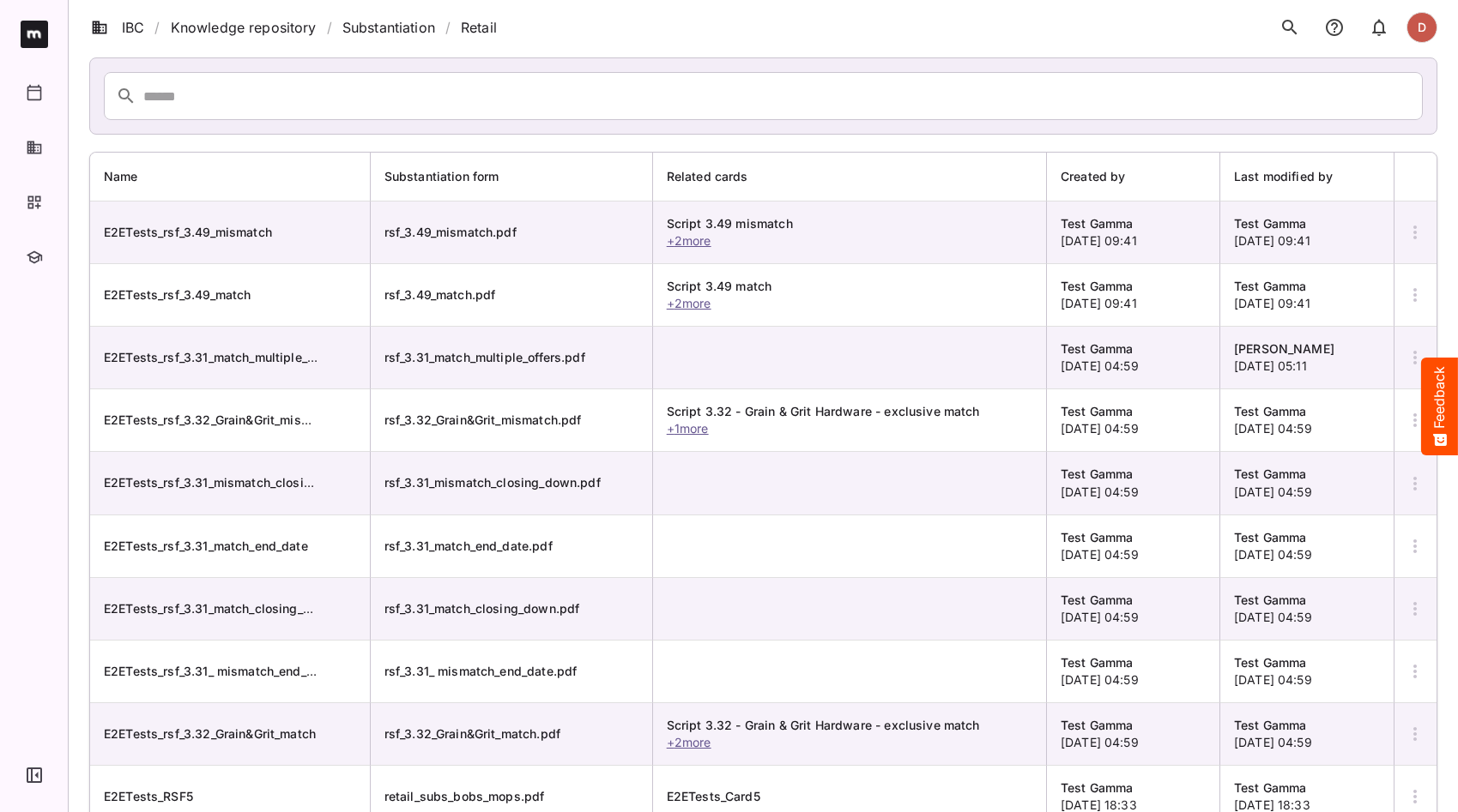
scroll to position [14, 0]
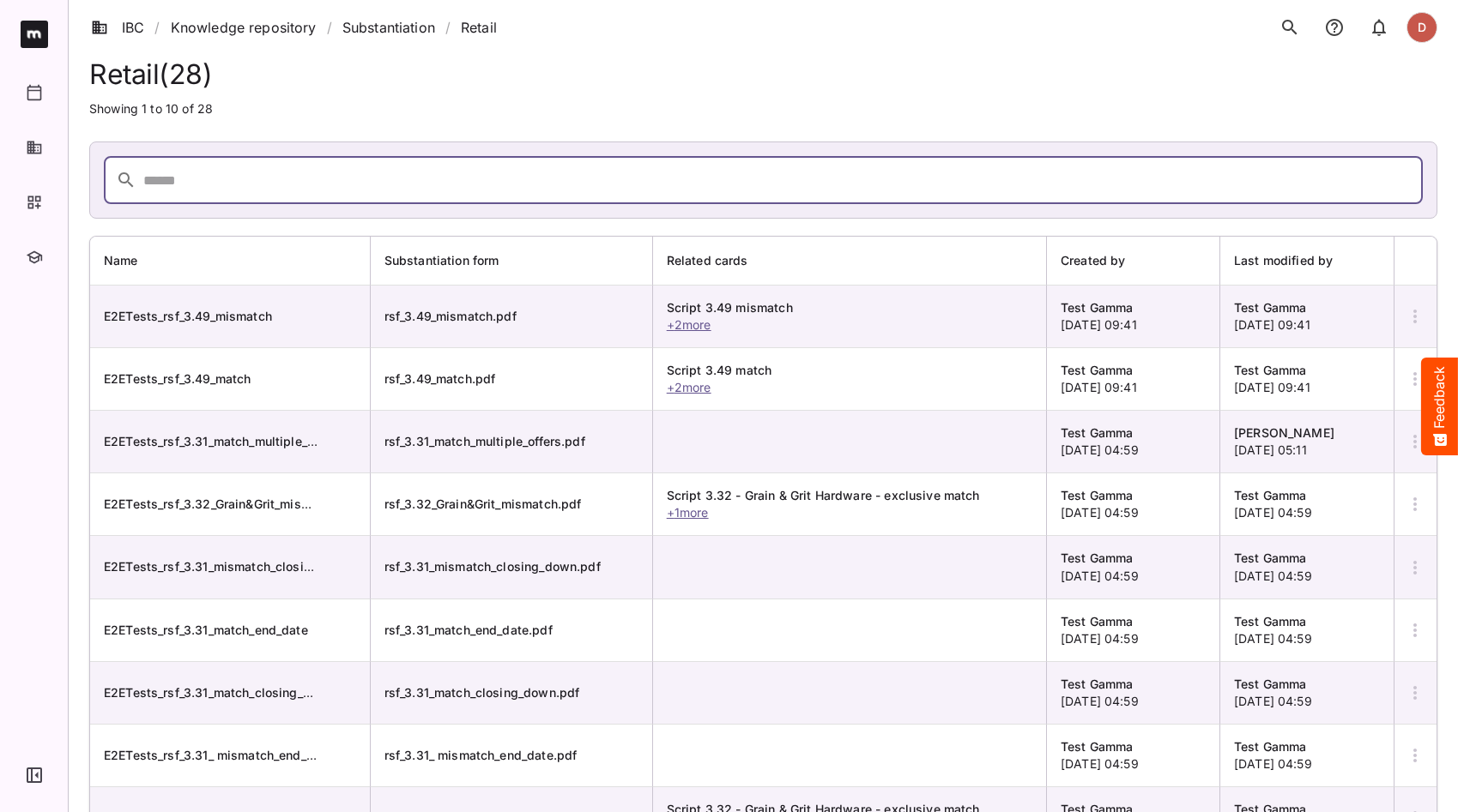
click at [185, 176] on input "text" at bounding box center [782, 179] width 1280 height 48
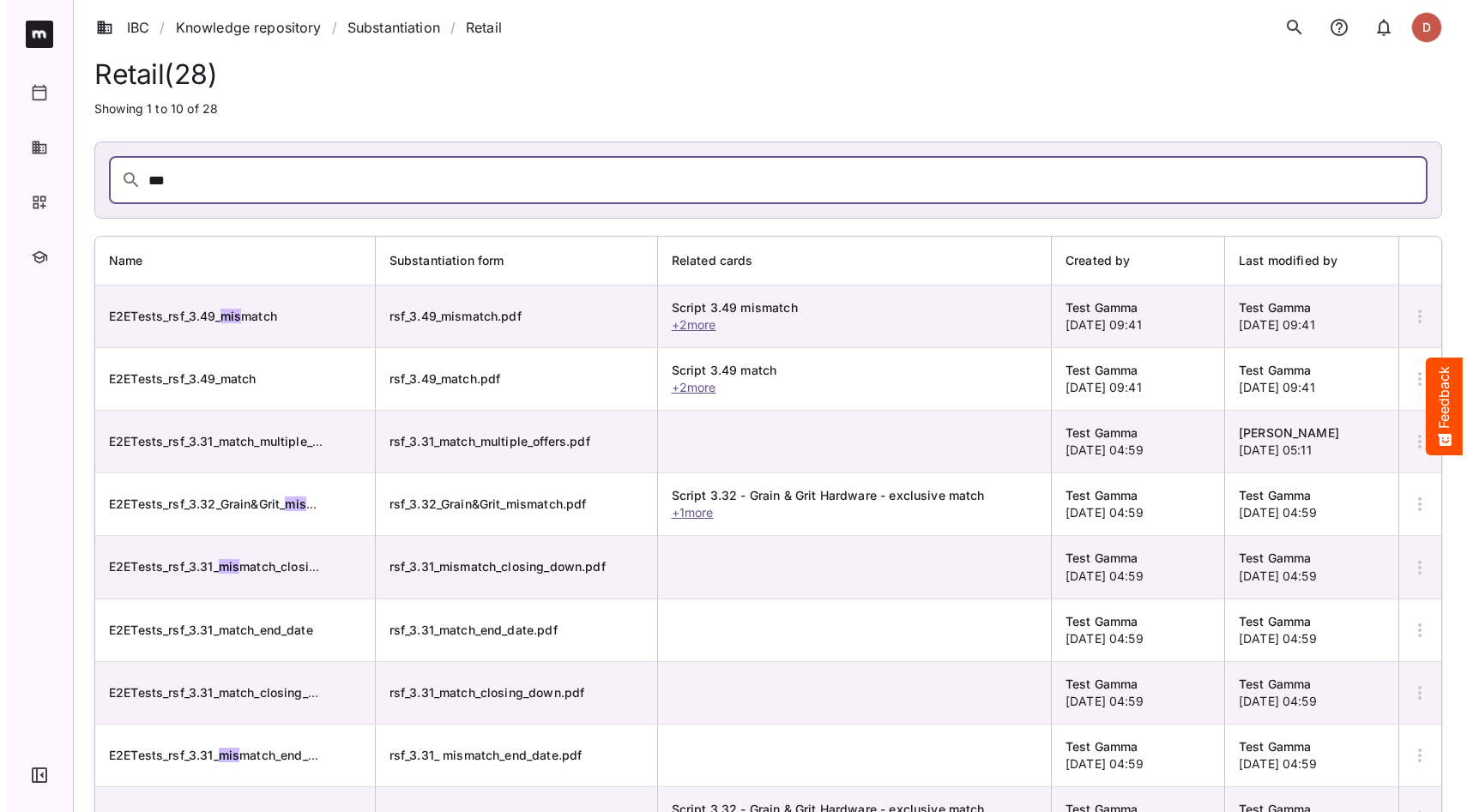
scroll to position [0, 0]
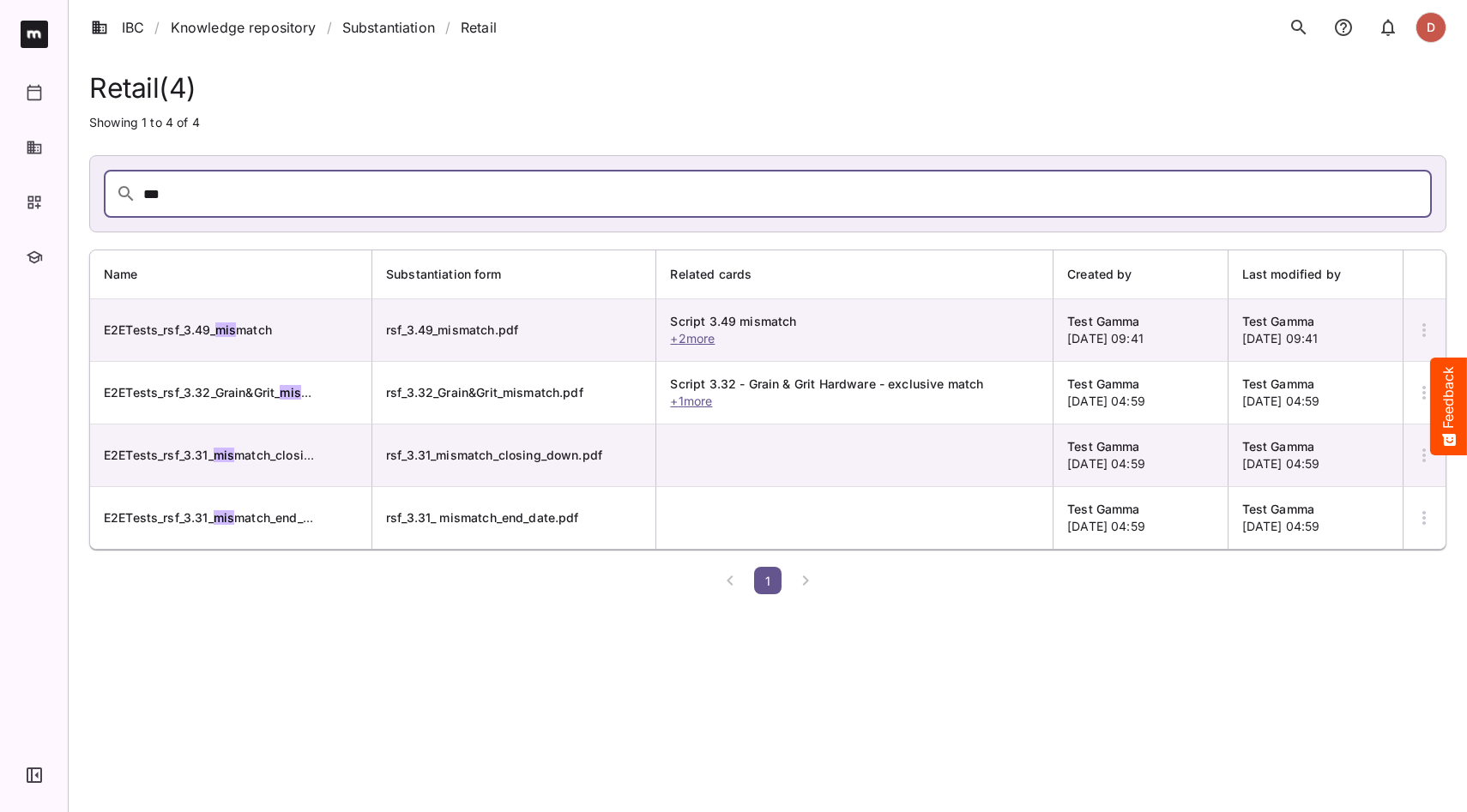
drag, startPoint x: 198, startPoint y: 197, endPoint x: 141, endPoint y: 188, distance: 57.7
click at [141, 188] on div "***" at bounding box center [768, 194] width 1328 height 48
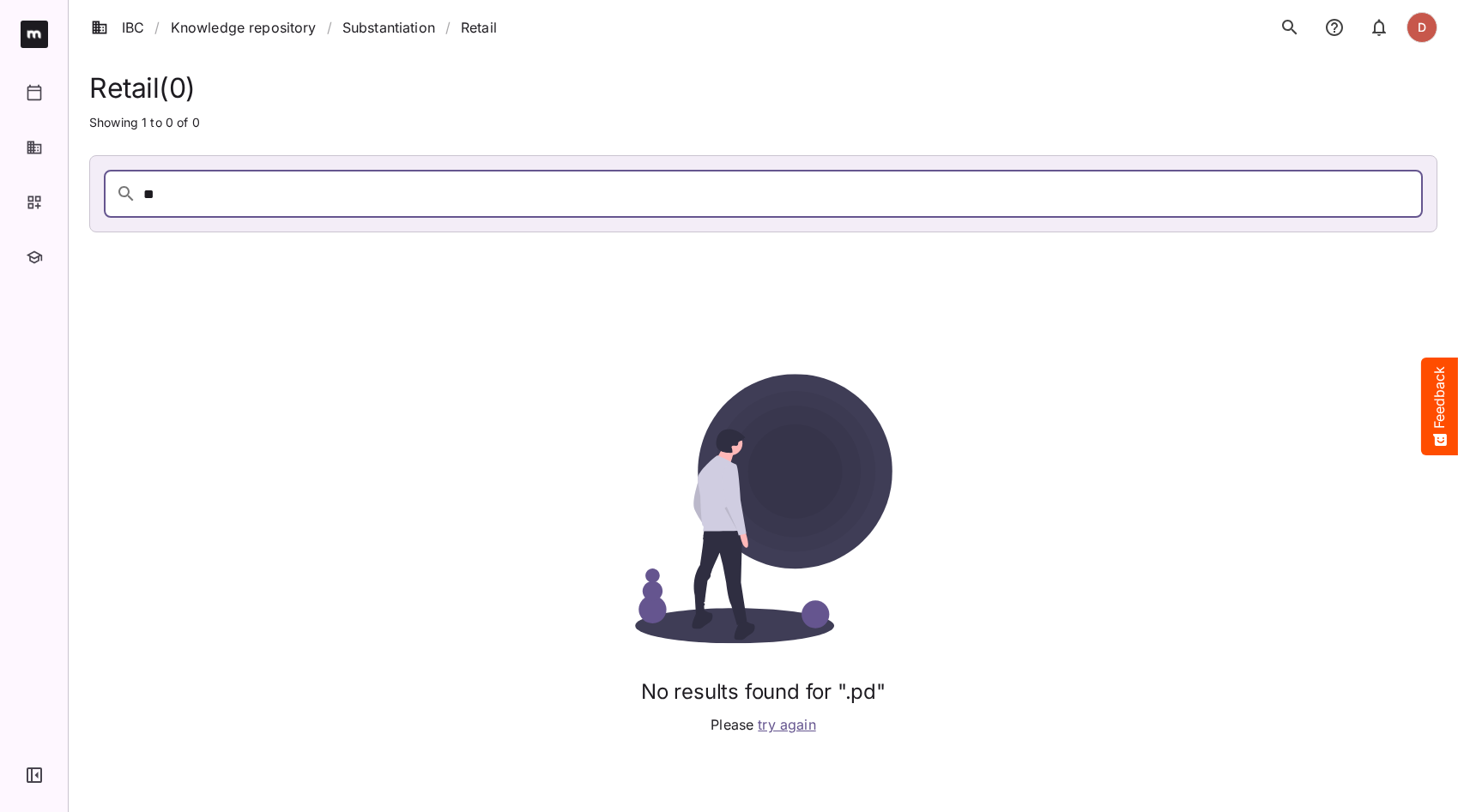
type input "*"
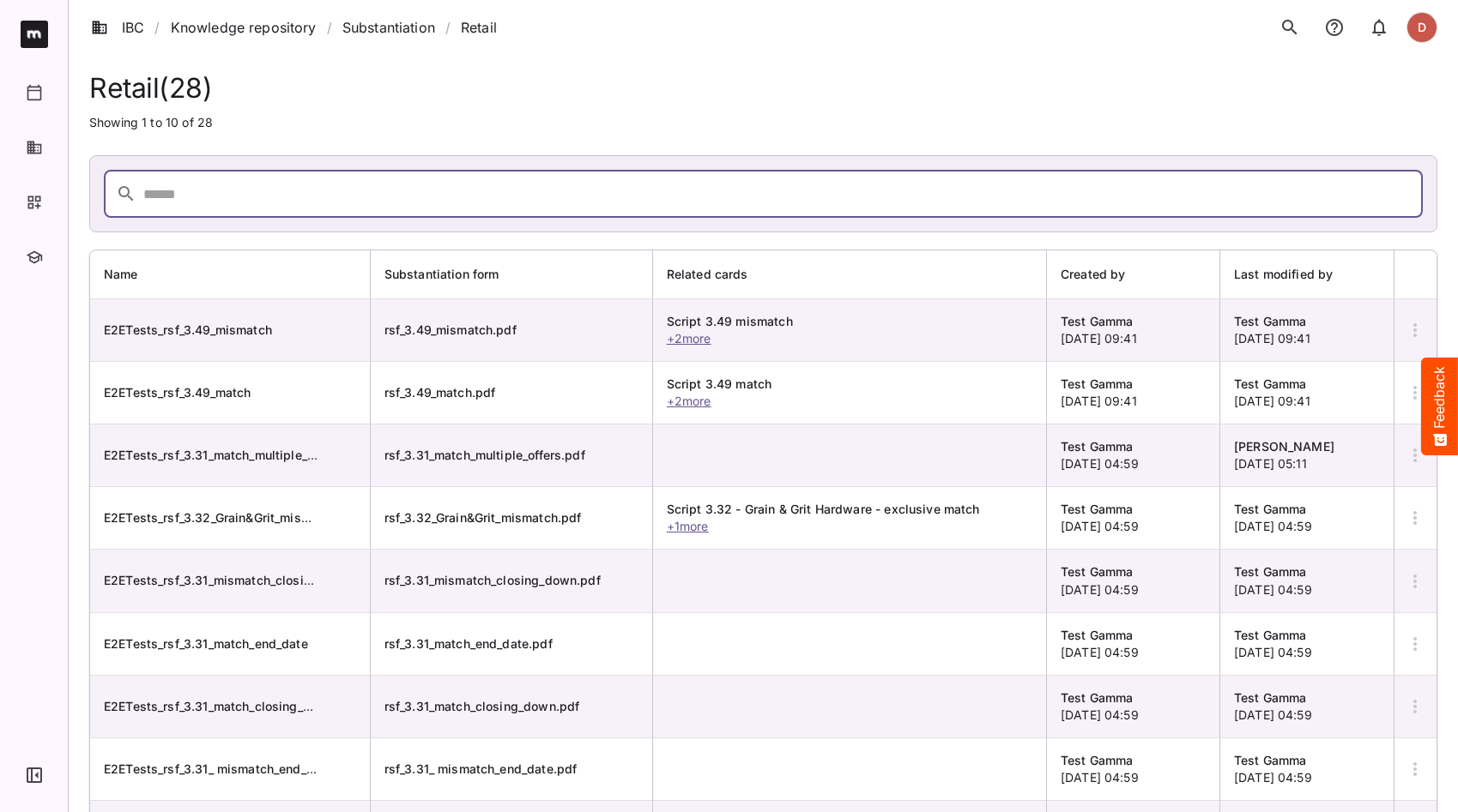
click at [174, 192] on input "text" at bounding box center [782, 194] width 1280 height 48
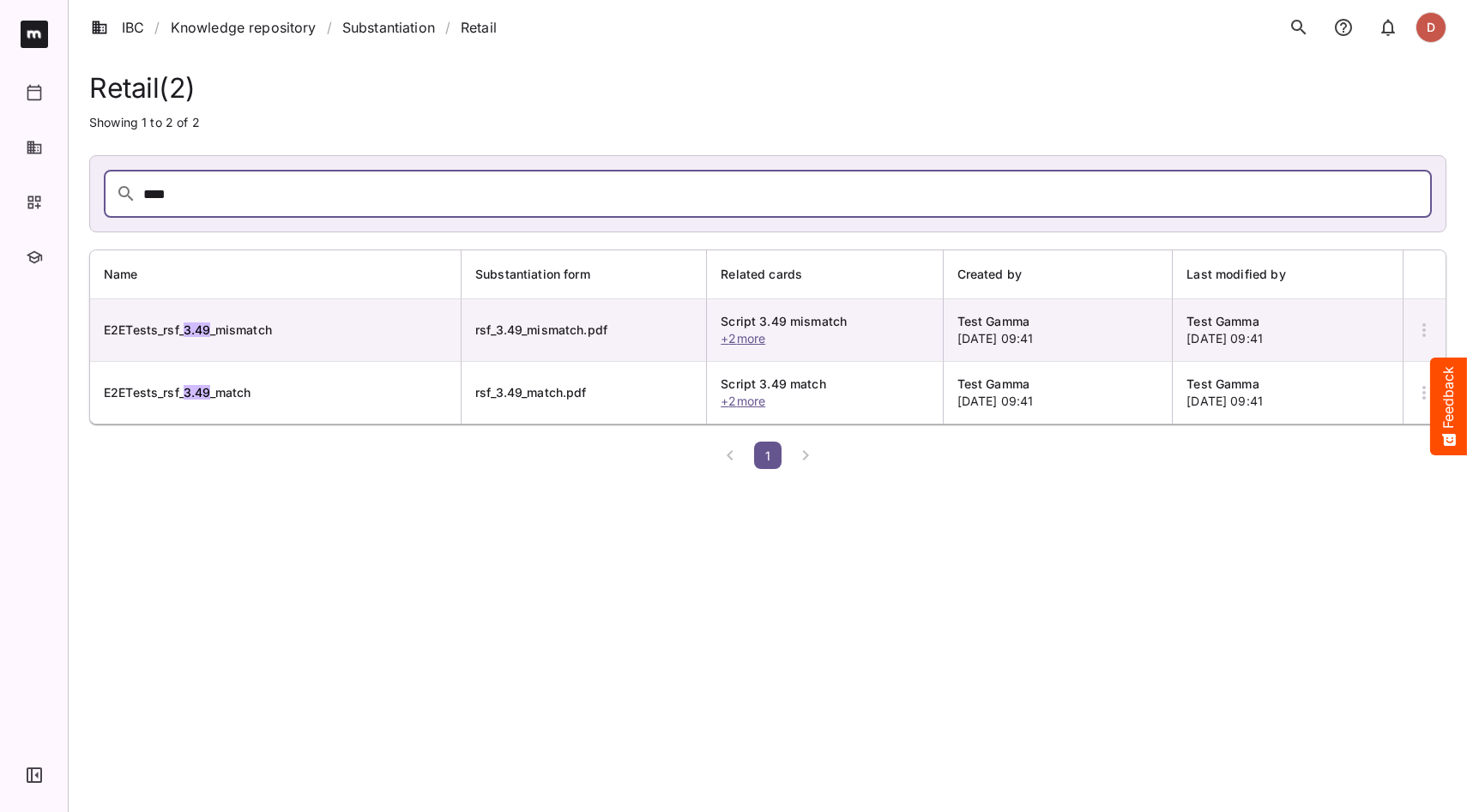
type input "****"
click at [229, 200] on input "****" at bounding box center [787, 194] width 1289 height 48
drag, startPoint x: 234, startPoint y: 194, endPoint x: 109, endPoint y: 200, distance: 125.1
click at [109, 200] on div "****" at bounding box center [768, 194] width 1328 height 48
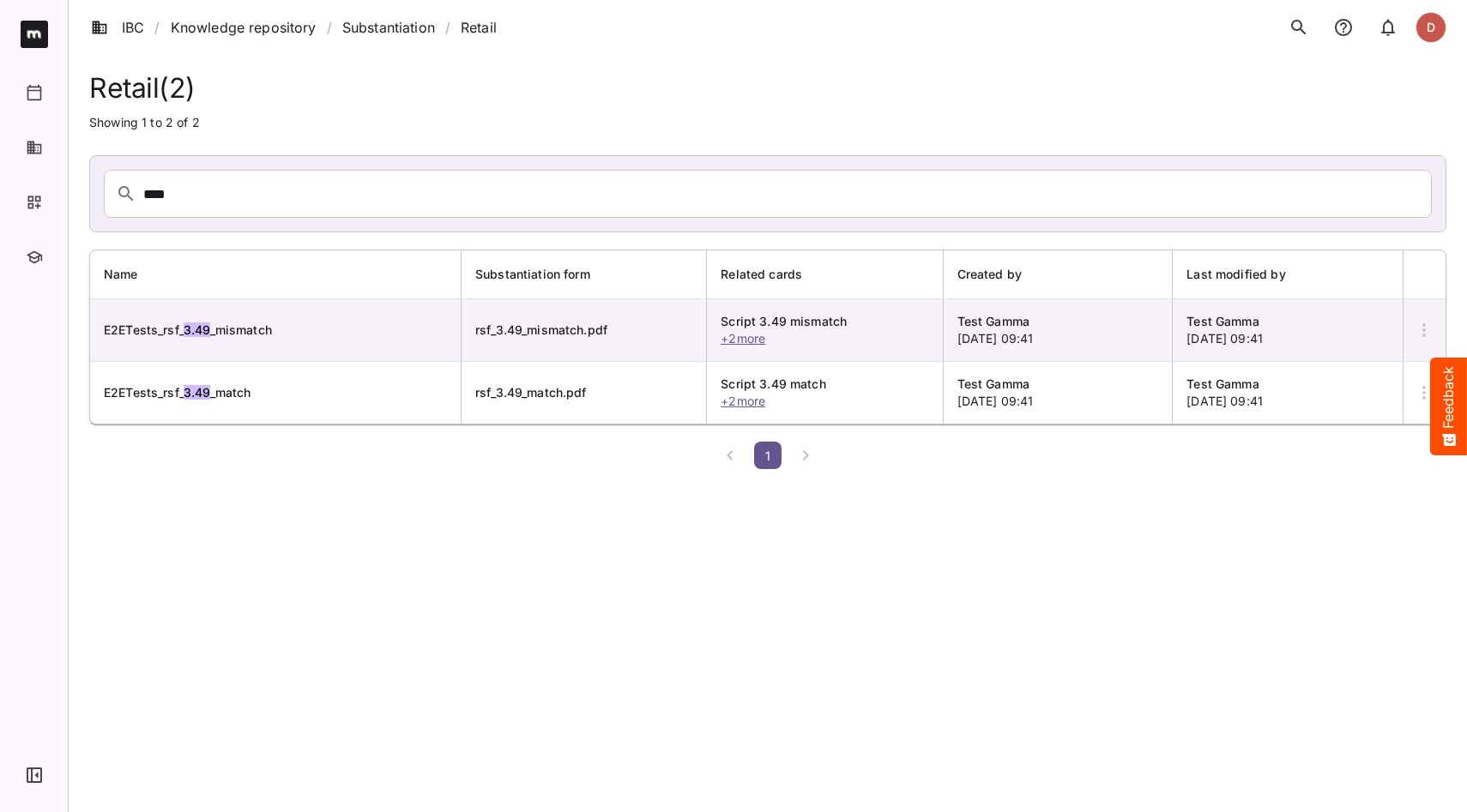
click at [22, 758] on div at bounding box center [34, 775] width 67 height 74
click at [24, 758] on button "button" at bounding box center [35, 776] width 33 height 33
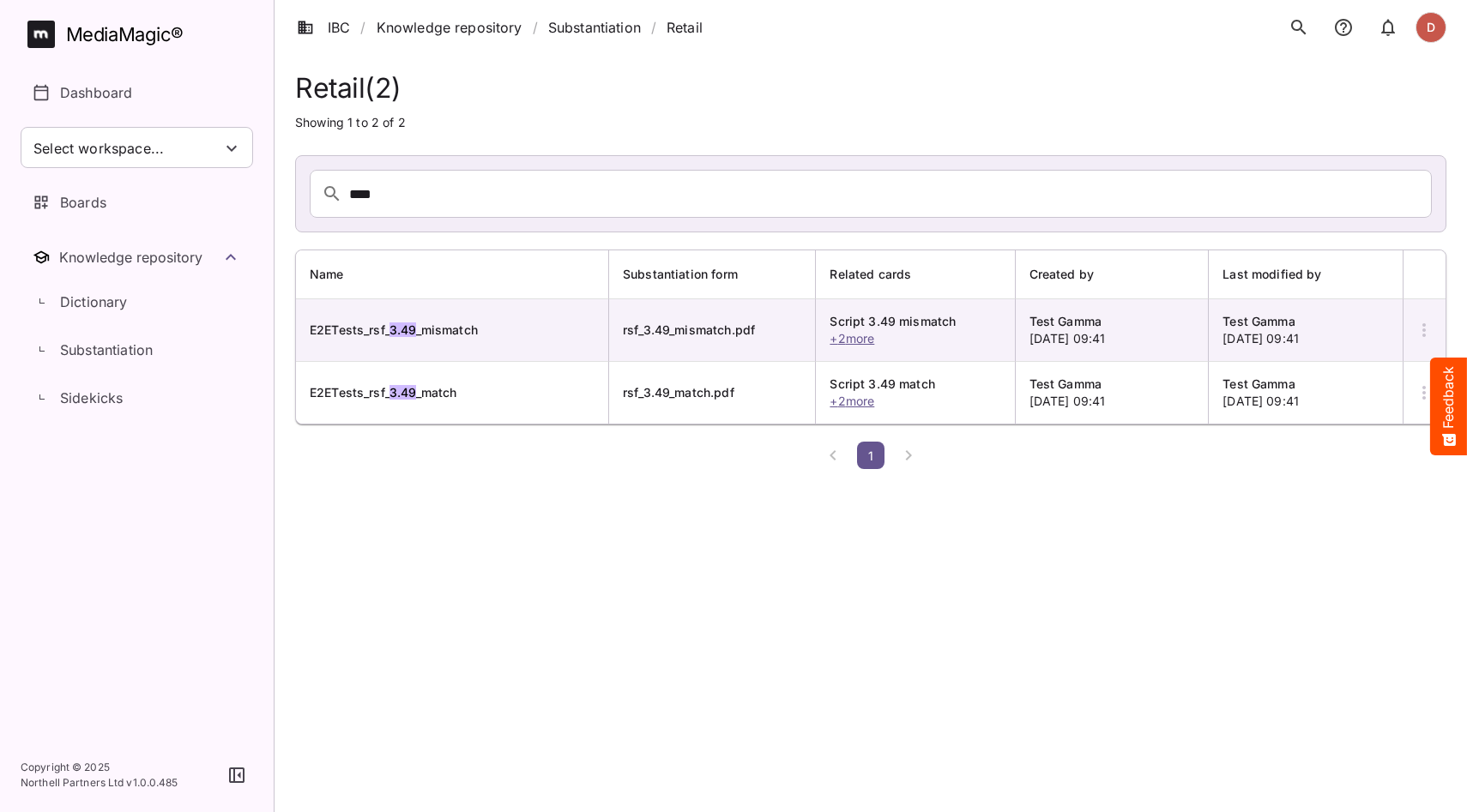
click at [1417, 338] on icon "button" at bounding box center [1424, 330] width 21 height 21
click at [1394, 371] on p "View Substantiation" at bounding box center [1359, 381] width 129 height 21
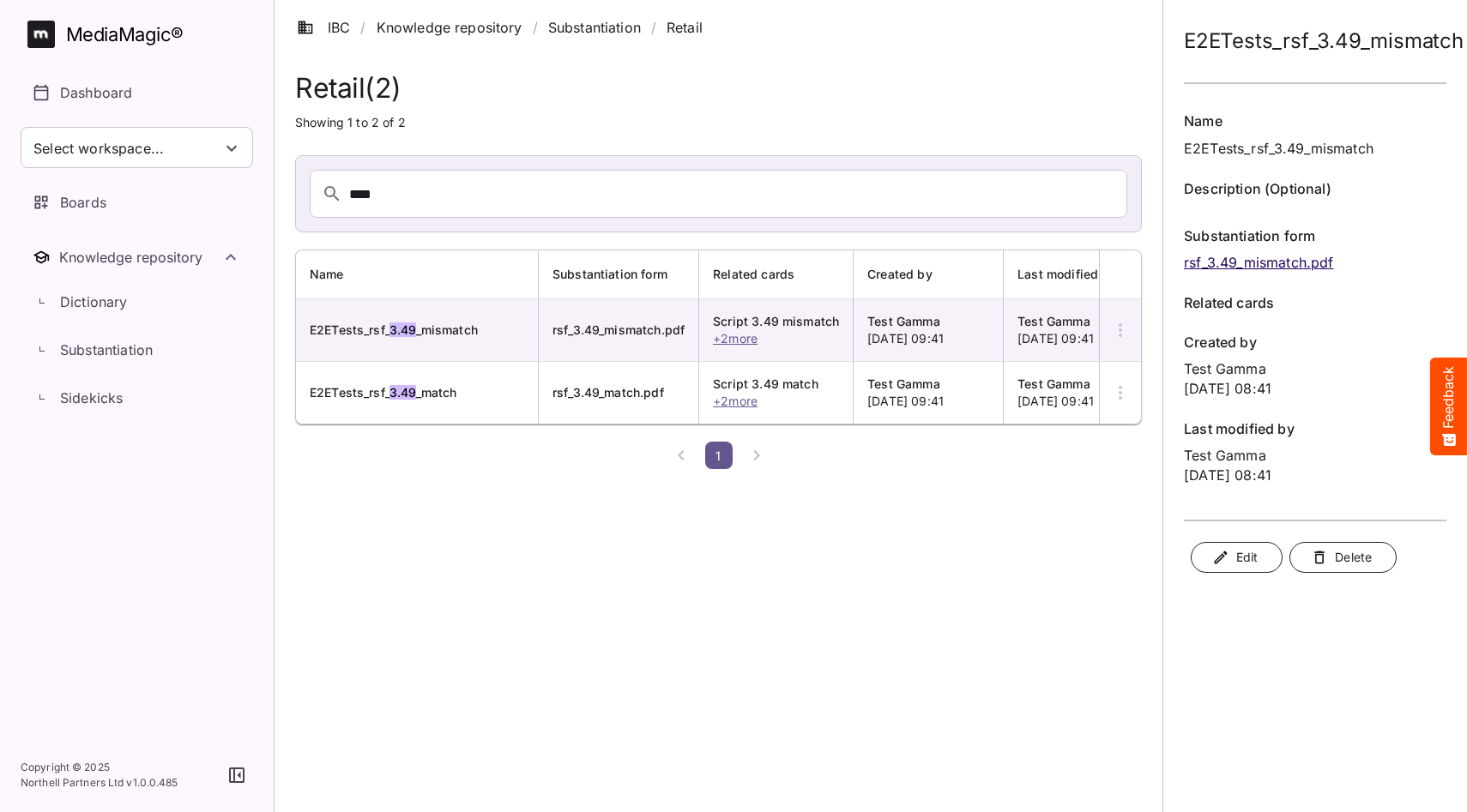
scroll to position [0, 56]
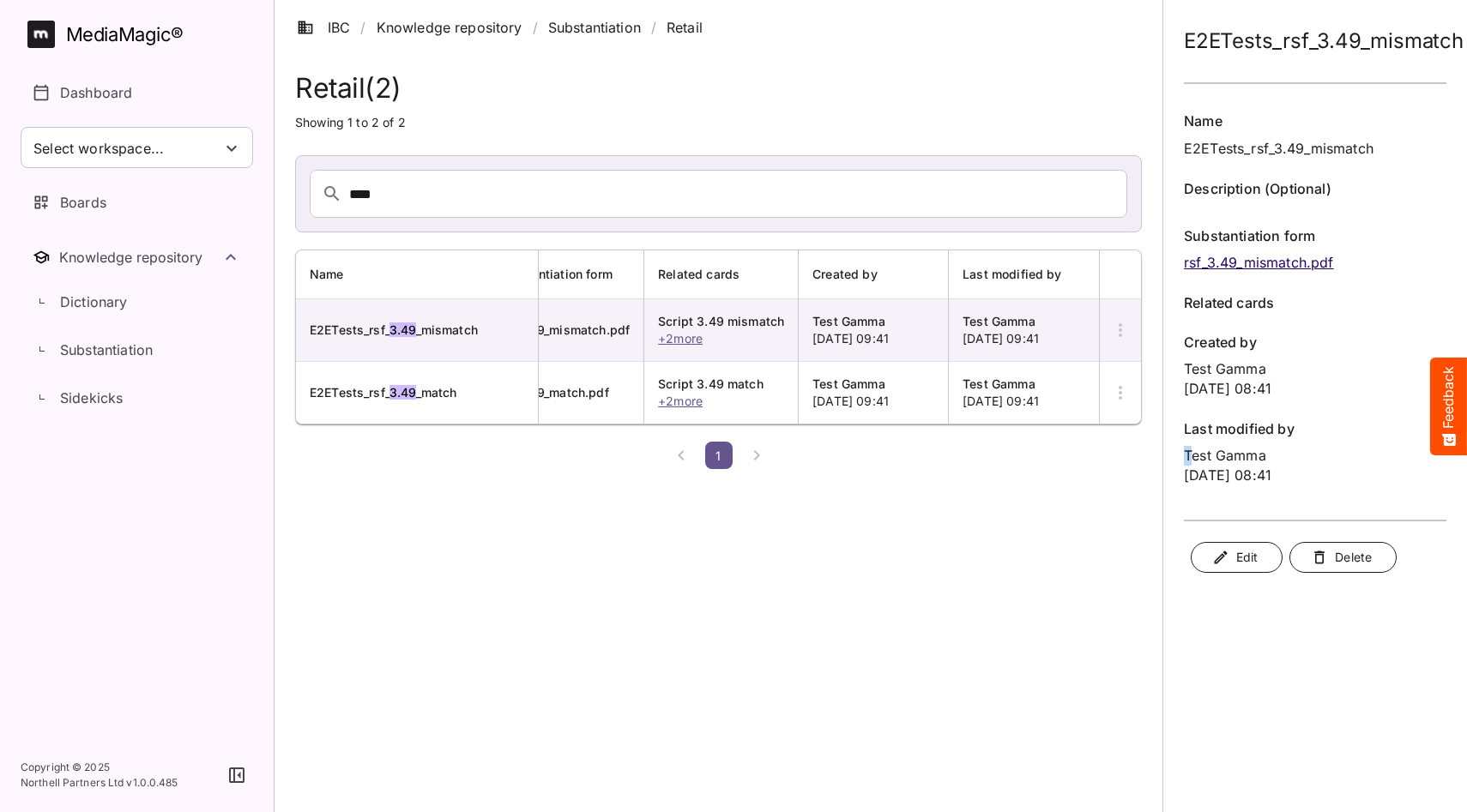
drag, startPoint x: 1188, startPoint y: 456, endPoint x: 1176, endPoint y: 455, distance: 12.0
click at [1176, 455] on form "Name E2ETests_rsf_3.49_mismatch Description (Optional) Substantiation form rsf_…" at bounding box center [1315, 298] width 290 height 374
click at [1188, 457] on div "Last modified by Test Gamma [DATE] 08:41" at bounding box center [1315, 452] width 262 height 66
drag, startPoint x: 1187, startPoint y: 457, endPoint x: 1349, endPoint y: 484, distance: 164.2
click at [1349, 484] on div "Name E2ETests_rsf_3.49_mismatch Description (Optional) Substantiation form rsf_…" at bounding box center [1315, 299] width 290 height 415
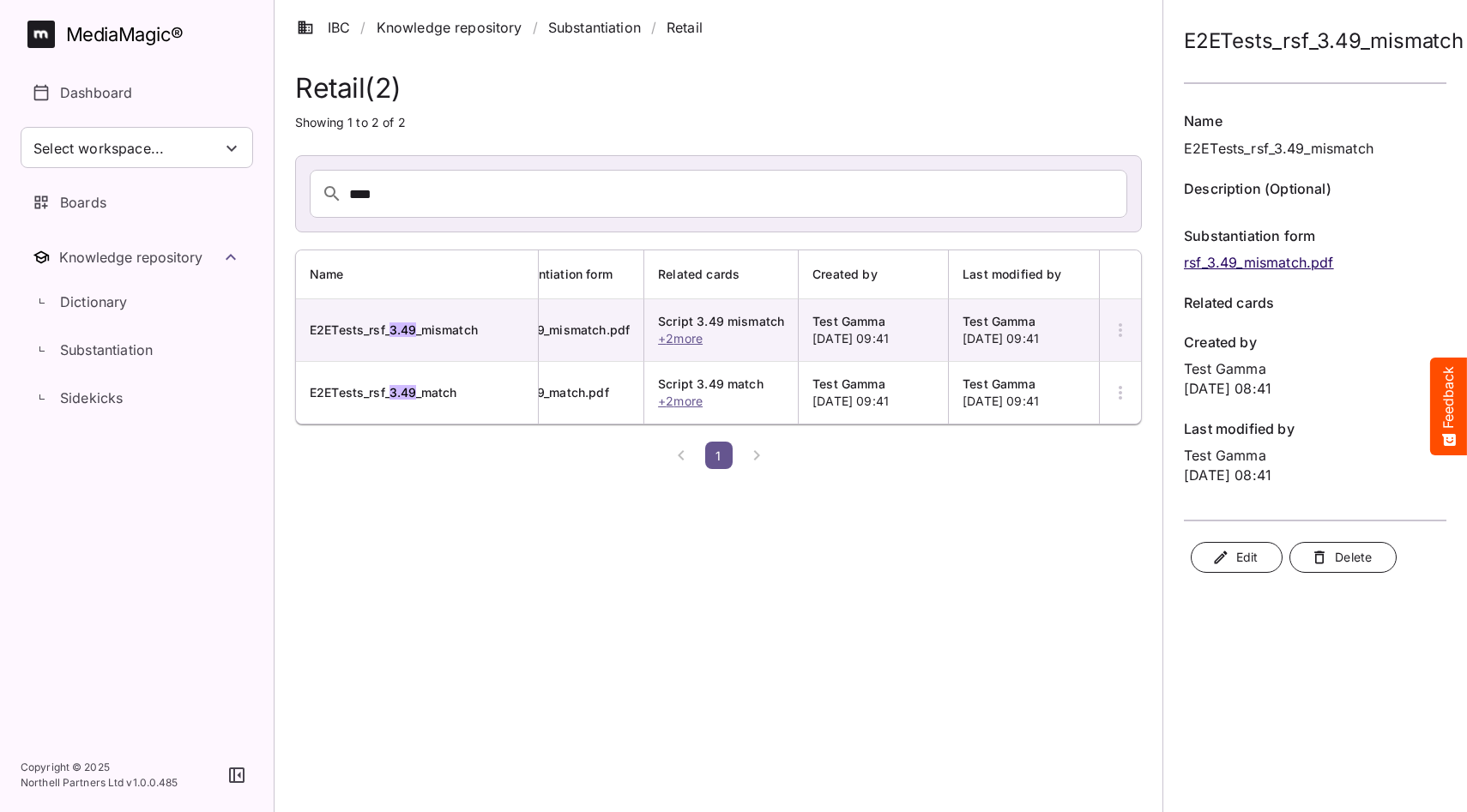
click at [1303, 477] on div "Last modified by Test Gamma [DATE] 08:41" at bounding box center [1315, 452] width 262 height 66
click at [1120, 333] on icon "button" at bounding box center [1120, 330] width 21 height 21
click at [1035, 375] on p "View Substantiation" at bounding box center [1054, 381] width 129 height 21
click at [1114, 335] on icon "button" at bounding box center [1120, 330] width 21 height 21
click at [1049, 376] on p "View Substantiation" at bounding box center [1054, 381] width 129 height 21
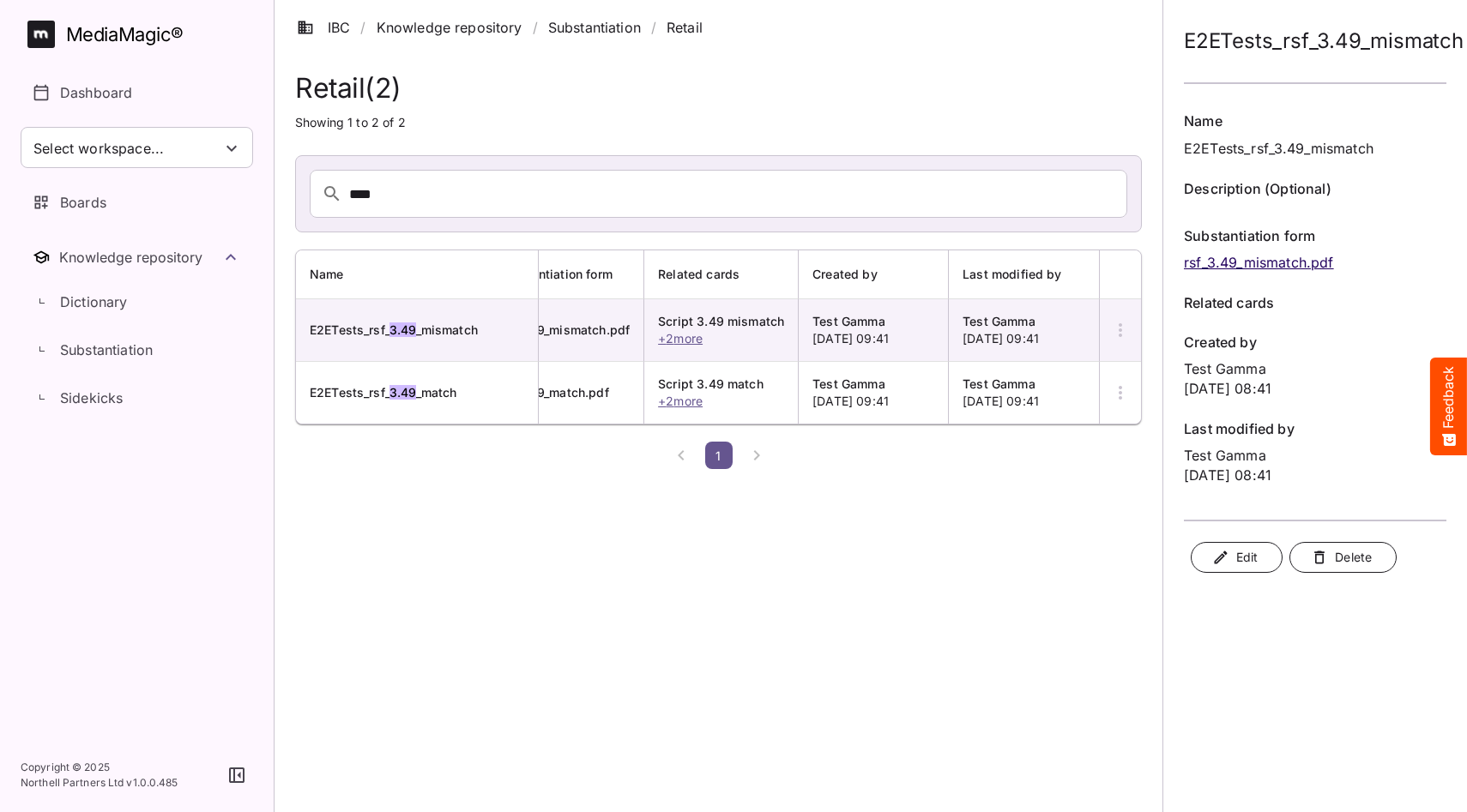
click at [1243, 555] on span "Edit" at bounding box center [1237, 558] width 42 height 22
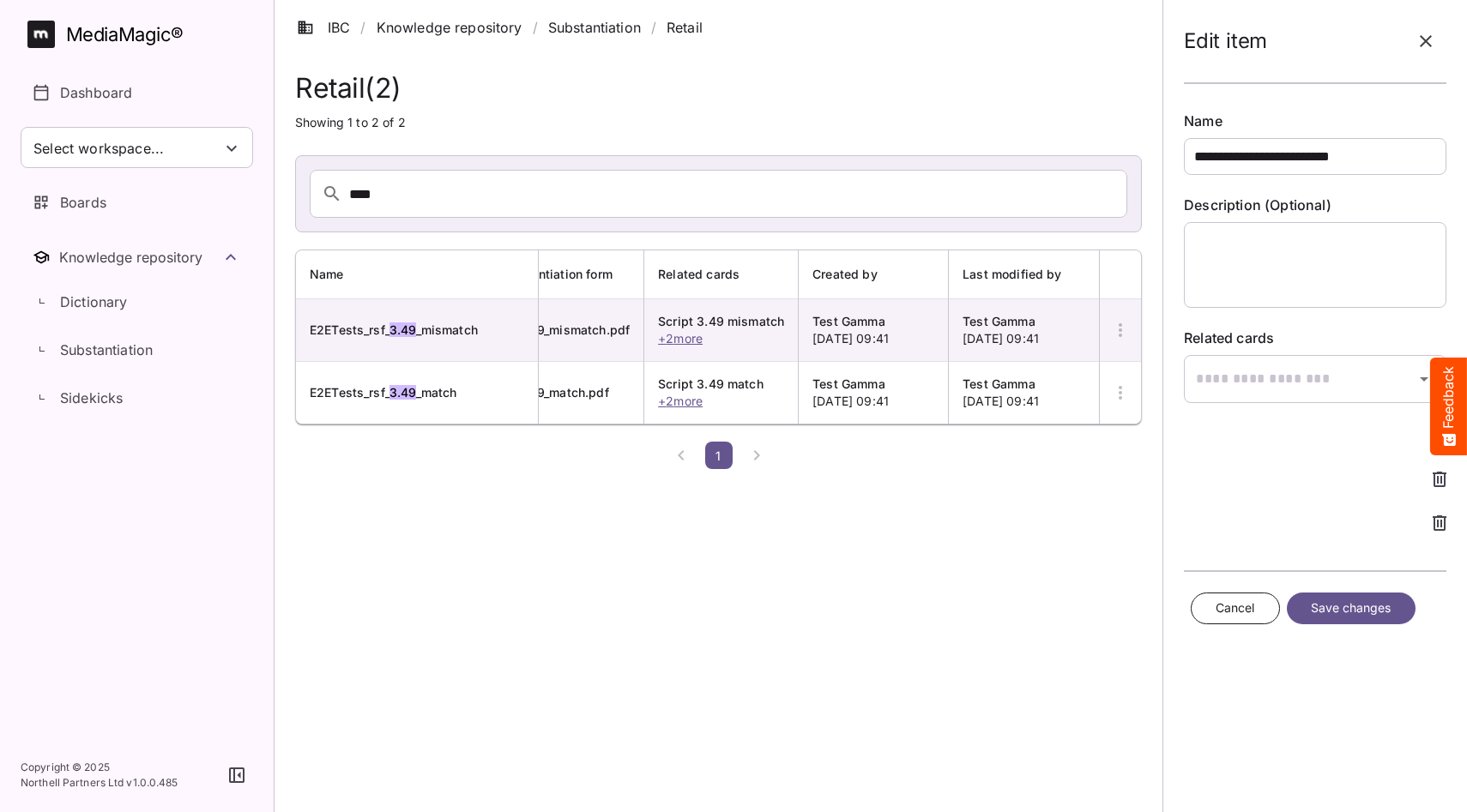
click at [1215, 602] on button "Cancel" at bounding box center [1236, 608] width 89 height 32
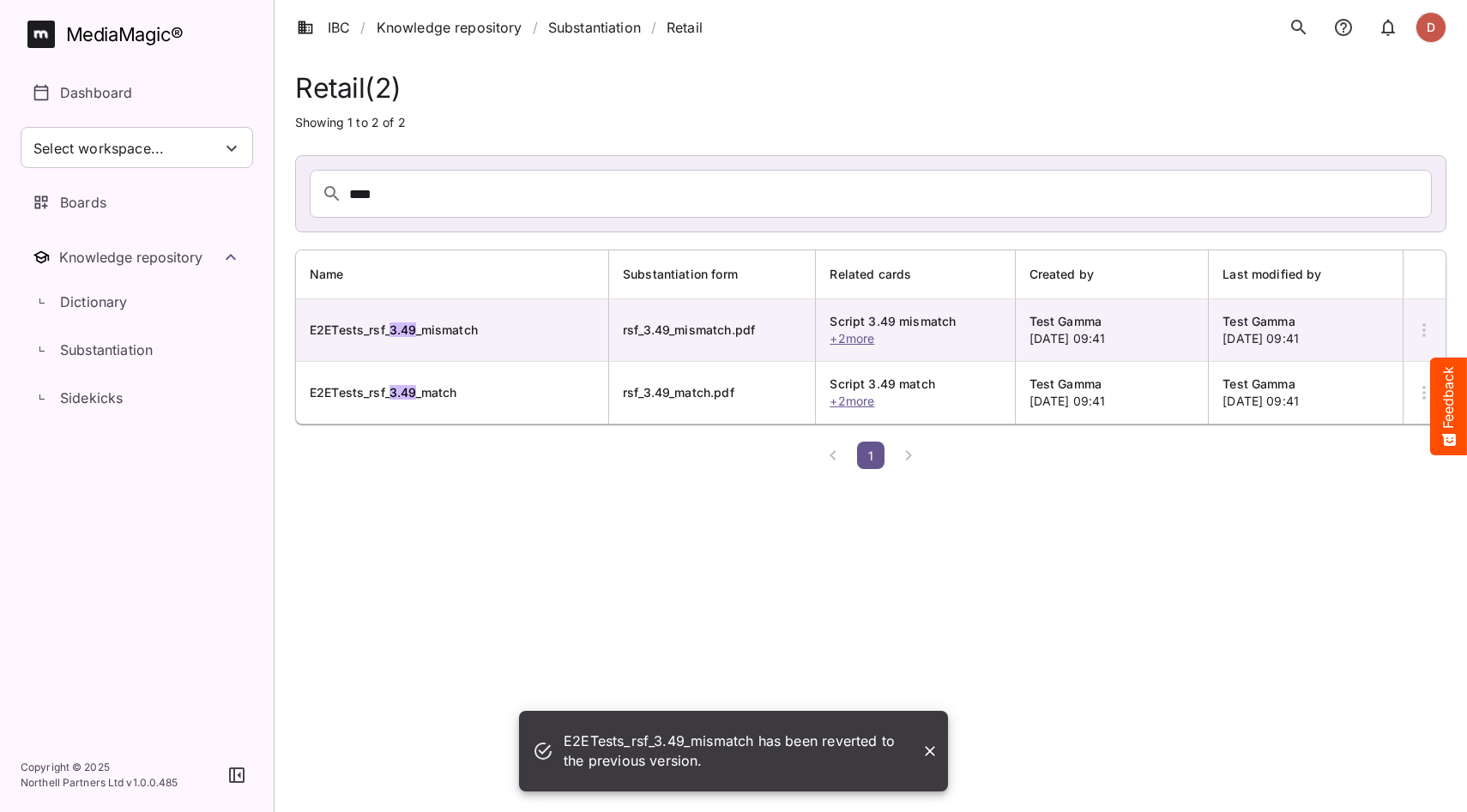
scroll to position [0, 0]
click at [1412, 335] on button "button" at bounding box center [1423, 330] width 41 height 41
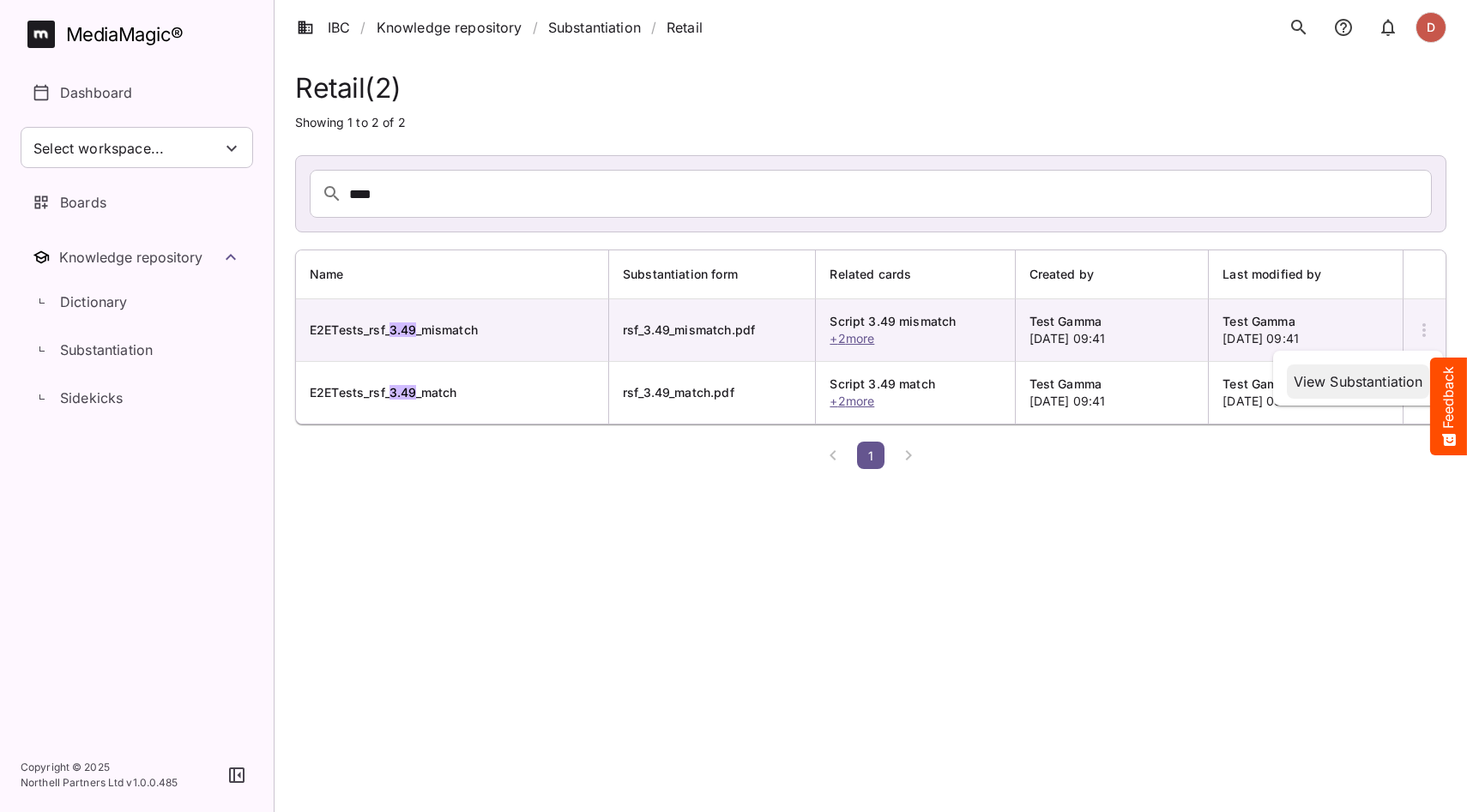
click at [1357, 377] on p "View Substantiation" at bounding box center [1359, 381] width 129 height 21
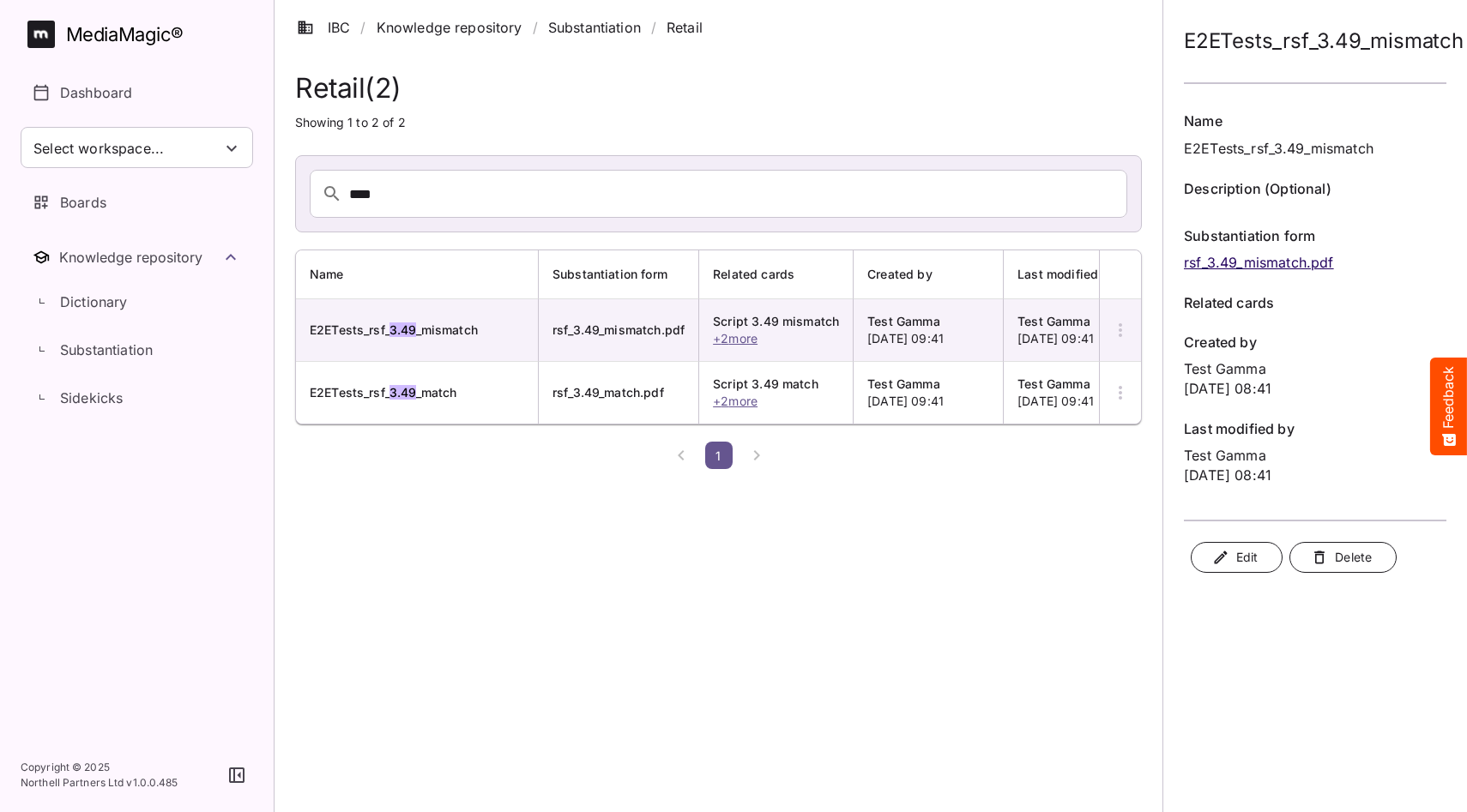
click at [1259, 562] on button "Edit" at bounding box center [1237, 557] width 92 height 32
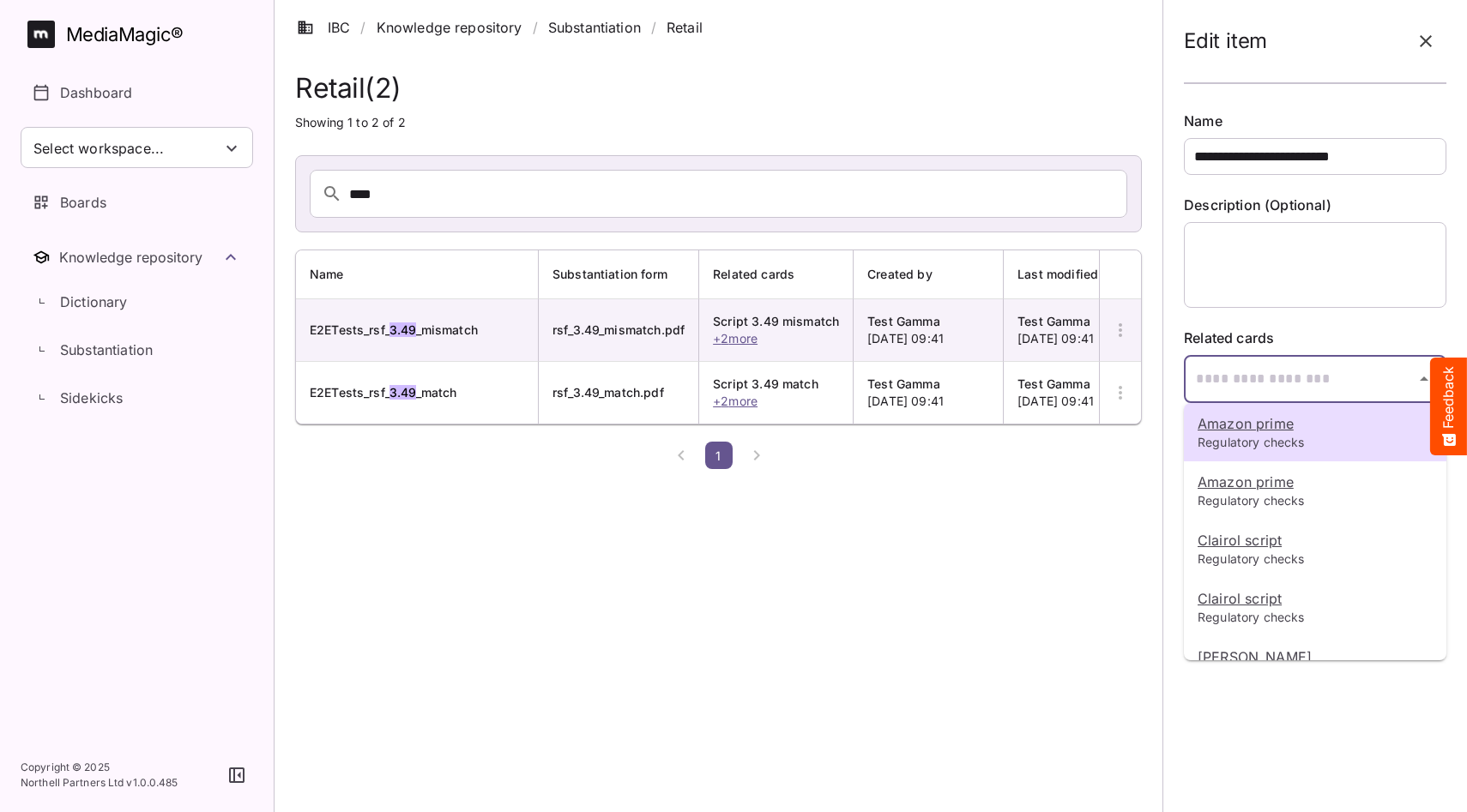
click at [1266, 385] on div "**********" at bounding box center [733, 238] width 1467 height 476
